Goal: Task Accomplishment & Management: Complete application form

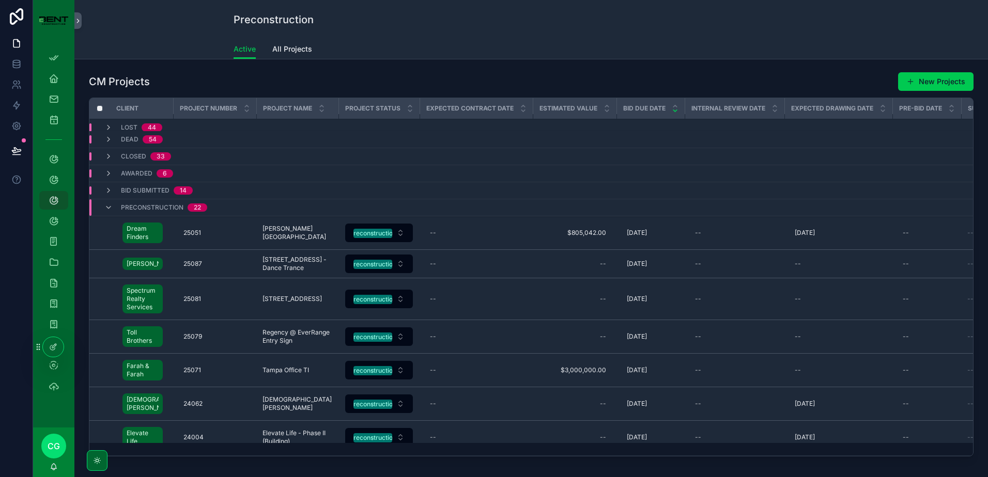
scroll to position [57, 0]
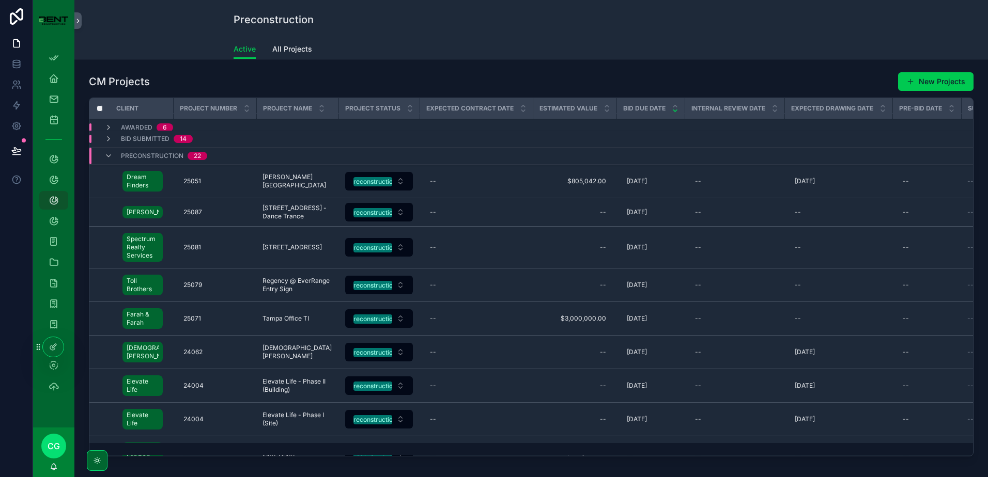
click at [109, 139] on icon "scrollable content" at bounding box center [108, 139] width 8 height 8
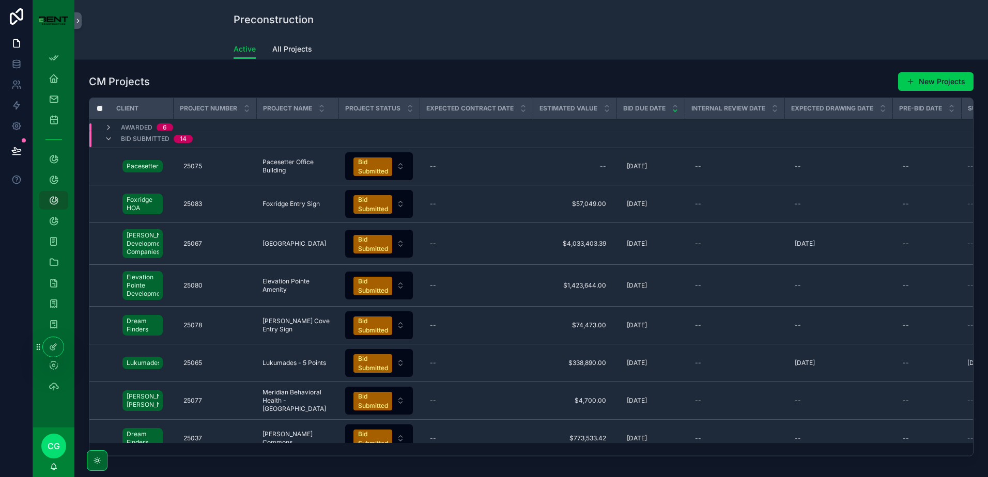
click at [596, 169] on div "--" at bounding box center [574, 166] width 71 height 17
click at [654, 181] on input "scrollable content" at bounding box center [650, 181] width 97 height 14
paste input "**********"
type input "**********"
click at [732, 180] on button "scrollable content" at bounding box center [727, 180] width 12 height 12
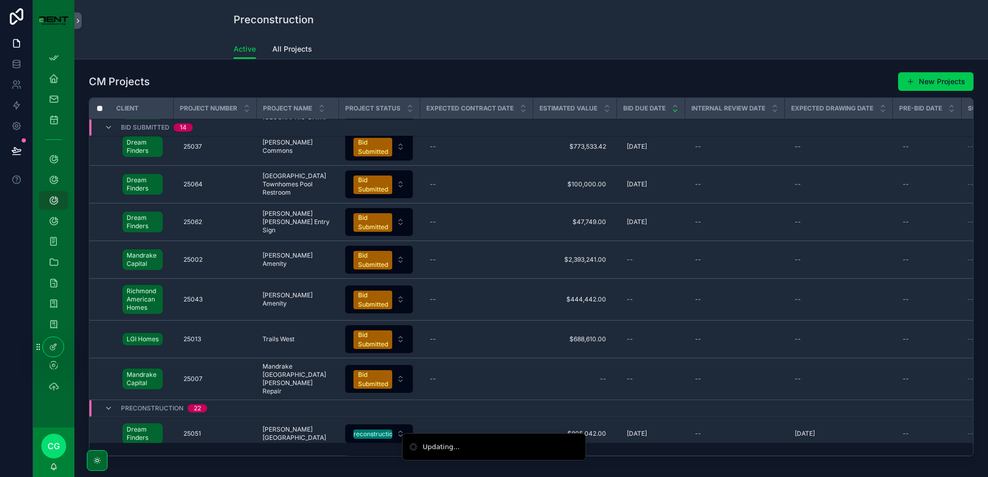
scroll to position [578, 0]
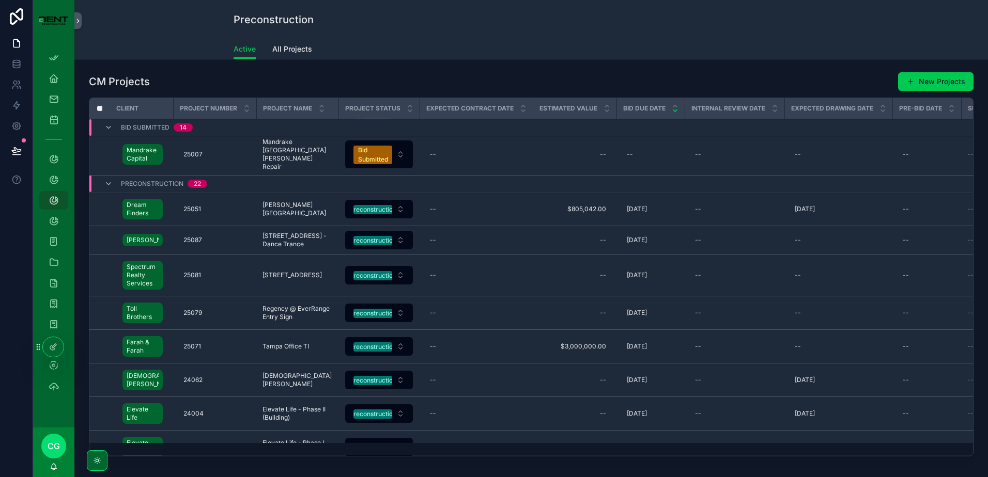
drag, startPoint x: 929, startPoint y: 77, endPoint x: 922, endPoint y: 78, distance: 7.3
click at [929, 77] on button "New Projects" at bounding box center [935, 81] width 75 height 19
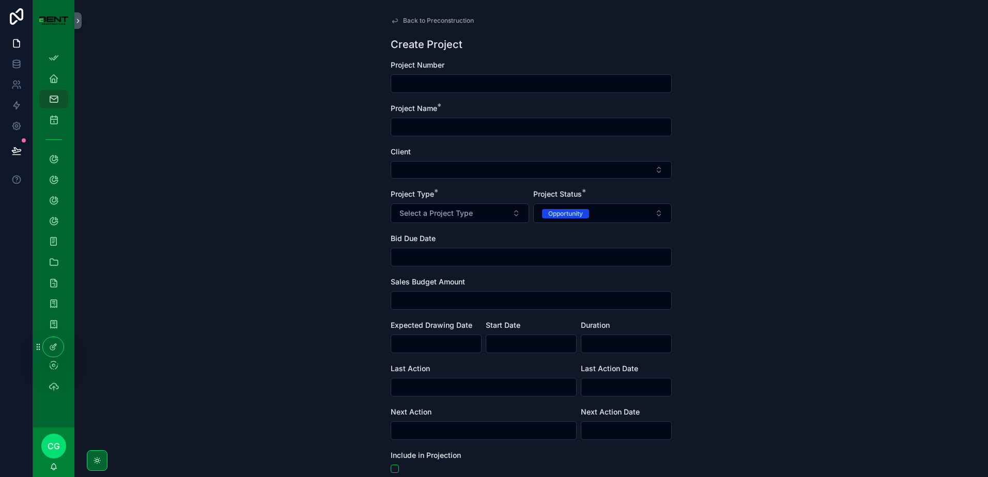
click at [426, 83] on input "scrollable content" at bounding box center [531, 83] width 280 height 14
type input "*****"
type input "*"
type input "**********"
click at [442, 215] on span "Select a Project Type" at bounding box center [435, 213] width 73 height 10
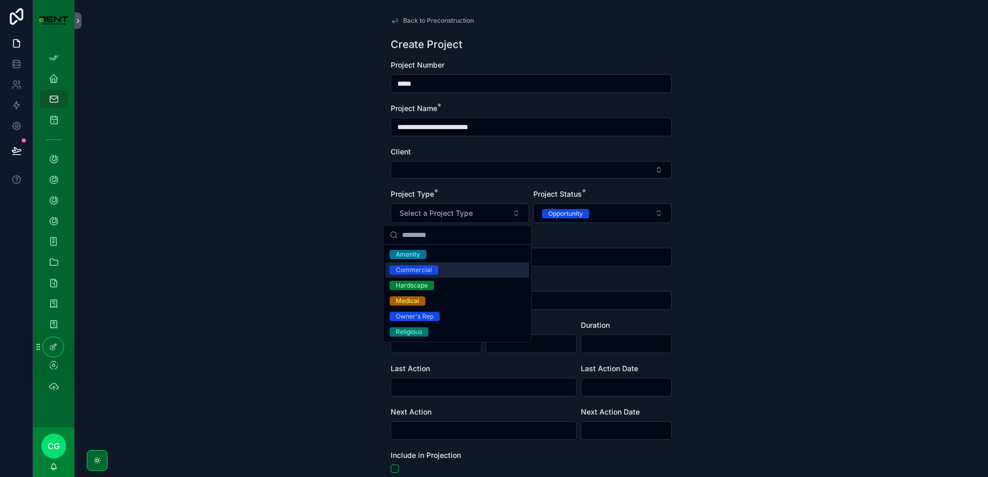
click at [438, 271] on div "Commercial" at bounding box center [457, 269] width 144 height 15
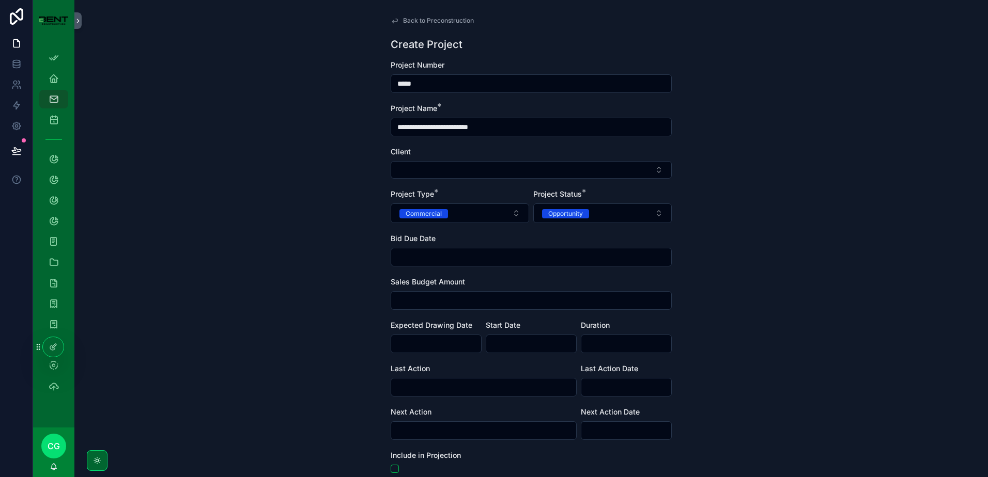
click at [579, 215] on div "Opportunity" at bounding box center [565, 213] width 35 height 9
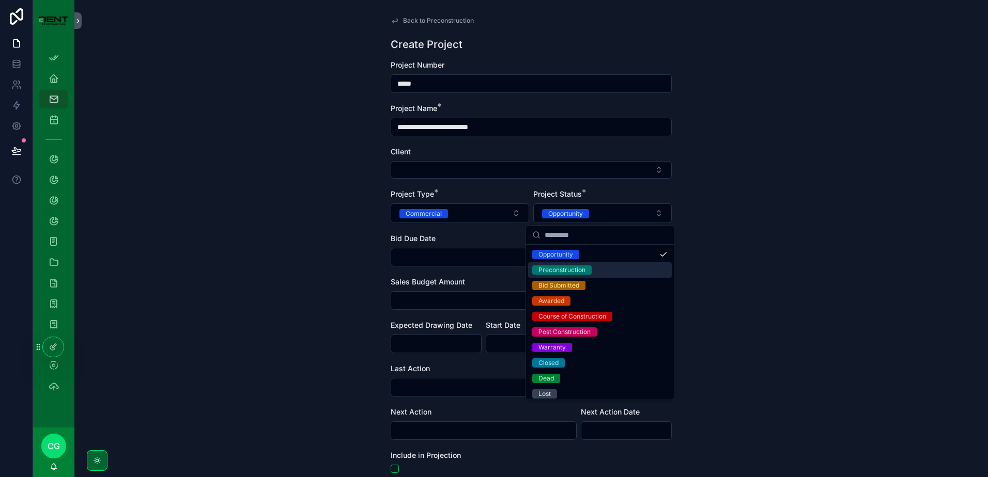
click at [570, 272] on div "Preconstruction" at bounding box center [561, 270] width 47 height 9
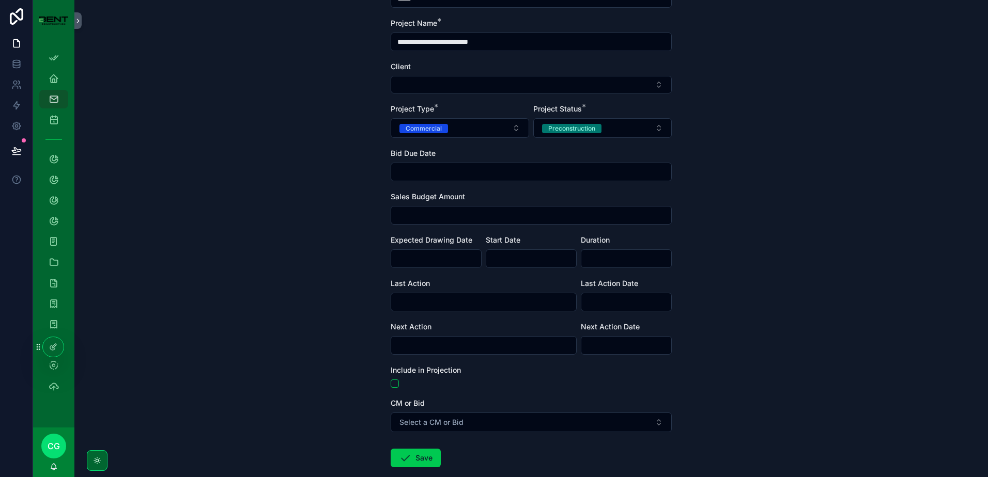
scroll to position [142, 0]
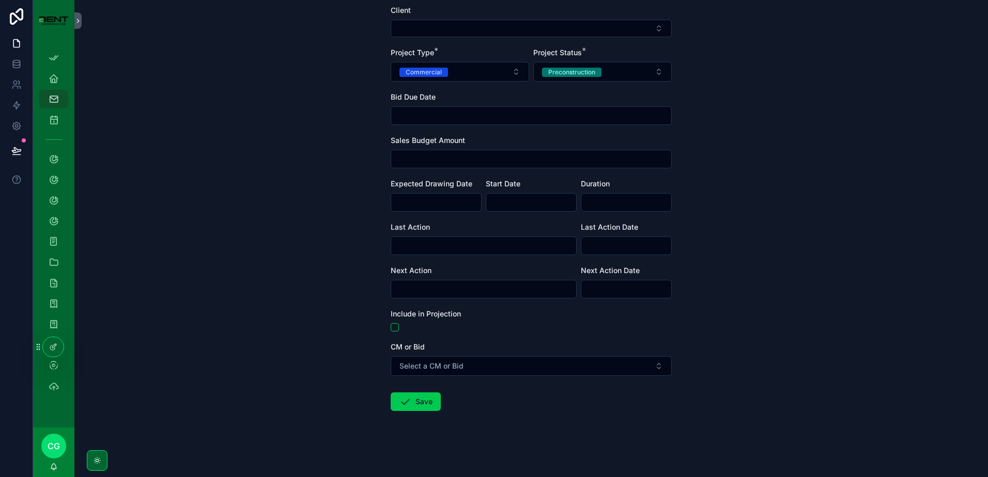
click at [445, 366] on span "Select a CM or Bid" at bounding box center [431, 366] width 64 height 10
click at [471, 407] on div "CM" at bounding box center [472, 407] width 10 height 9
click at [400, 402] on icon "scrollable content" at bounding box center [405, 402] width 12 height 12
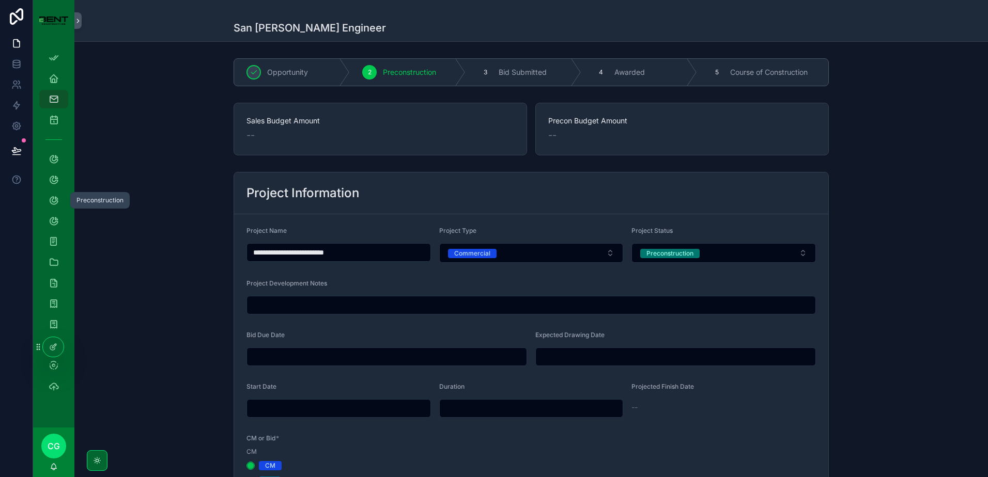
click at [48, 197] on div "Preconstruction" at bounding box center [53, 200] width 17 height 17
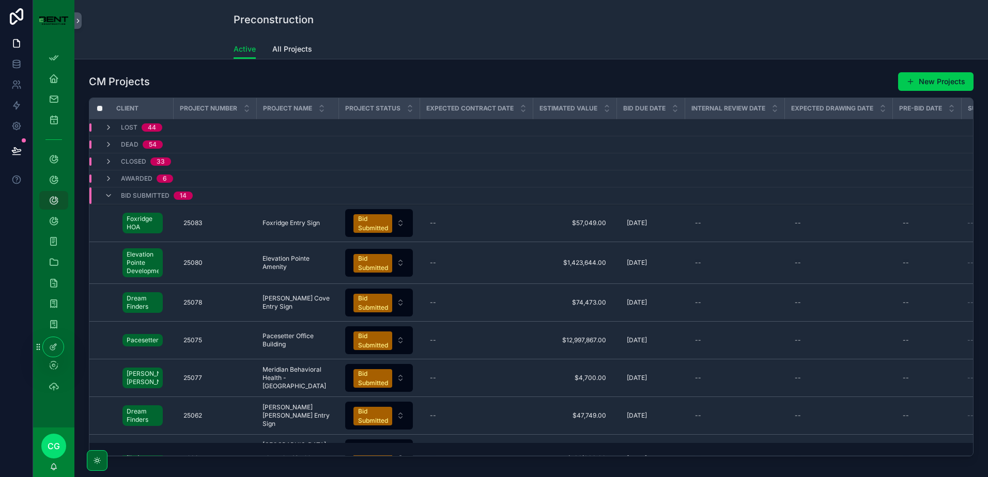
click at [102, 192] on div "scrollable content" at bounding box center [98, 196] width 12 height 17
click at [106, 193] on icon "scrollable content" at bounding box center [108, 196] width 8 height 8
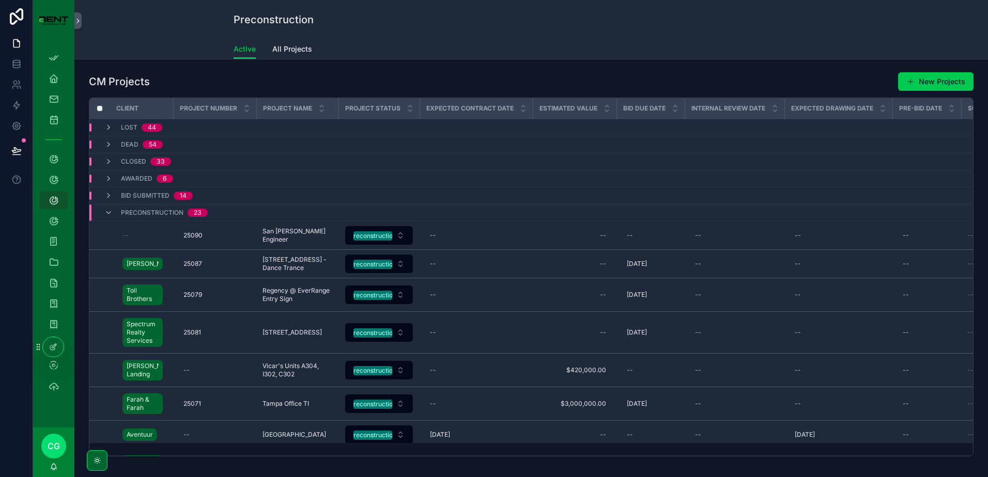
click at [909, 75] on button "New Projects" at bounding box center [935, 81] width 75 height 19
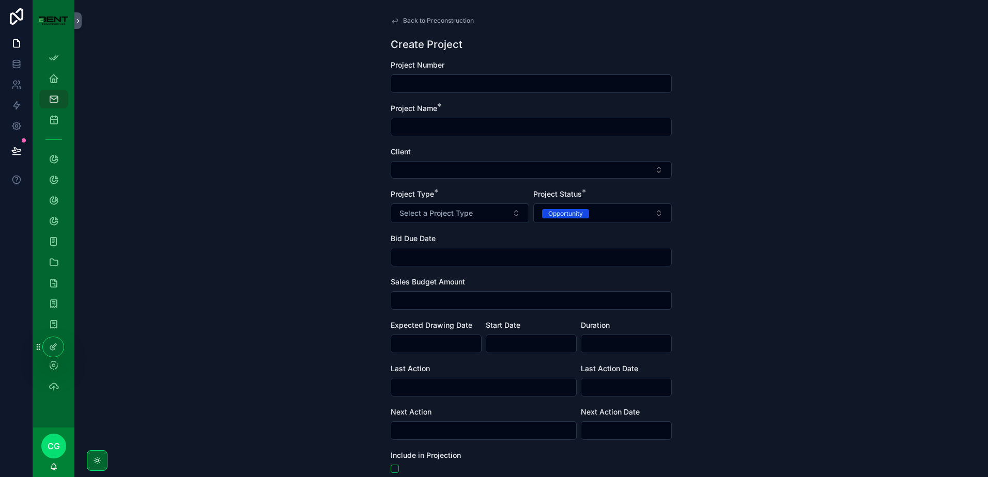
click at [433, 72] on div "Project Number" at bounding box center [531, 76] width 281 height 33
click at [431, 80] on input "scrollable content" at bounding box center [531, 83] width 280 height 14
type input "*****"
type input "**********"
click at [445, 175] on button "Select Button" at bounding box center [531, 170] width 281 height 18
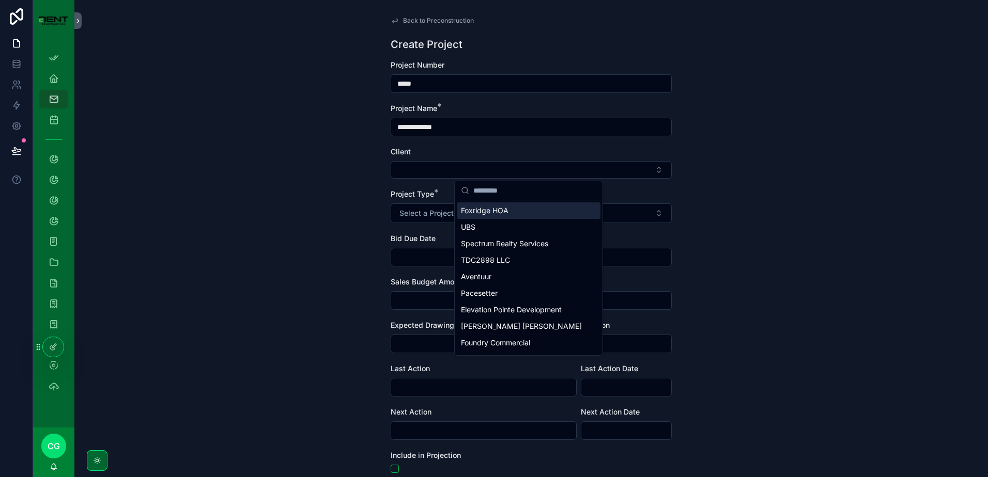
click at [494, 192] on input "scrollable content" at bounding box center [534, 190] width 123 height 19
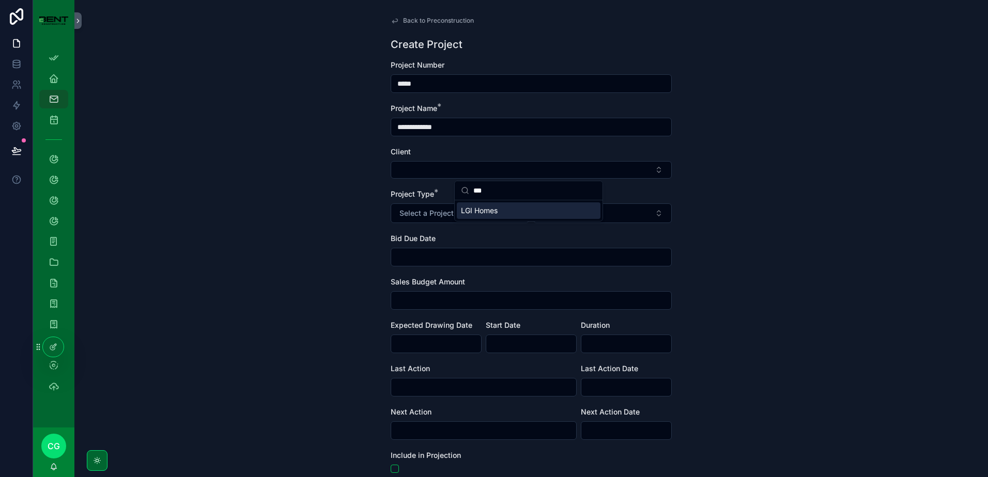
type input "***"
click at [485, 210] on span "LGI Homes" at bounding box center [479, 211] width 37 height 10
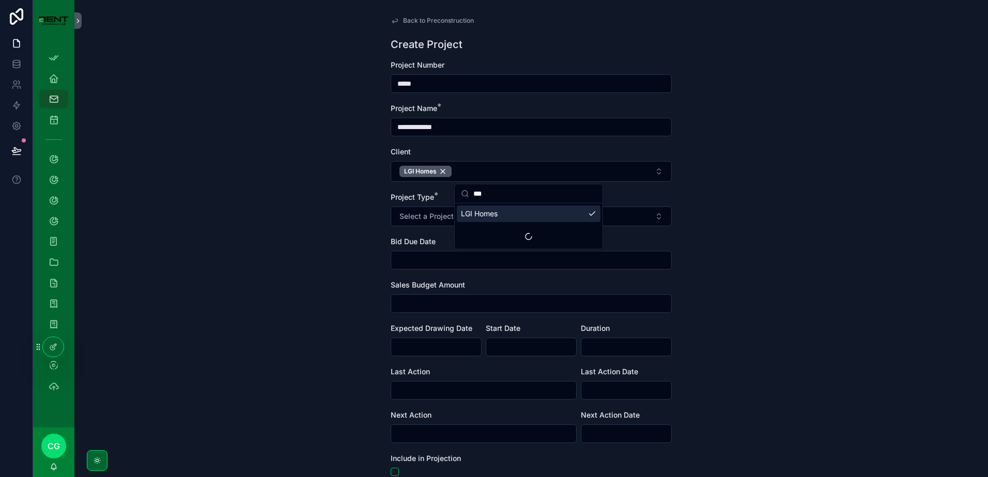
drag, startPoint x: 839, startPoint y: 224, endPoint x: 816, endPoint y: 221, distance: 23.5
click at [838, 224] on div "**********" at bounding box center [530, 238] width 913 height 477
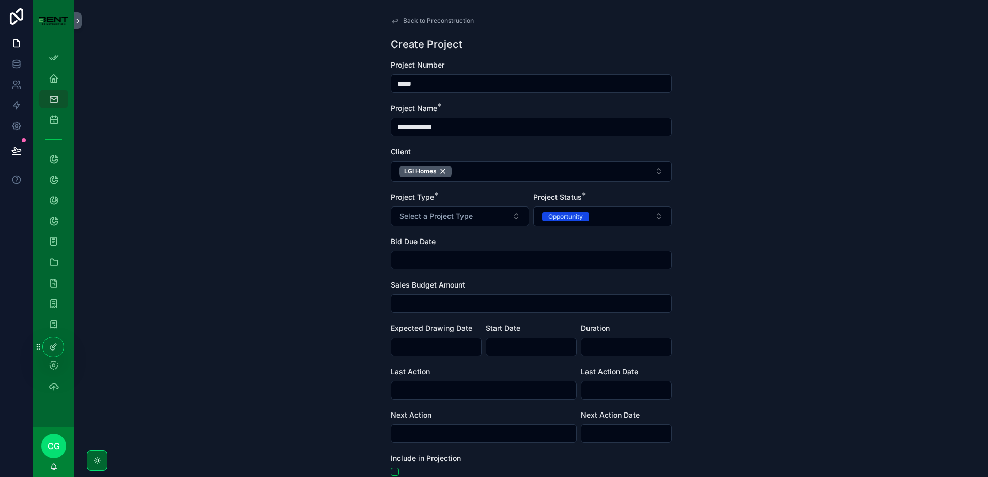
click at [572, 216] on div "Opportunity" at bounding box center [565, 216] width 35 height 9
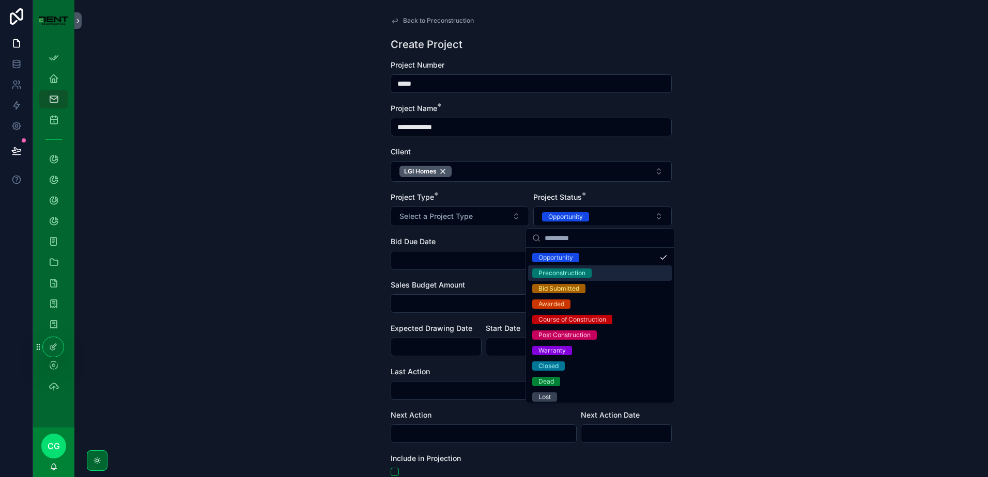
click at [561, 272] on div "Preconstruction" at bounding box center [561, 273] width 47 height 9
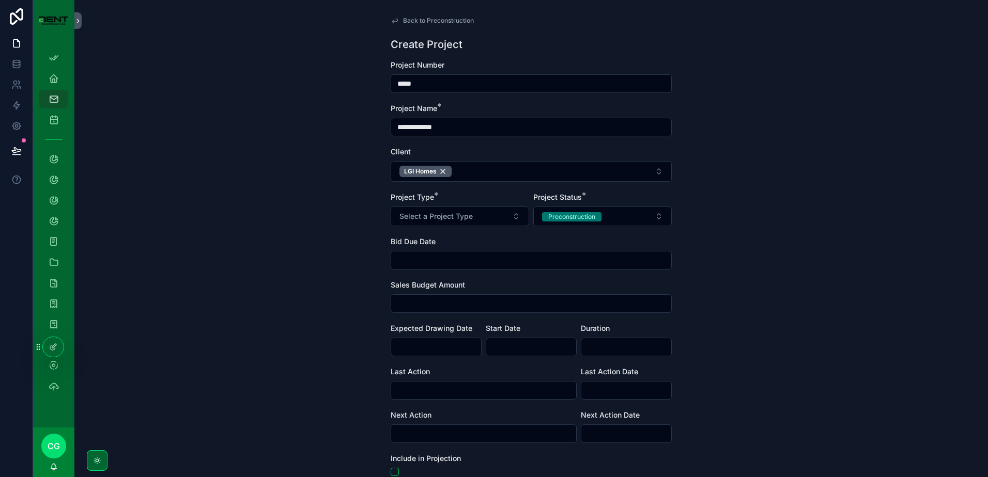
click at [430, 222] on button "Select a Project Type" at bounding box center [460, 217] width 138 height 20
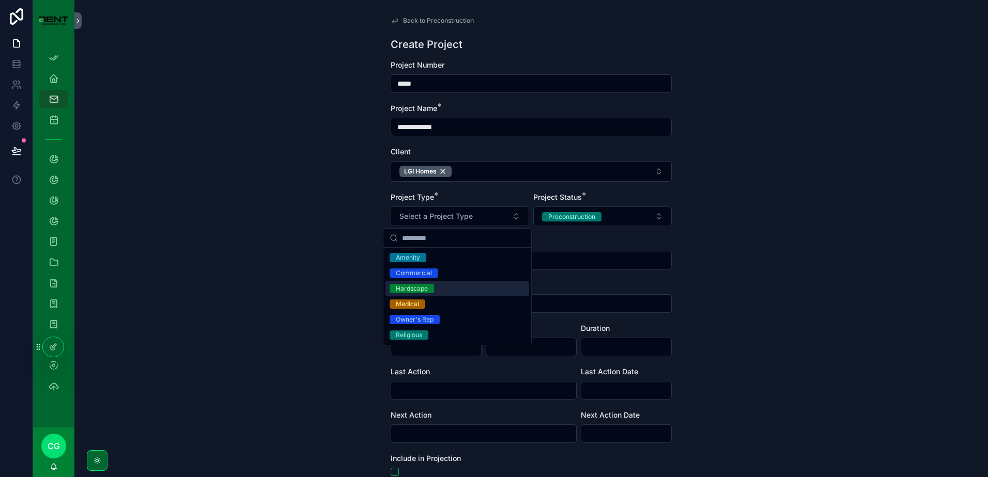
click at [418, 286] on div "Hardscape" at bounding box center [412, 288] width 32 height 9
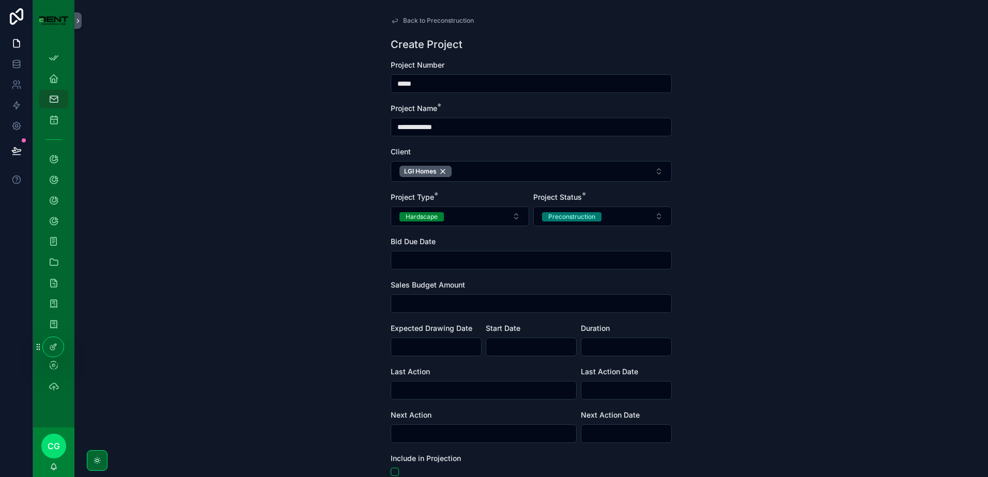
click at [350, 276] on div "**********" at bounding box center [530, 238] width 913 height 477
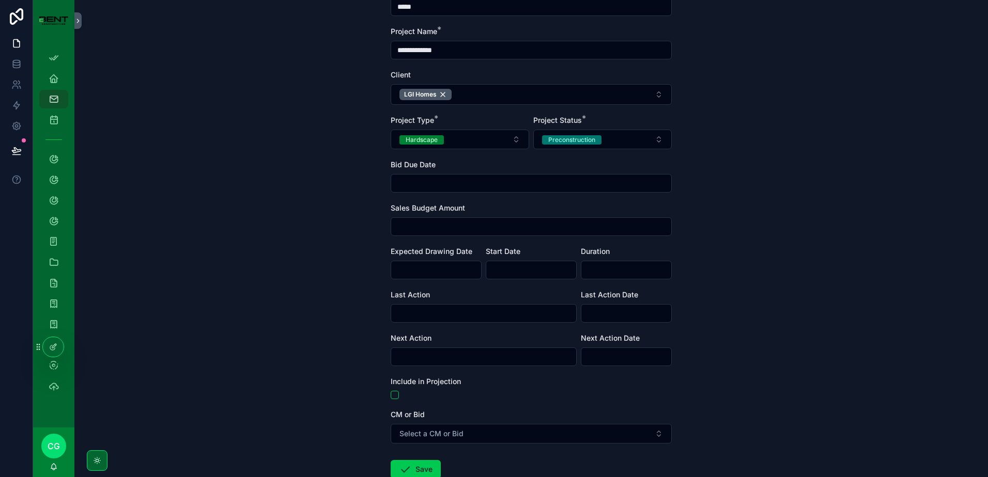
scroll to position [145, 0]
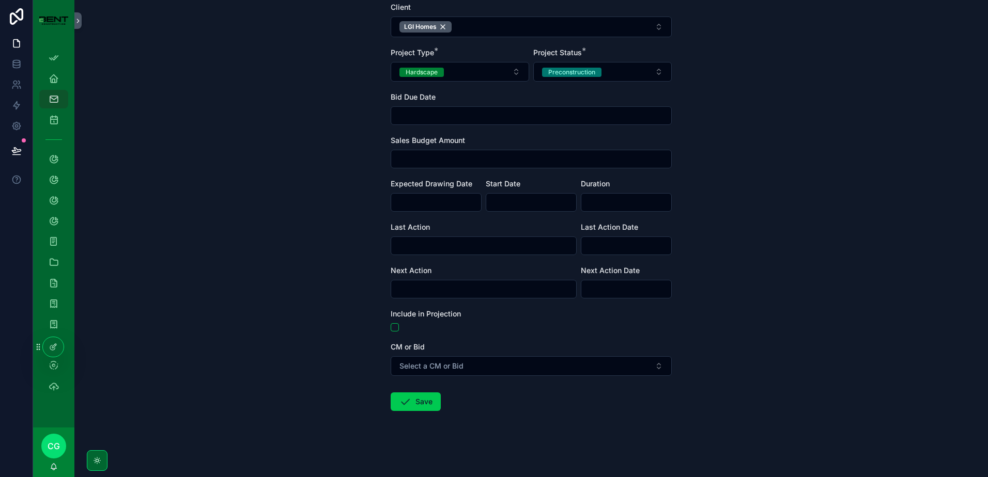
click at [436, 365] on span "Select a CM or Bid" at bounding box center [431, 366] width 64 height 10
click at [472, 426] on div "Bid" at bounding box center [471, 422] width 9 height 9
click at [412, 398] on button "Save" at bounding box center [416, 402] width 50 height 19
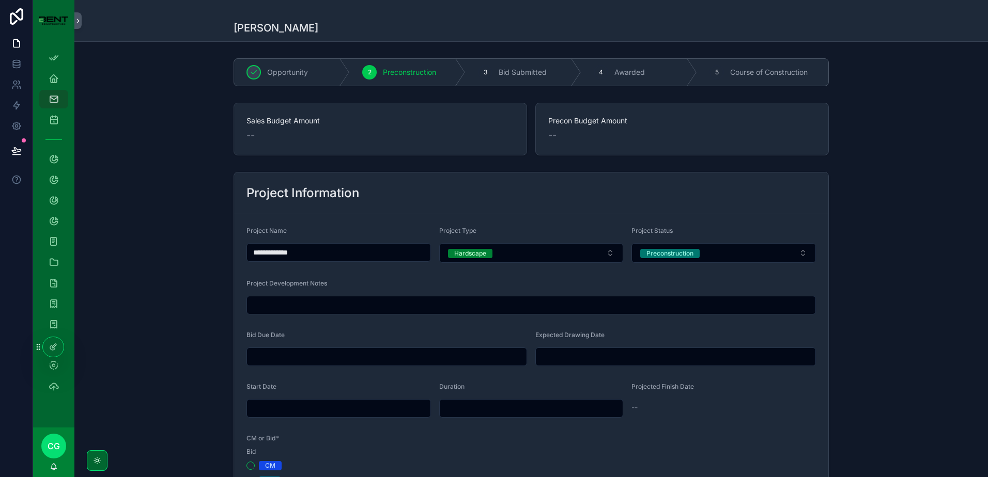
scroll to position [52, 0]
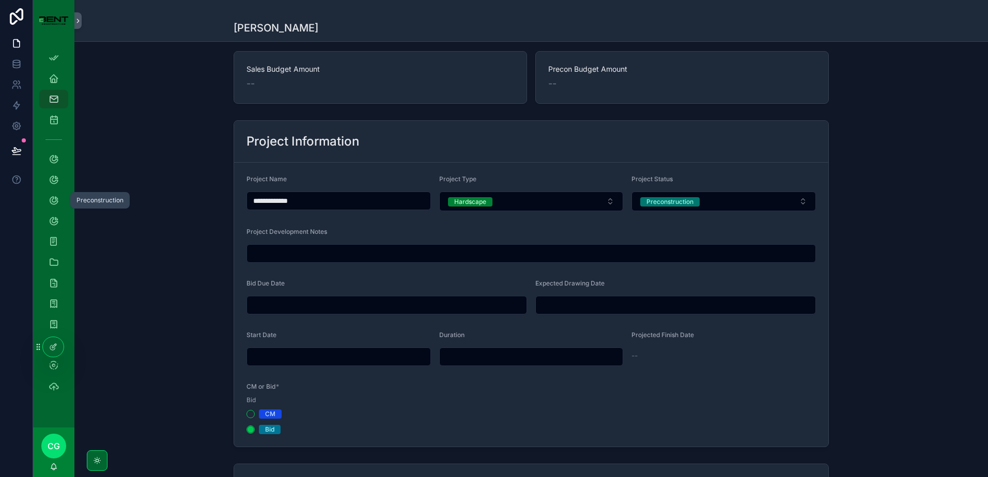
click at [52, 197] on icon "scrollable content" at bounding box center [54, 200] width 10 height 10
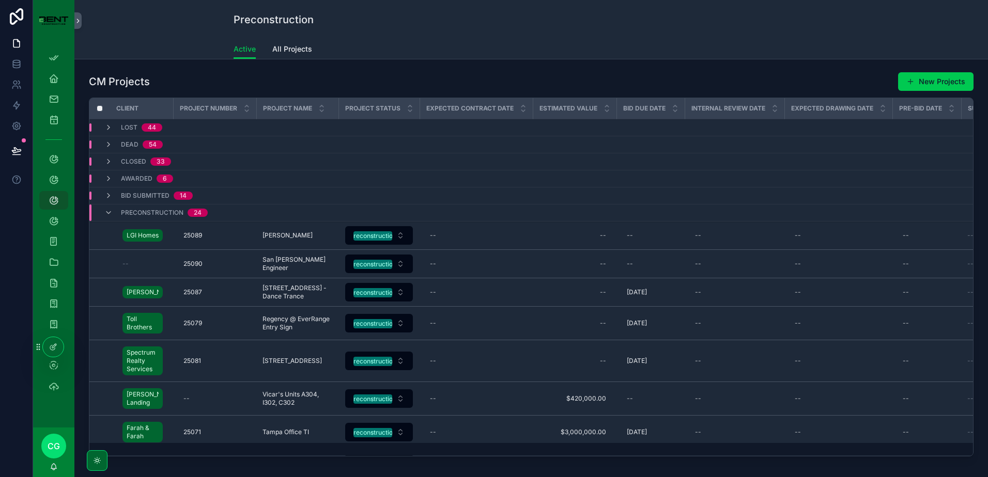
click at [912, 79] on button "New Projects" at bounding box center [935, 81] width 75 height 19
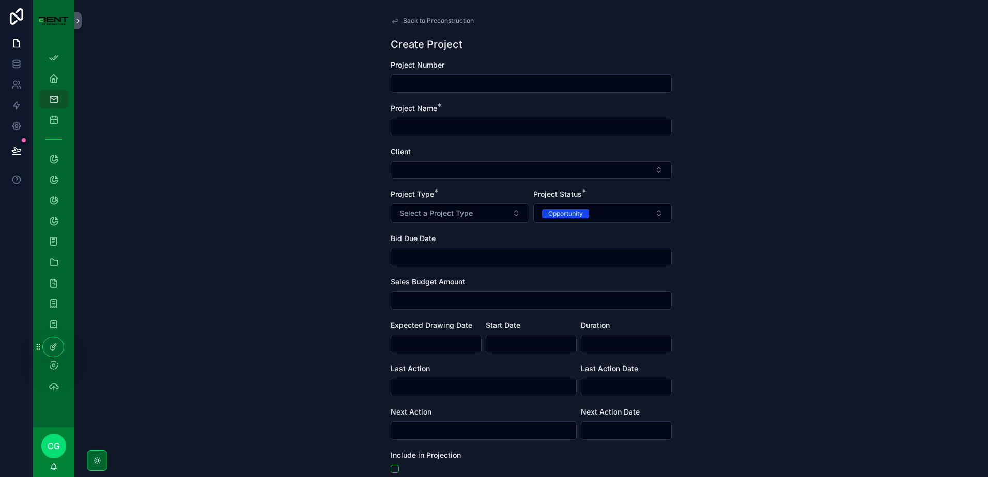
click at [456, 82] on input "scrollable content" at bounding box center [531, 83] width 280 height 14
type input "*****"
type input "**********"
click at [562, 221] on button "Opportunity" at bounding box center [602, 214] width 138 height 20
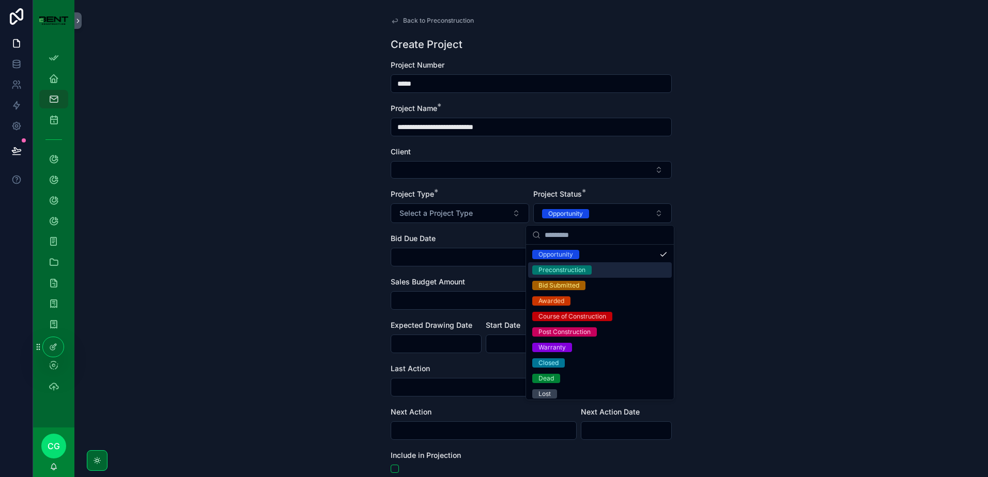
click at [569, 272] on div "Preconstruction" at bounding box center [561, 270] width 47 height 9
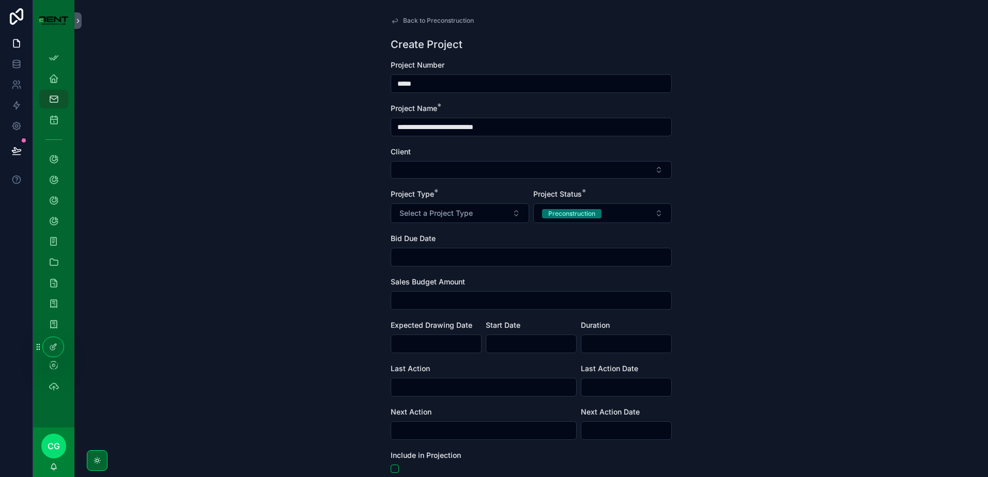
click at [491, 219] on button "Select a Project Type" at bounding box center [460, 214] width 138 height 20
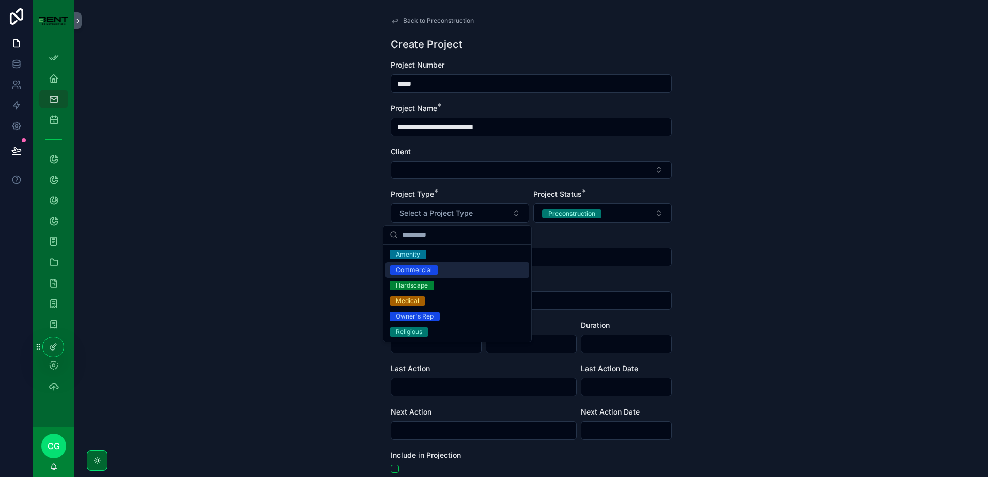
click at [459, 267] on div "Commercial" at bounding box center [457, 269] width 144 height 15
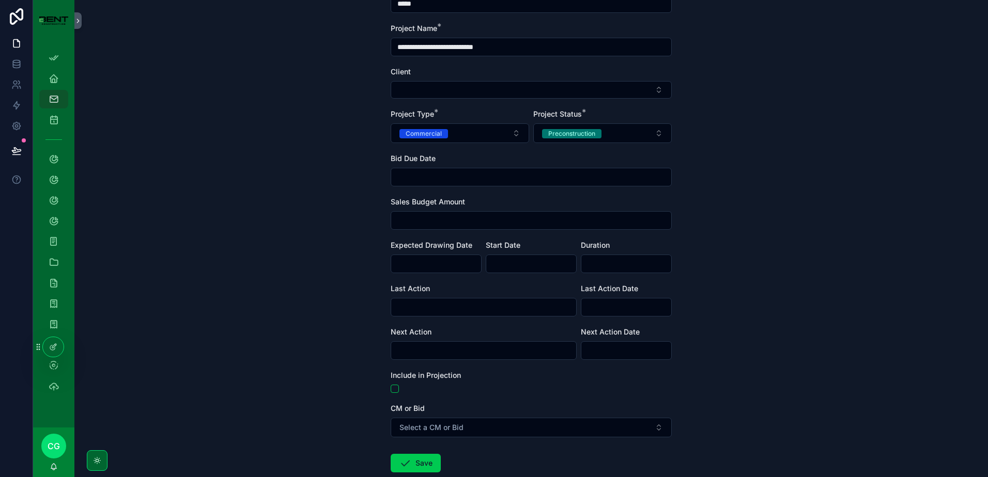
scroll to position [142, 0]
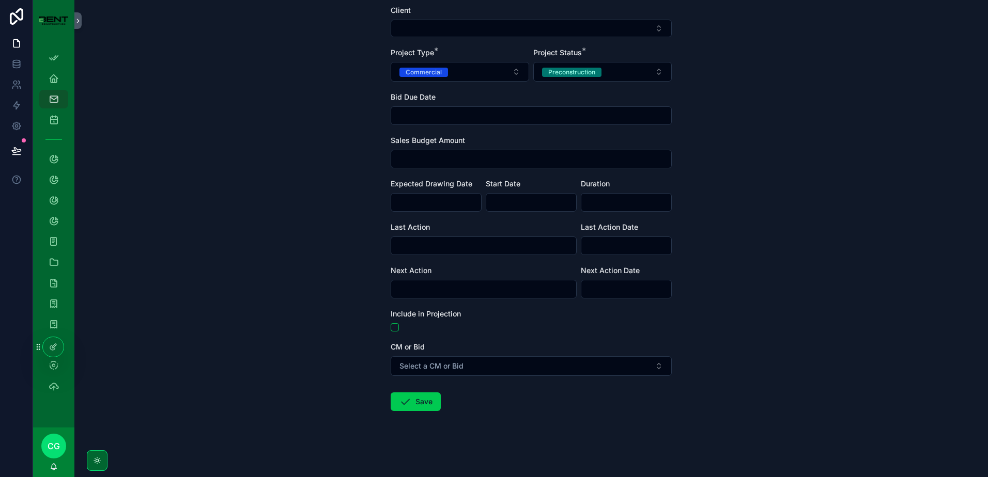
click at [413, 372] on button "Select a CM or Bid" at bounding box center [531, 366] width 281 height 20
click at [478, 409] on span "CM" at bounding box center [472, 407] width 23 height 9
click at [371, 404] on div "**********" at bounding box center [530, 238] width 913 height 477
click at [402, 406] on icon "scrollable content" at bounding box center [405, 402] width 12 height 12
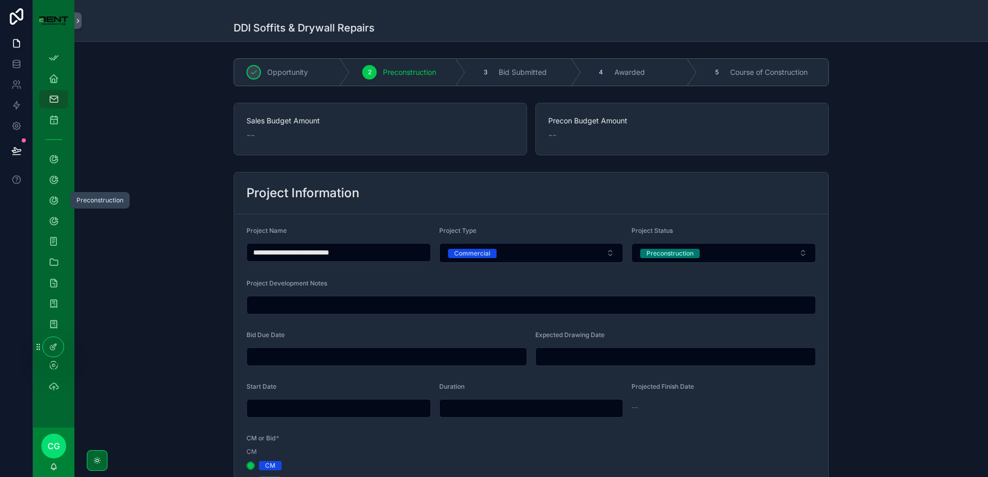
click at [51, 201] on icon "scrollable content" at bounding box center [54, 200] width 10 height 10
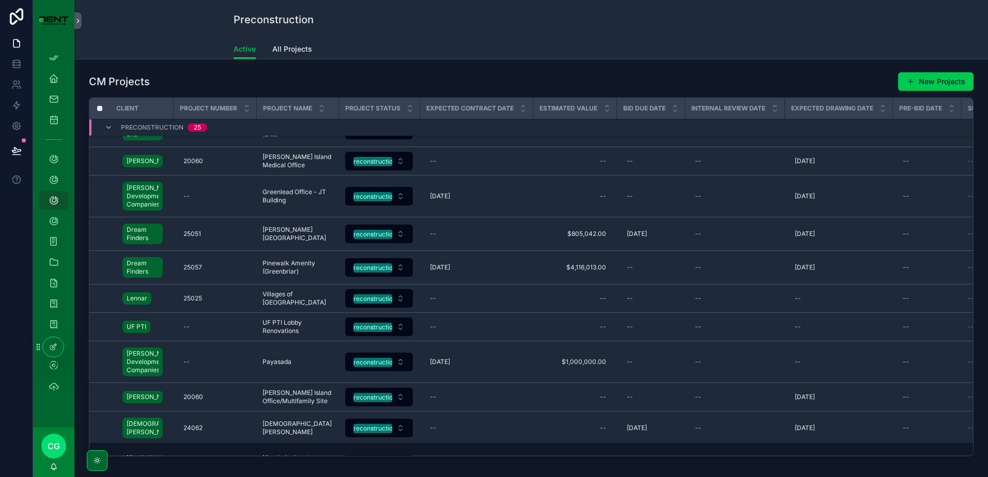
scroll to position [843, 0]
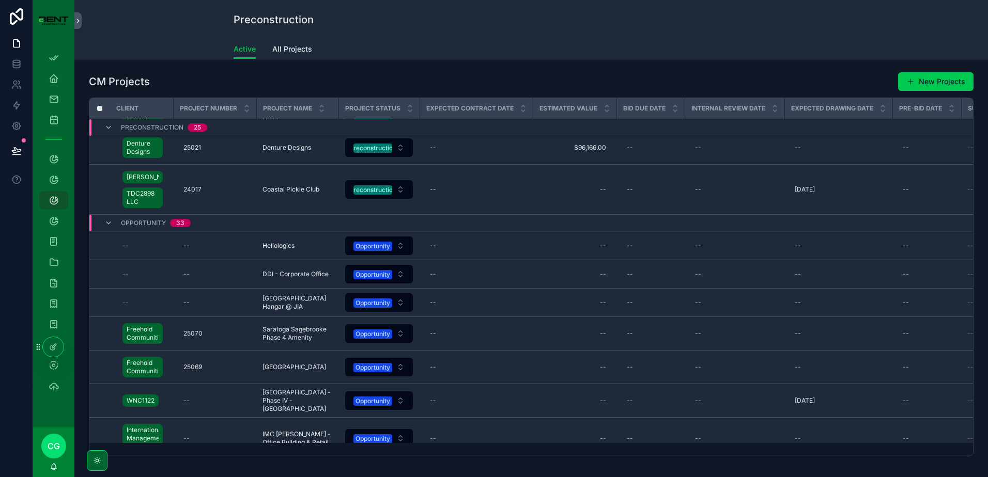
click at [395, 284] on button "Opportunity" at bounding box center [379, 274] width 68 height 19
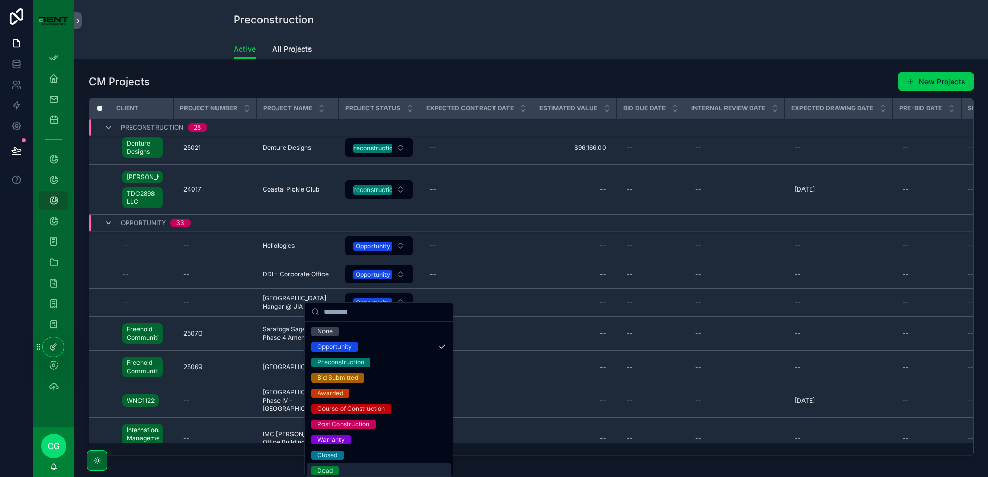
click at [387, 469] on div "Dead" at bounding box center [379, 470] width 144 height 15
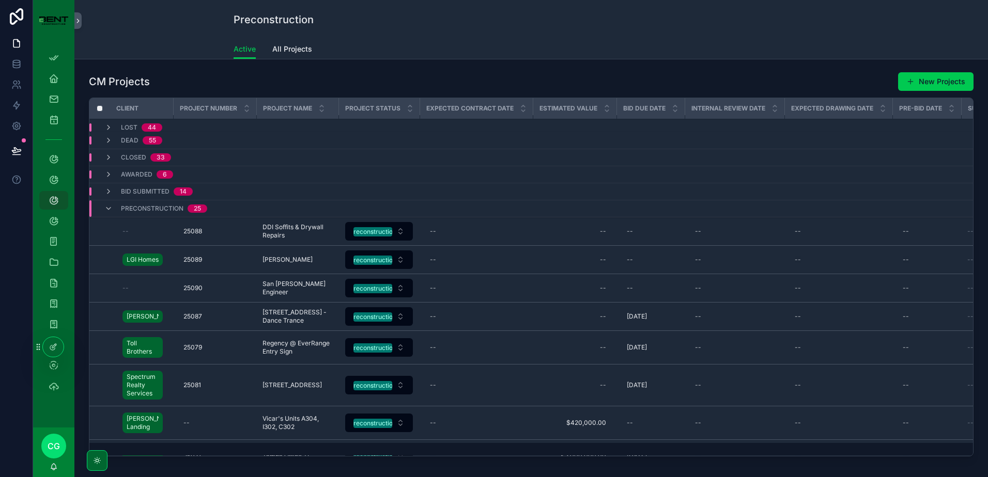
scroll to position [0, 0]
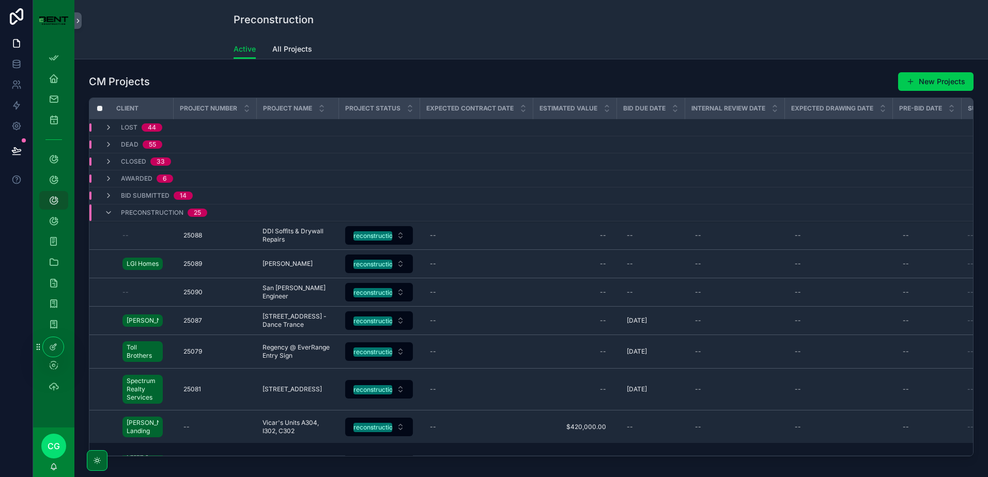
click at [107, 195] on icon "scrollable content" at bounding box center [108, 196] width 8 height 8
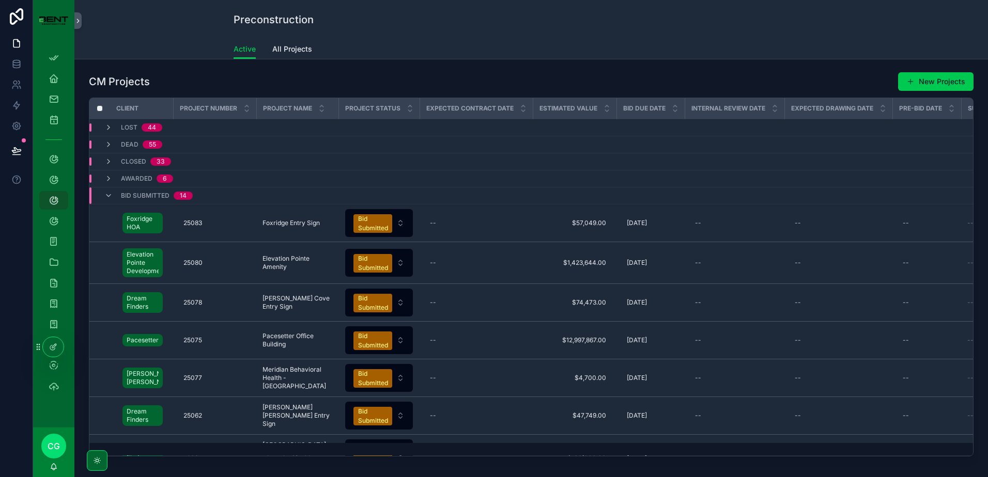
click at [937, 80] on button "New Projects" at bounding box center [935, 81] width 75 height 19
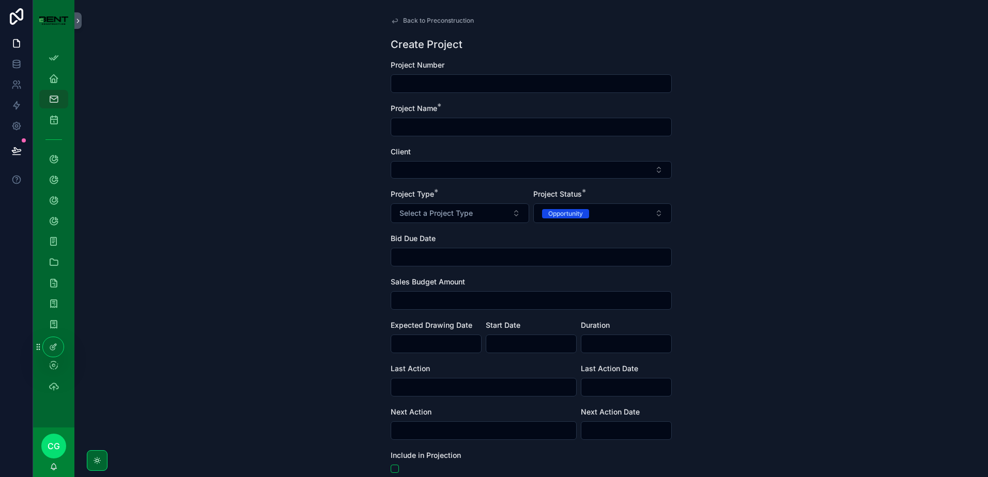
click at [438, 85] on input "scrollable content" at bounding box center [531, 83] width 280 height 14
click at [414, 83] on input "scrollable content" at bounding box center [531, 83] width 280 height 14
type input "**********"
drag, startPoint x: 546, startPoint y: 88, endPoint x: 302, endPoint y: 74, distance: 244.8
click at [302, 74] on div "**********" at bounding box center [530, 238] width 913 height 477
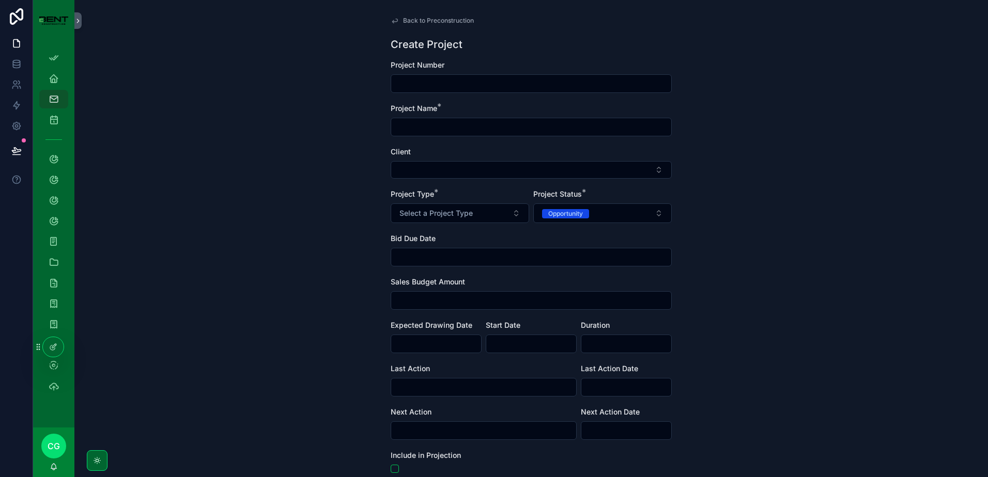
click at [396, 118] on div "scrollable content" at bounding box center [531, 127] width 281 height 19
click at [425, 127] on input "scrollable content" at bounding box center [531, 127] width 280 height 14
paste input "**********"
type input "**********"
click at [418, 89] on input "scrollable content" at bounding box center [531, 83] width 280 height 14
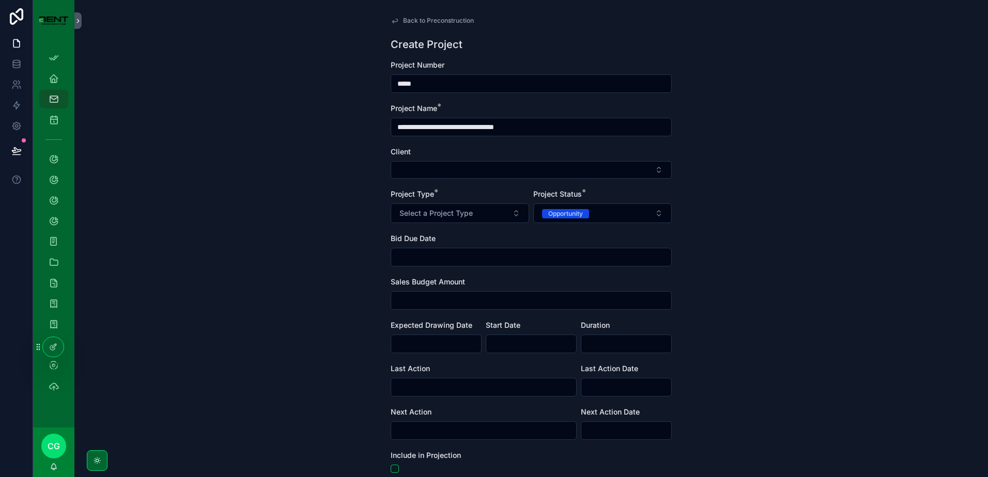
type input "*****"
drag, startPoint x: 432, startPoint y: 165, endPoint x: 438, endPoint y: 165, distance: 6.2
click at [433, 164] on button "Select Button" at bounding box center [531, 170] width 281 height 18
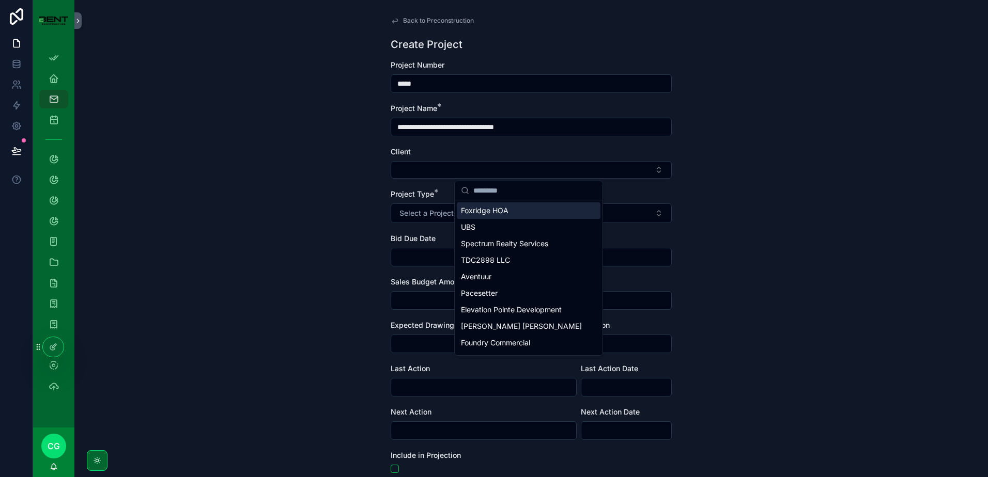
click at [505, 199] on input "scrollable content" at bounding box center [534, 190] width 123 height 19
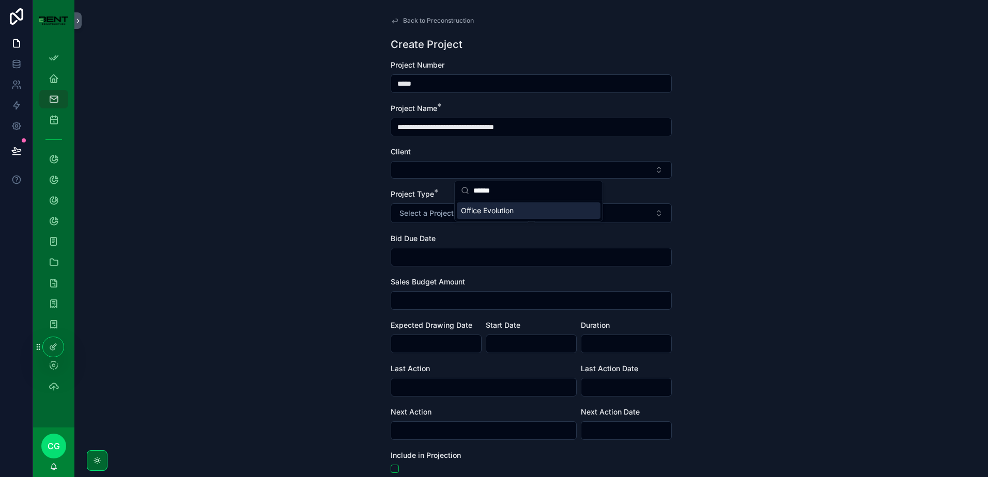
type input "******"
click at [487, 213] on span "Office Evolution" at bounding box center [487, 211] width 53 height 10
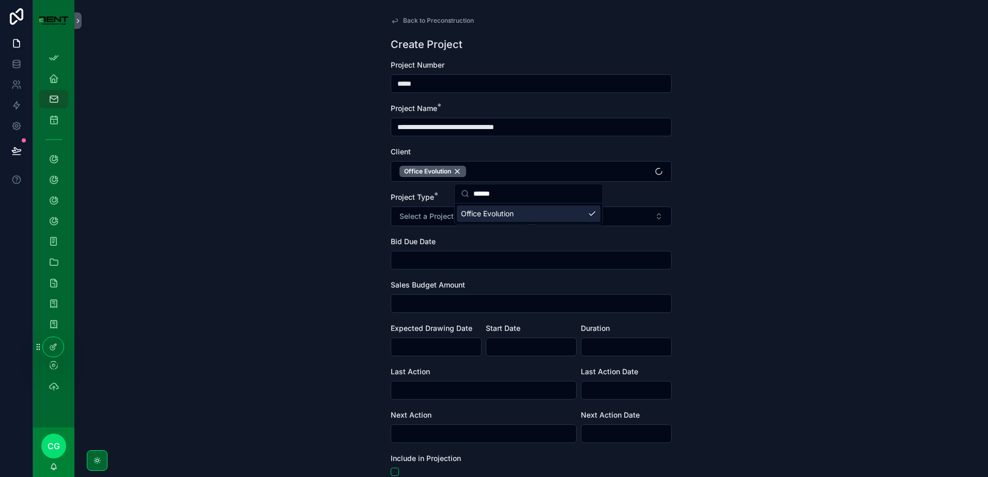
click at [391, 215] on button "Select a Project Type" at bounding box center [460, 217] width 138 height 20
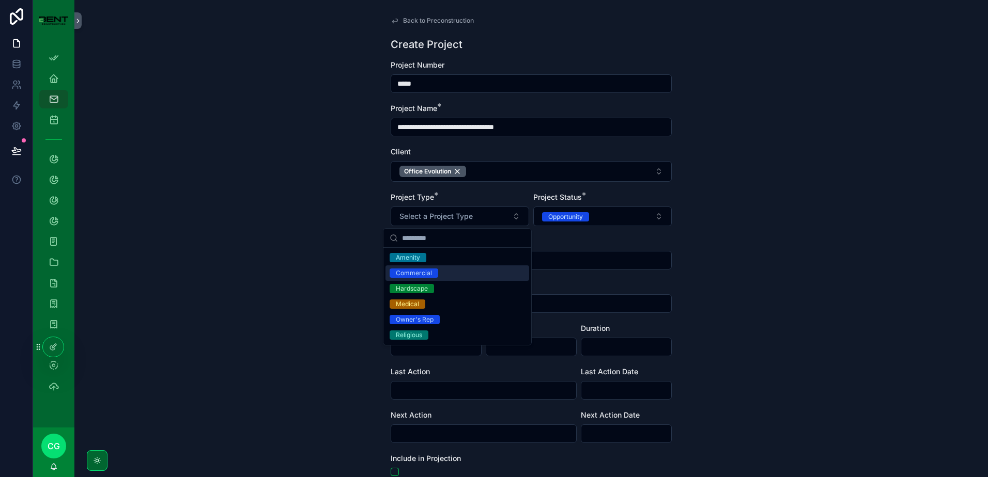
click at [425, 276] on div "Commercial" at bounding box center [414, 273] width 36 height 9
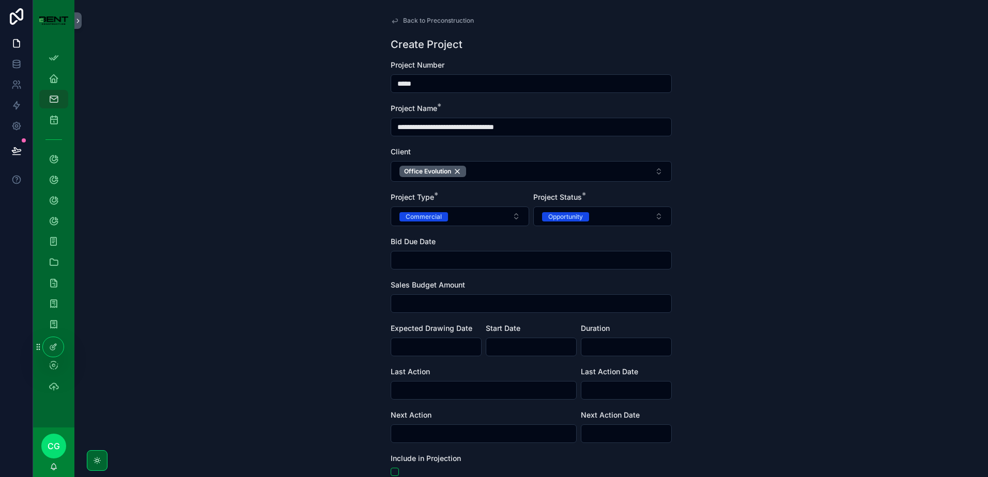
click at [571, 213] on div "Opportunity" at bounding box center [565, 216] width 35 height 9
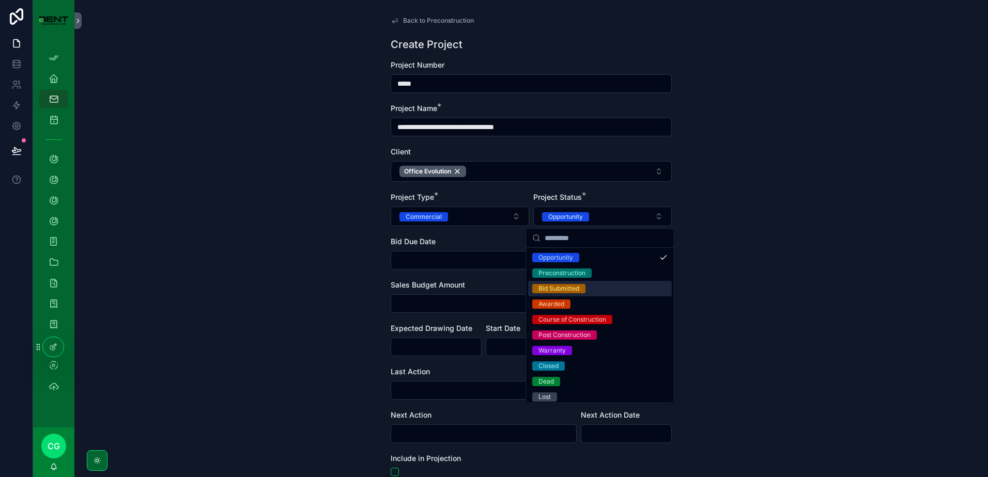
click at [559, 289] on div "Bid Submitted" at bounding box center [558, 288] width 41 height 9
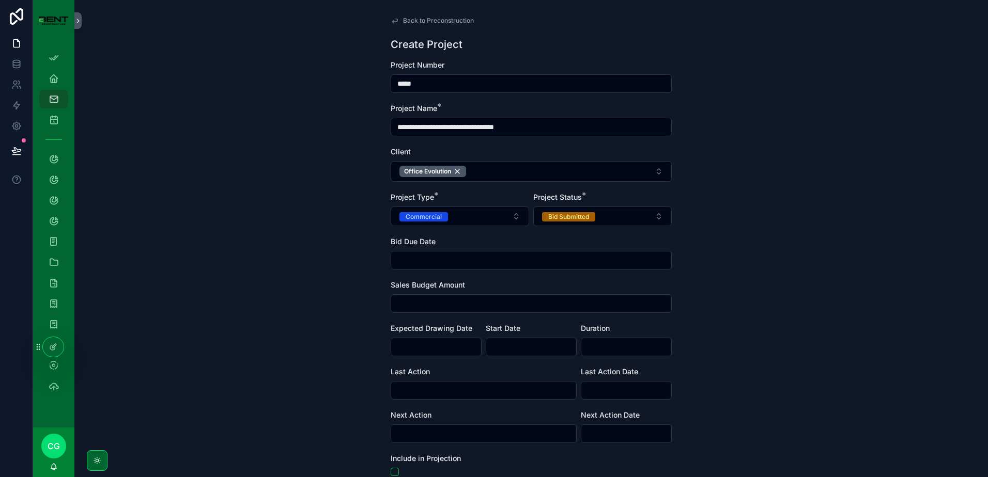
scroll to position [145, 0]
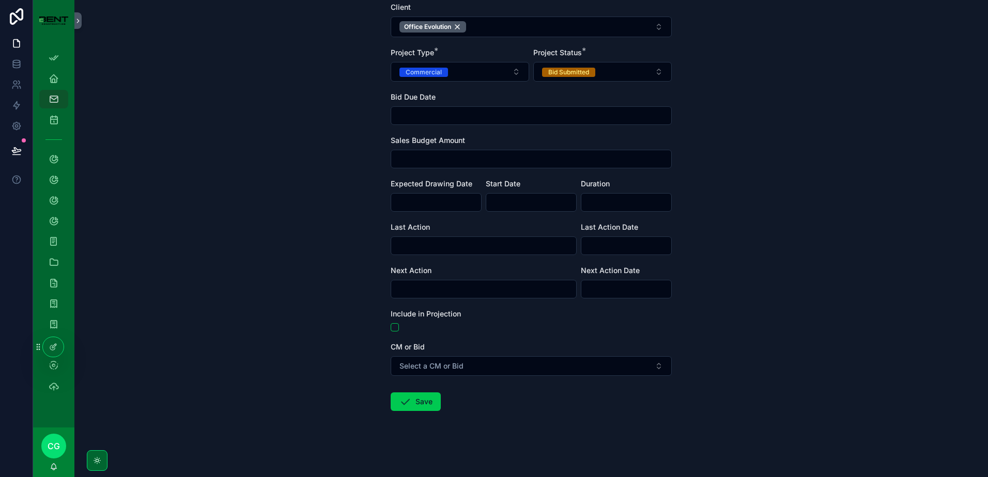
click at [410, 372] on button "Select a CM or Bid" at bounding box center [531, 366] width 281 height 20
click at [473, 407] on div "CM" at bounding box center [472, 407] width 10 height 9
click at [405, 405] on icon "scrollable content" at bounding box center [405, 402] width 12 height 12
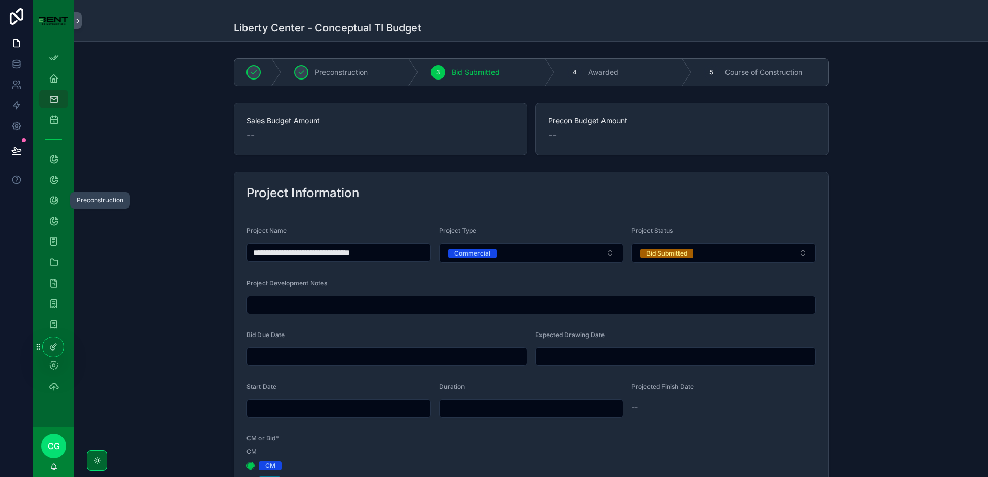
click at [56, 200] on icon "scrollable content" at bounding box center [54, 200] width 10 height 10
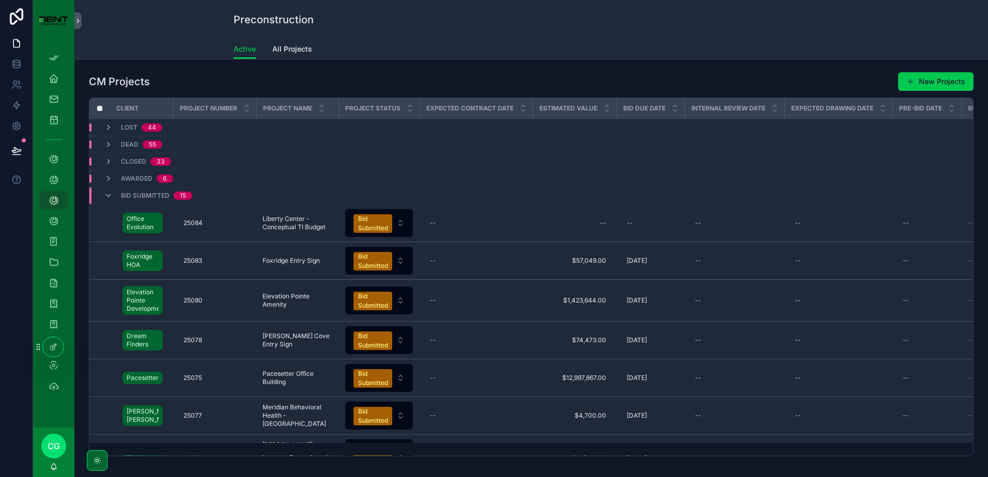
click at [596, 221] on div "--" at bounding box center [574, 223] width 71 height 17
click at [516, 211] on td "--" at bounding box center [475, 224] width 113 height 38
click at [643, 227] on div "--" at bounding box center [651, 223] width 56 height 17
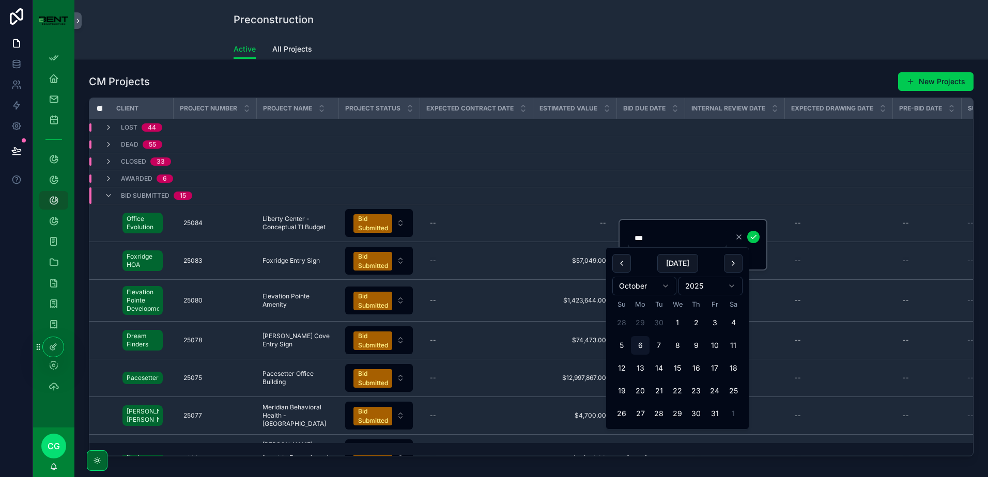
type input "***"
click at [656, 286] on html "App Setup Employee Dashboard My Projects My Timesheets Projects Project Develop…" at bounding box center [494, 238] width 988 height 477
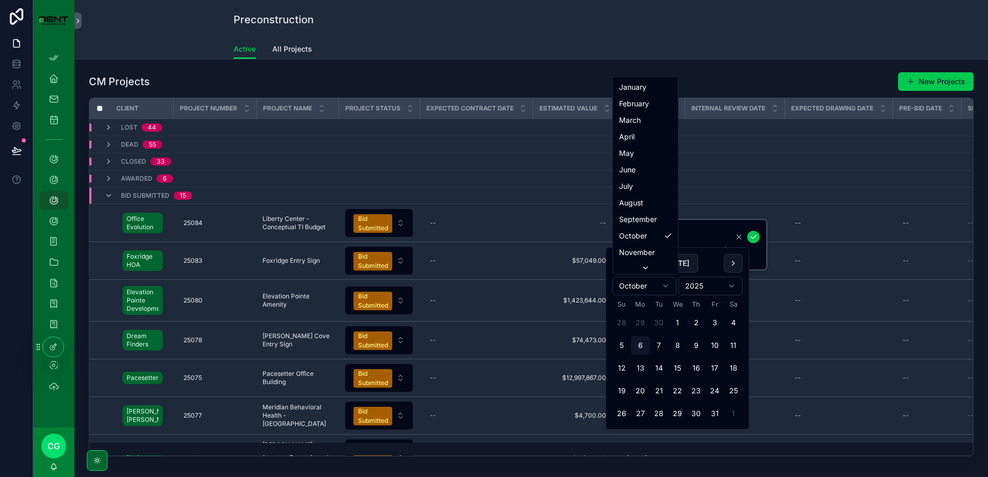
drag, startPoint x: 648, startPoint y: 229, endPoint x: 646, endPoint y: 219, distance: 10.5
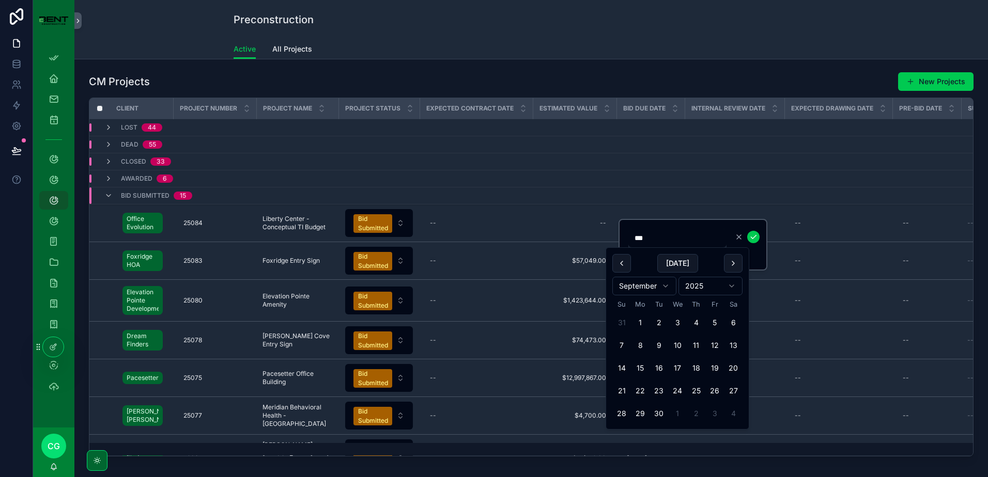
click at [646, 219] on div "--" at bounding box center [651, 223] width 56 height 17
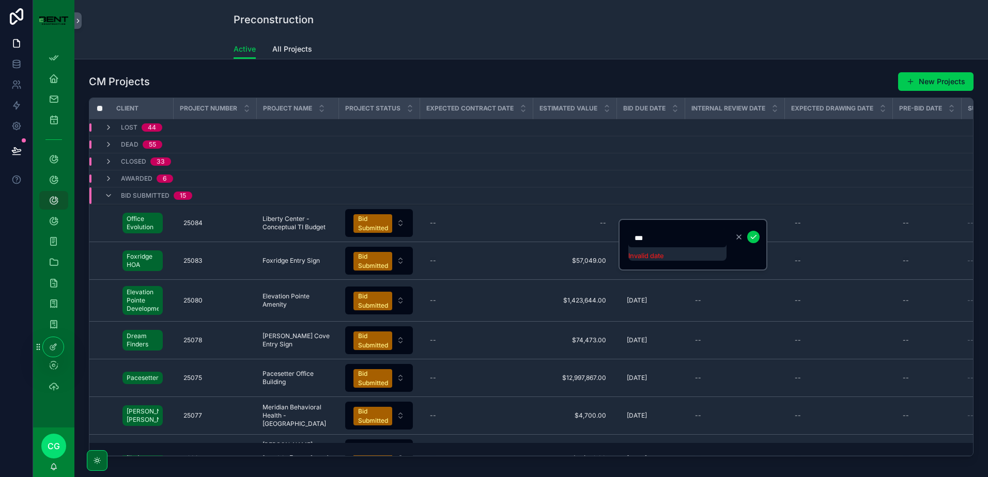
click at [654, 256] on p "Invalid date" at bounding box center [677, 256] width 98 height 9
click at [655, 241] on input "***" at bounding box center [677, 238] width 98 height 14
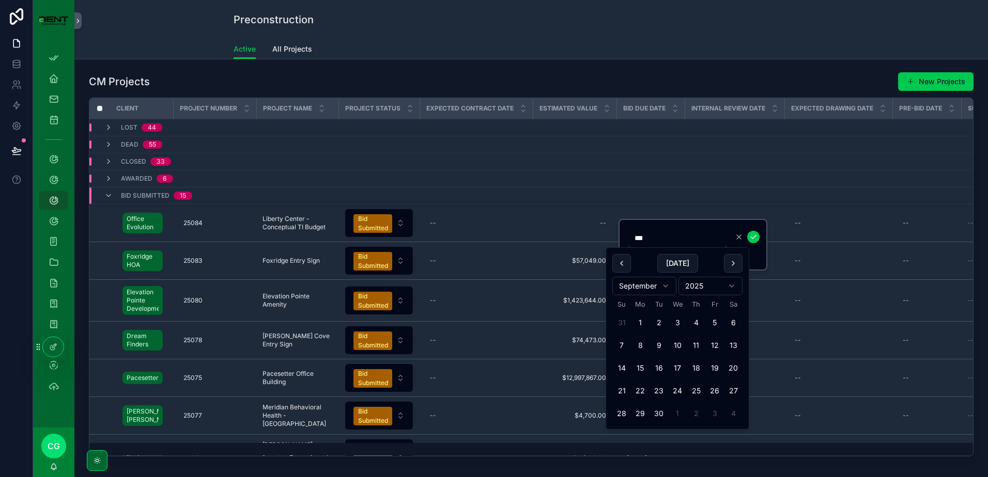
click at [635, 294] on html "App Setup Employee Dashboard My Projects My Timesheets Projects Project Develop…" at bounding box center [494, 238] width 988 height 477
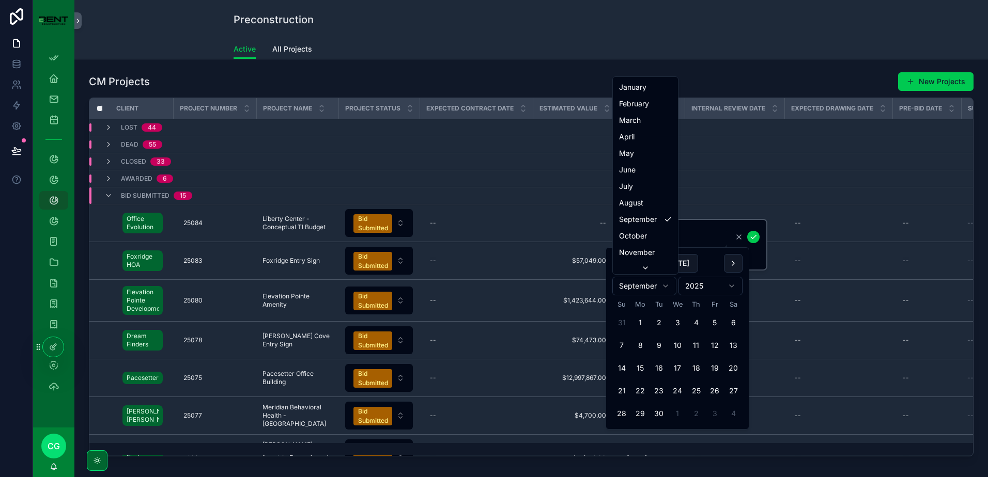
click at [713, 395] on html "App Setup Employee Dashboard My Projects My Timesheets Projects Project Develop…" at bounding box center [494, 238] width 988 height 477
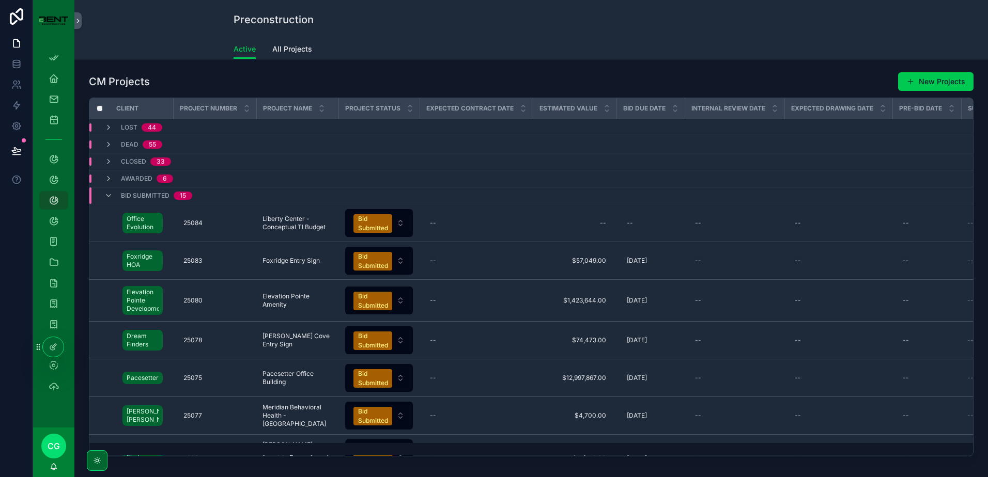
click at [643, 224] on div "--" at bounding box center [651, 223] width 56 height 17
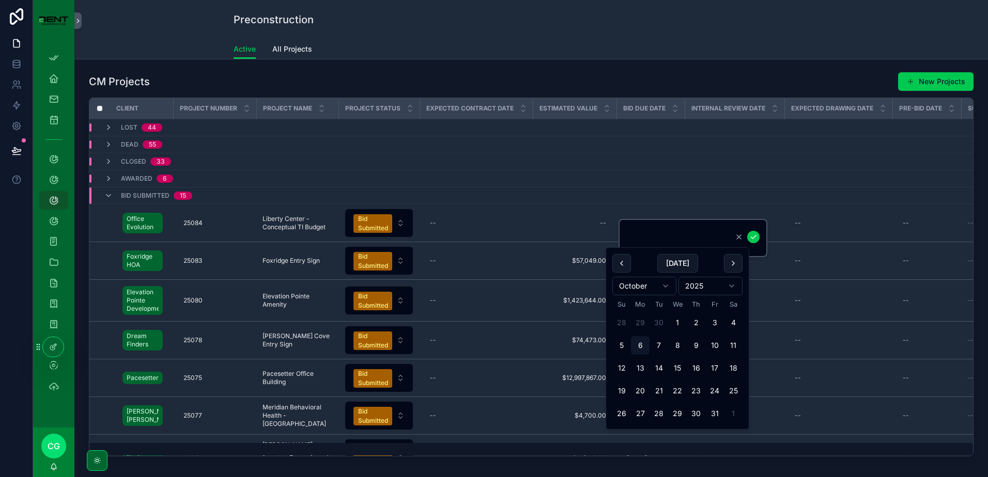
click at [649, 288] on html "App Setup Employee Dashboard My Projects My Timesheets Projects Project Develop…" at bounding box center [494, 238] width 988 height 477
click at [717, 388] on button "26" at bounding box center [714, 391] width 19 height 19
type input "*********"
click at [753, 238] on icon "scrollable content" at bounding box center [753, 237] width 8 height 8
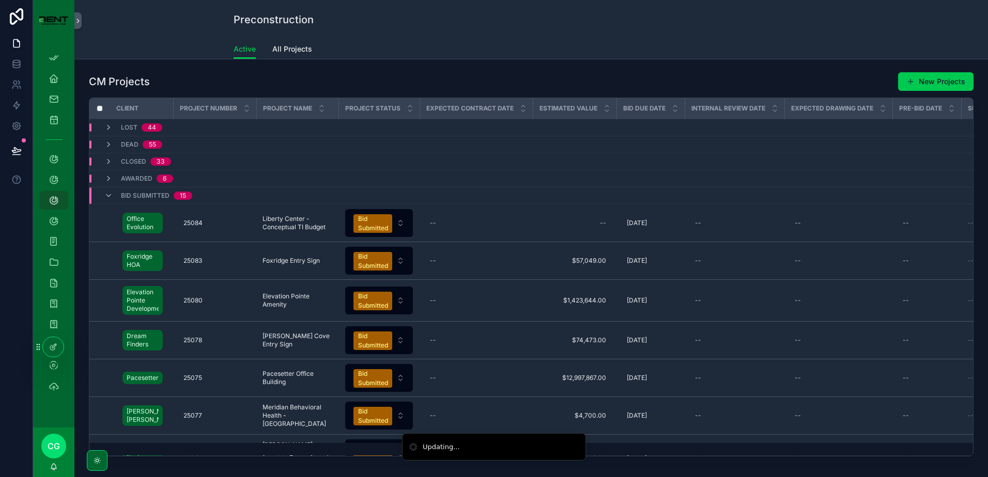
click at [585, 226] on div "--" at bounding box center [574, 223] width 71 height 17
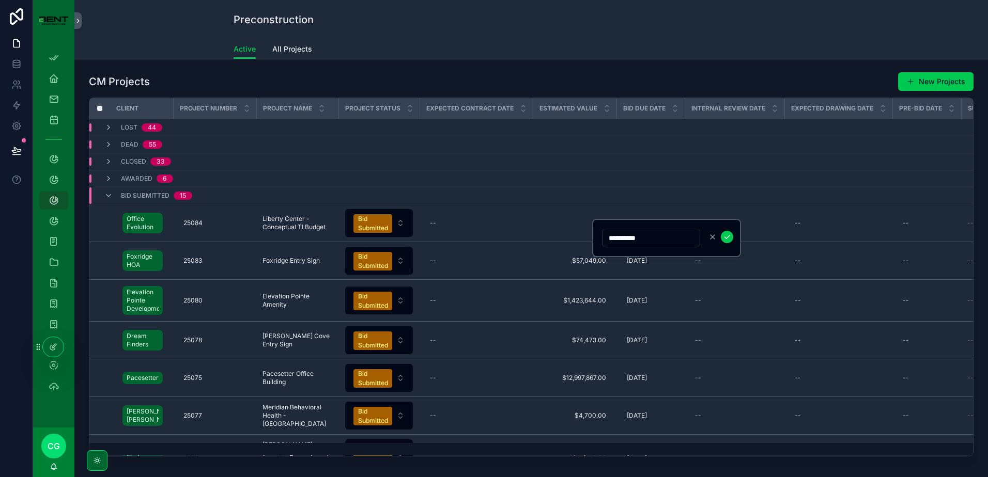
type input "**********"
click button "scrollable content" at bounding box center [727, 237] width 12 height 12
click at [96, 166] on td "Closed 33" at bounding box center [213, 161] width 249 height 17
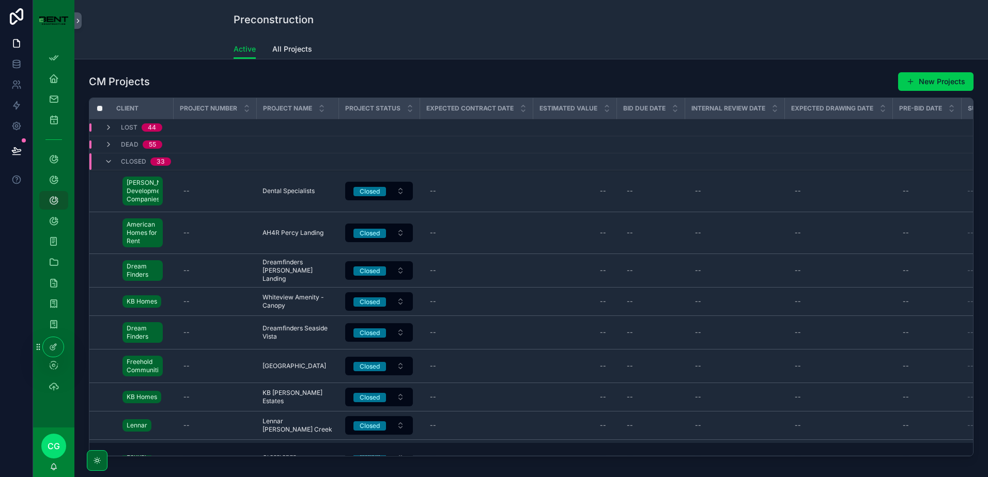
drag, startPoint x: 96, startPoint y: 166, endPoint x: 108, endPoint y: 181, distance: 19.1
click at [108, 181] on td "scrollable content" at bounding box center [99, 191] width 21 height 42
click at [110, 161] on icon "scrollable content" at bounding box center [108, 162] width 8 height 8
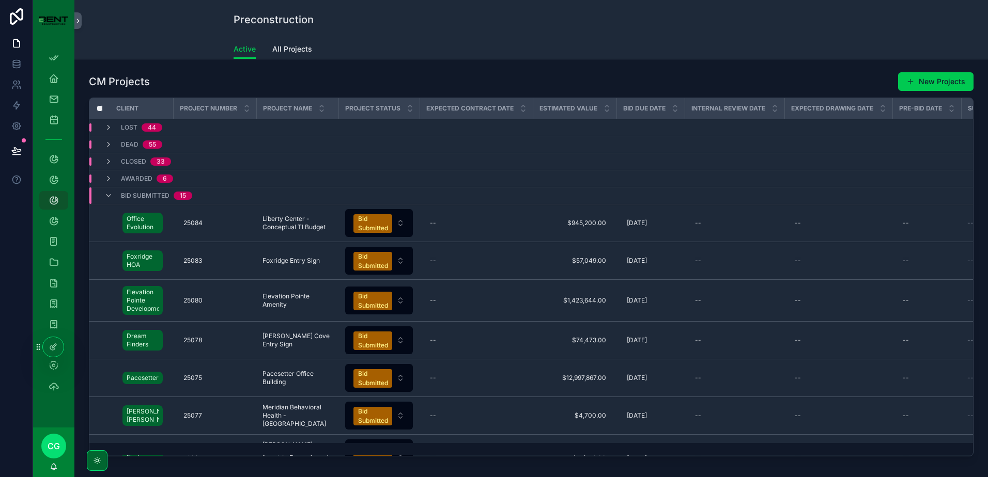
click at [110, 177] on icon "scrollable content" at bounding box center [108, 179] width 8 height 8
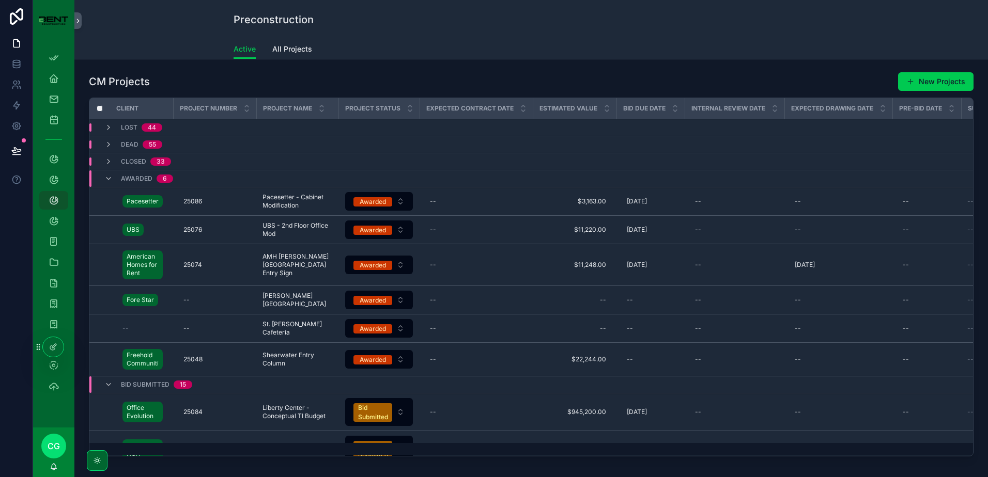
click at [180, 329] on div "--" at bounding box center [214, 328] width 71 height 17
click at [138, 326] on div "--" at bounding box center [144, 328] width 44 height 8
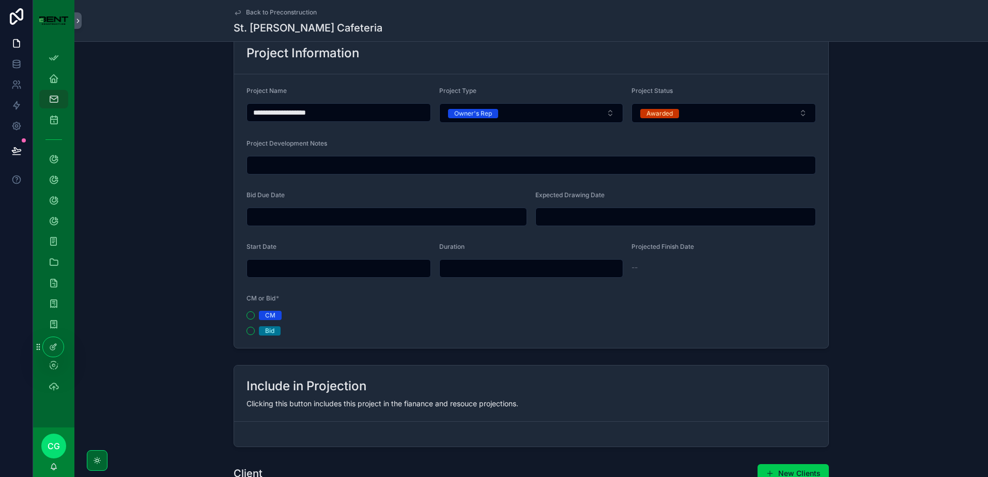
scroll to position [155, 0]
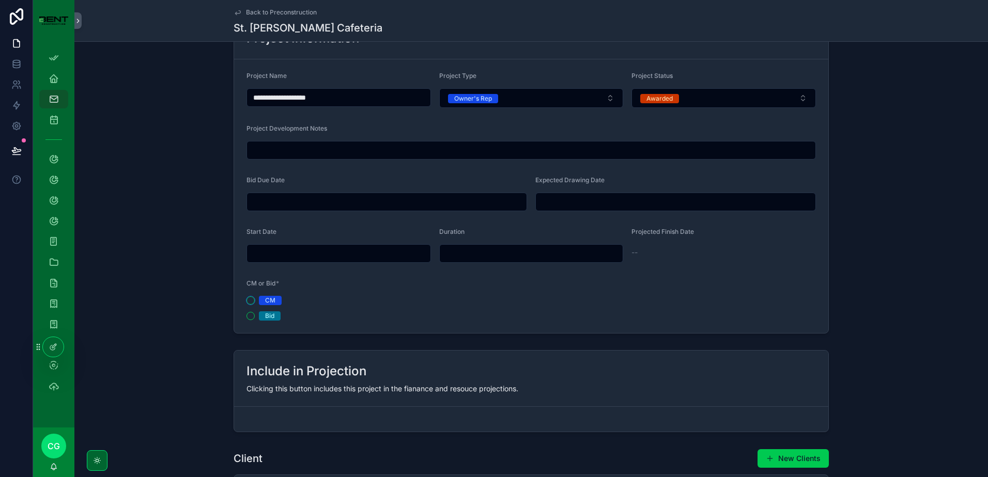
click at [246, 302] on button "CM" at bounding box center [250, 301] width 8 height 8
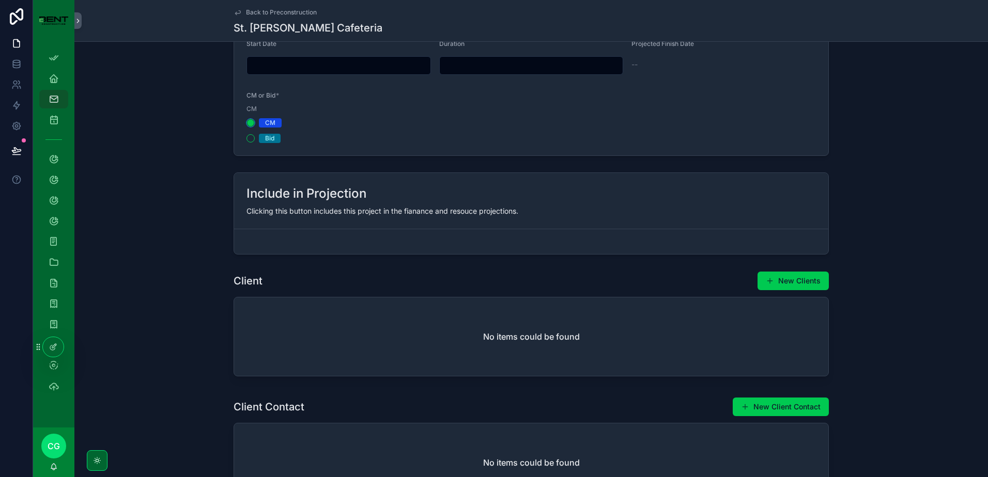
scroll to position [362, 0]
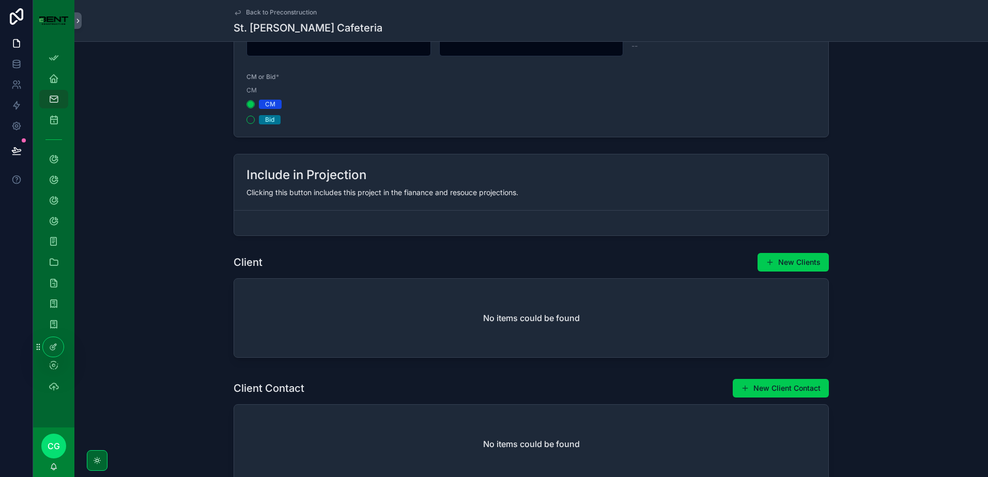
click at [771, 262] on span "scrollable content" at bounding box center [770, 262] width 8 height 8
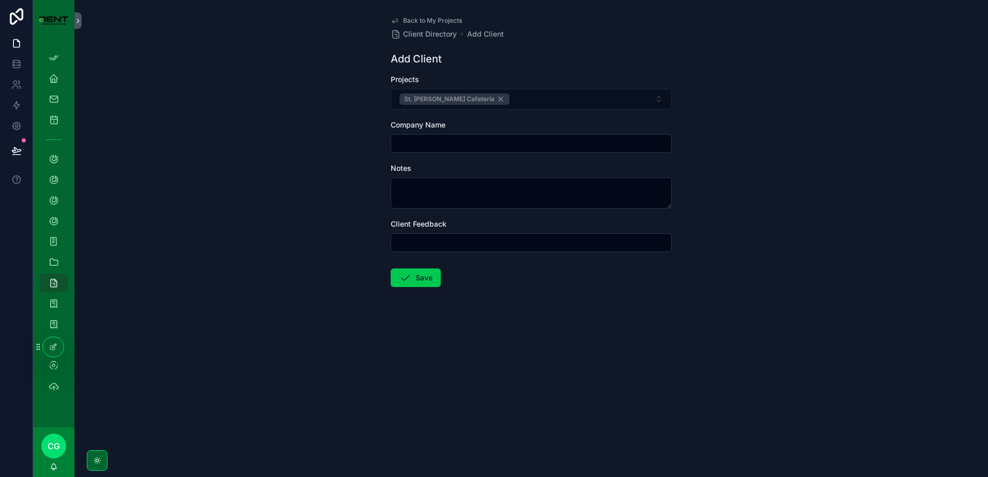
drag, startPoint x: 467, startPoint y: 151, endPoint x: 468, endPoint y: 146, distance: 5.3
click at [468, 150] on div "scrollable content" at bounding box center [531, 143] width 281 height 19
click at [468, 146] on input "scrollable content" at bounding box center [531, 143] width 280 height 14
click at [439, 20] on span "Back to My Projects" at bounding box center [432, 21] width 59 height 8
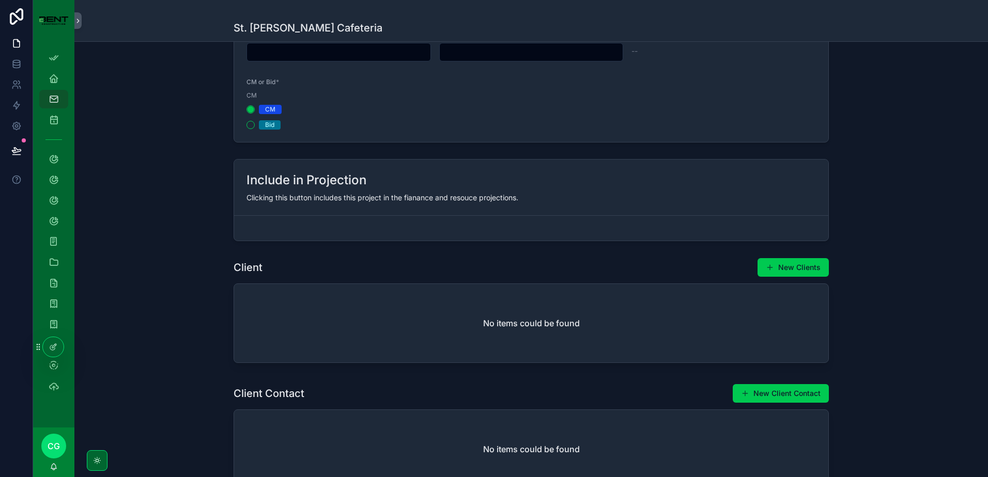
scroll to position [362, 0]
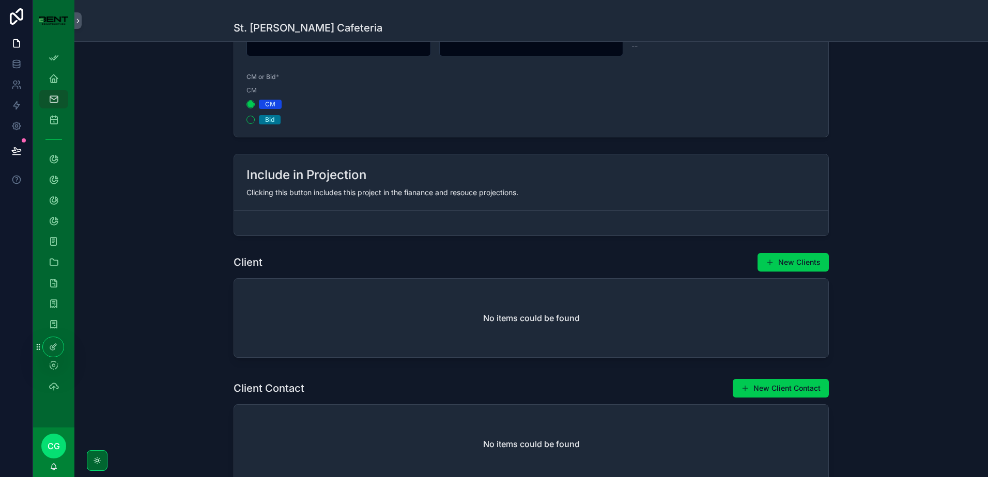
click at [491, 322] on h2 "No items could be found" at bounding box center [531, 318] width 97 height 12
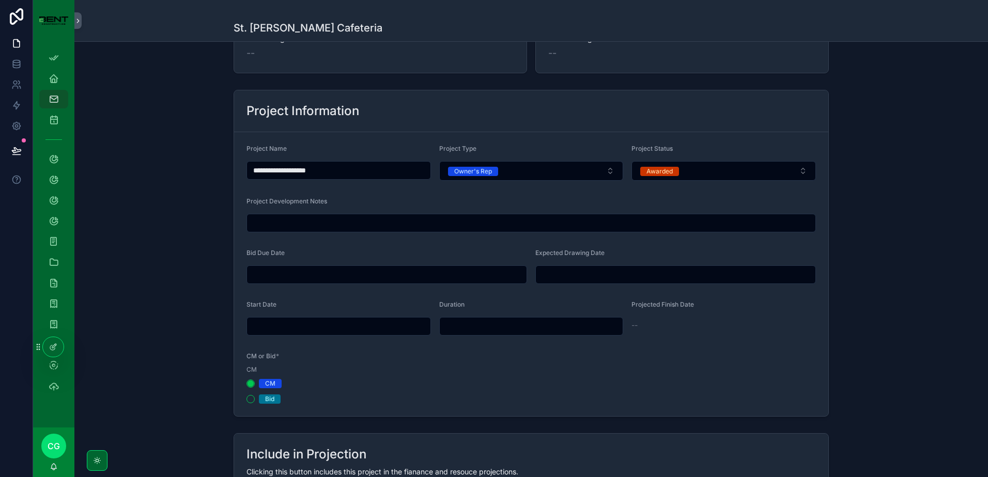
scroll to position [0, 0]
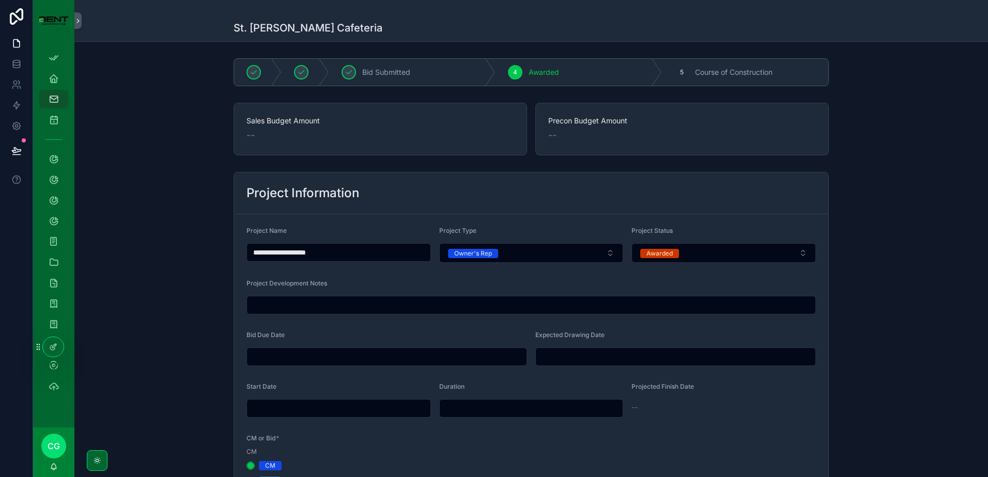
click at [530, 73] on span "Awarded" at bounding box center [543, 72] width 30 height 10
drag, startPoint x: 254, startPoint y: 131, endPoint x: 245, endPoint y: 135, distance: 9.2
click at [253, 131] on div "--" at bounding box center [380, 135] width 268 height 14
click at [246, 135] on span "--" at bounding box center [250, 135] width 8 height 14
drag, startPoint x: 256, startPoint y: 129, endPoint x: 232, endPoint y: 134, distance: 24.3
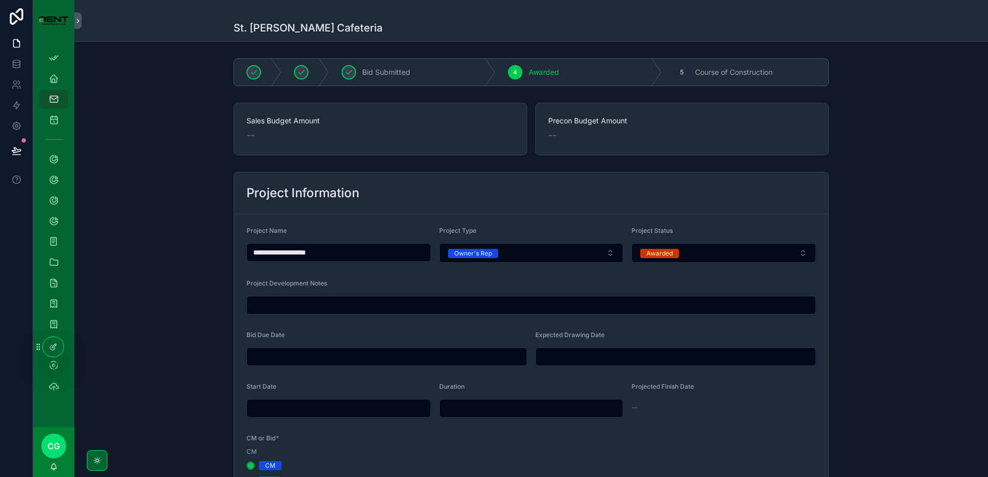
click at [345, 131] on div "--" at bounding box center [380, 135] width 268 height 14
click at [54, 197] on icon "scrollable content" at bounding box center [54, 200] width 10 height 10
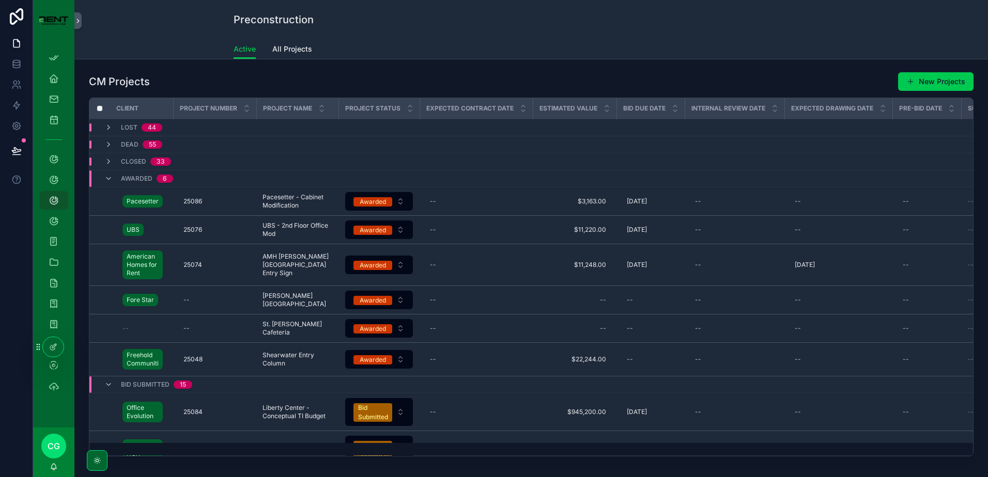
click at [193, 333] on div "--" at bounding box center [214, 328] width 71 height 17
click at [216, 343] on input "scrollable content" at bounding box center [234, 343] width 98 height 14
type input "*****"
click button "scrollable content" at bounding box center [310, 342] width 12 height 12
click at [125, 328] on span "--" at bounding box center [125, 328] width 6 height 8
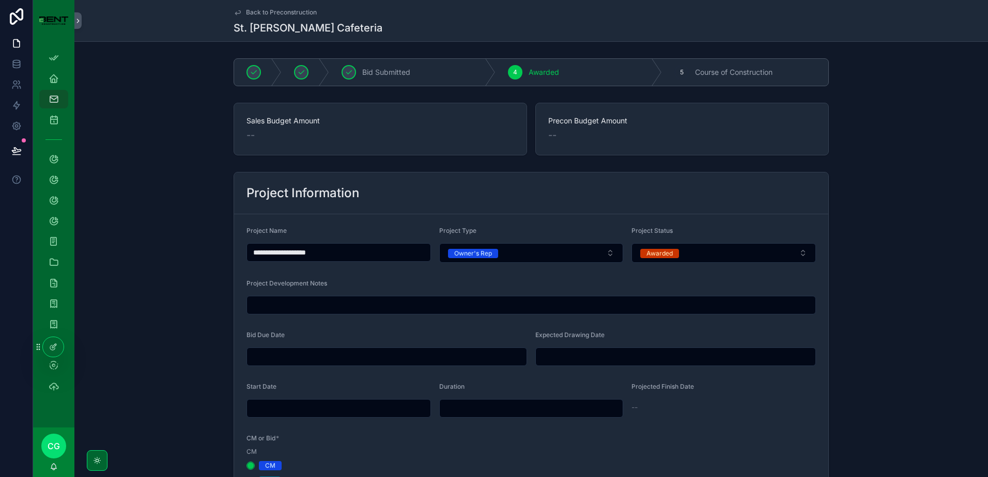
click at [345, 310] on input "scrollable content" at bounding box center [531, 305] width 568 height 14
click at [58, 201] on icon "scrollable content" at bounding box center [54, 200] width 10 height 10
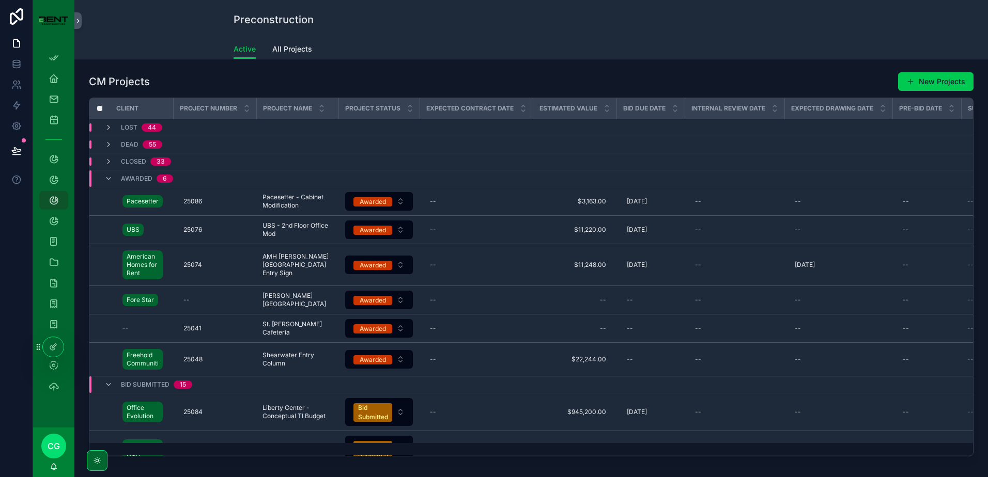
click at [106, 180] on icon "scrollable content" at bounding box center [108, 179] width 8 height 8
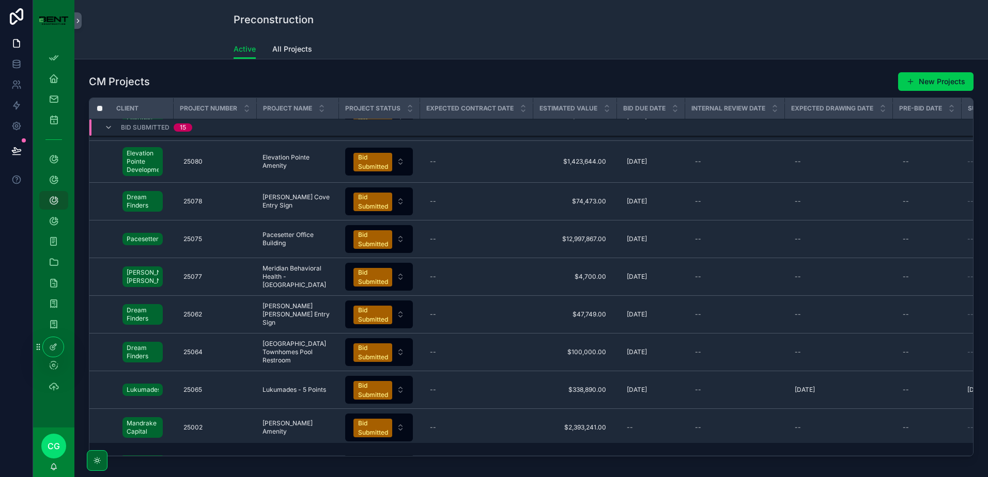
scroll to position [155, 0]
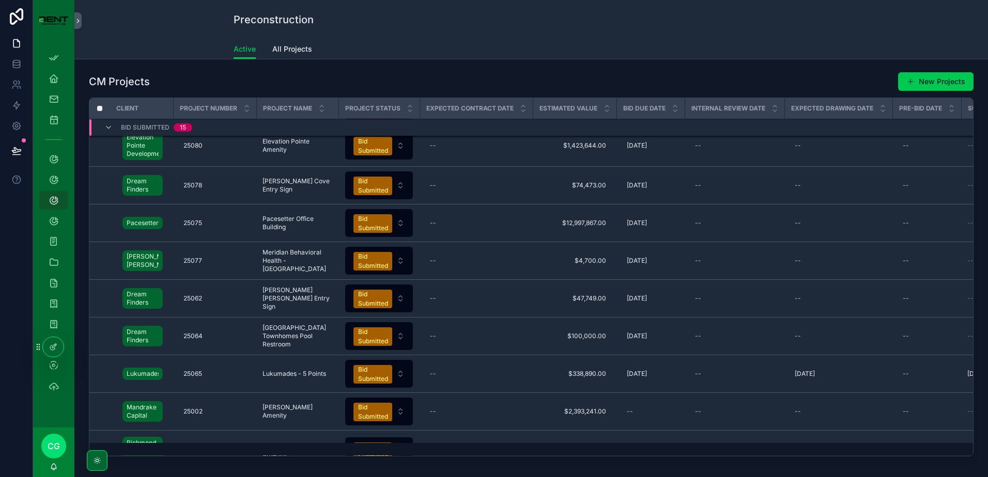
click at [378, 295] on div "Bid Submitted" at bounding box center [373, 299] width 30 height 19
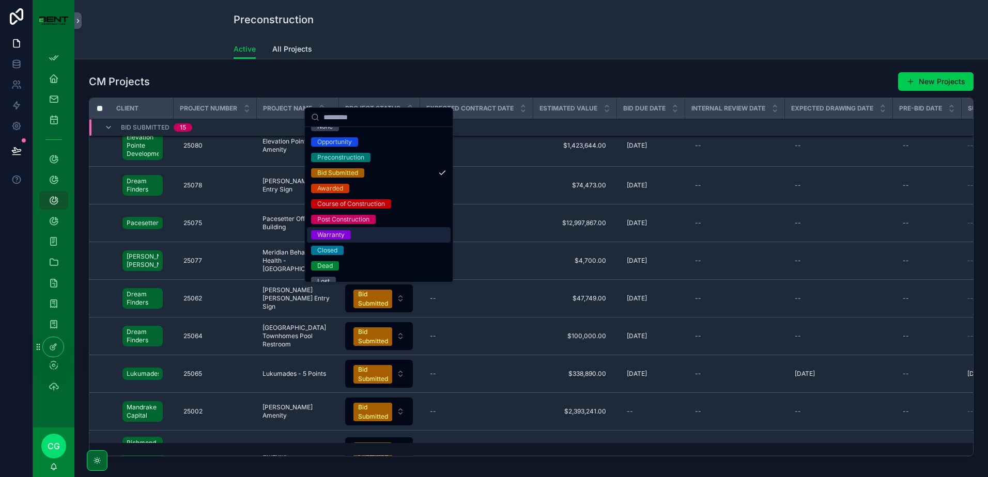
scroll to position [20, 0]
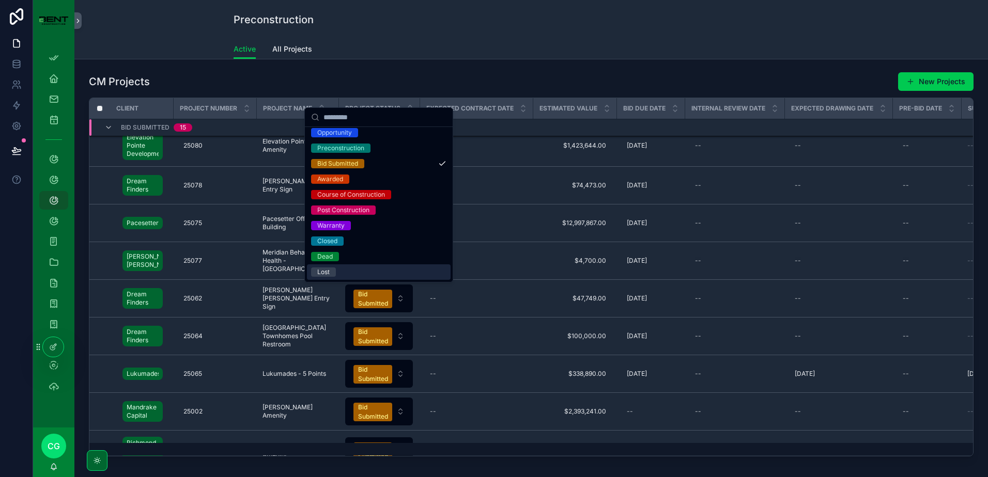
click at [326, 273] on div "Lost" at bounding box center [323, 272] width 12 height 9
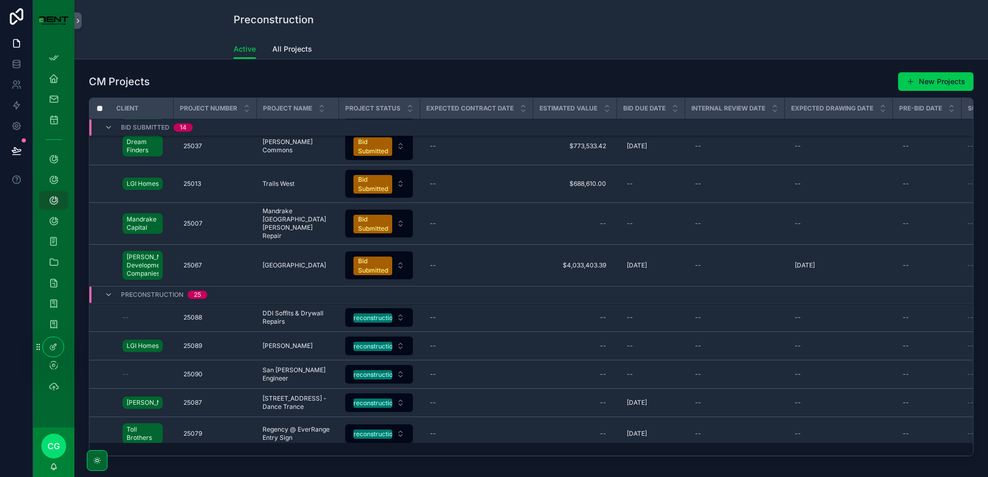
scroll to position [406, 0]
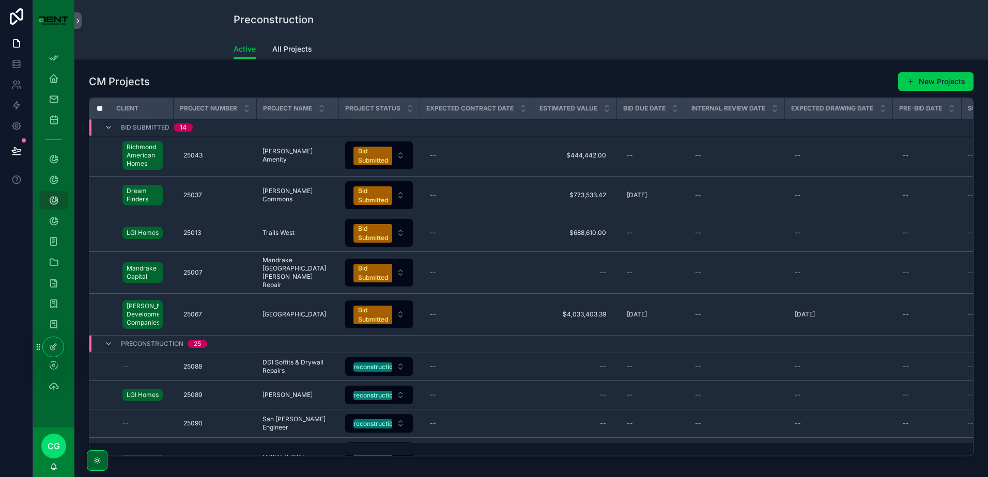
drag, startPoint x: 532, startPoint y: 456, endPoint x: 596, endPoint y: 459, distance: 64.1
click at [596, 459] on div "CM Projects New Projects Client Project Number Project Name Project Status Expe…" at bounding box center [531, 266] width 897 height 397
click at [401, 232] on button "Bid Submitted" at bounding box center [379, 233] width 68 height 28
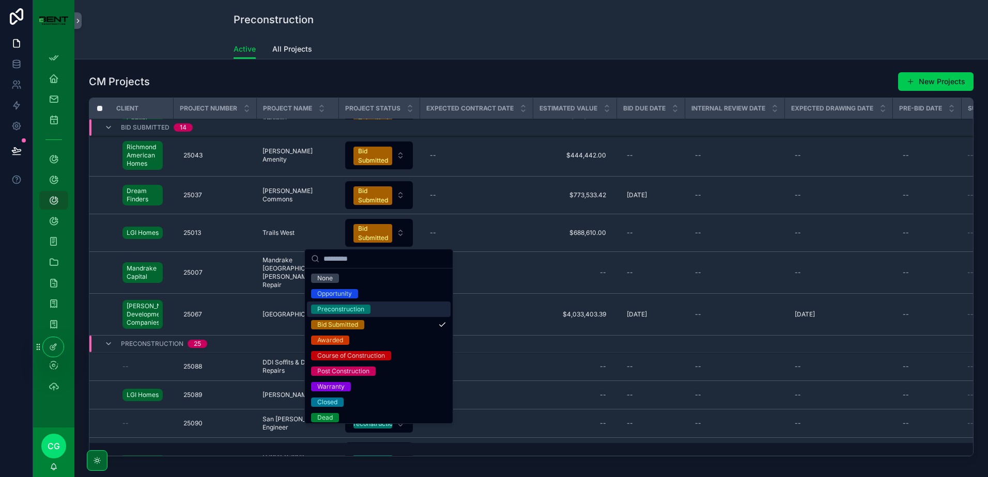
click at [352, 310] on div "Preconstruction" at bounding box center [340, 309] width 47 height 9
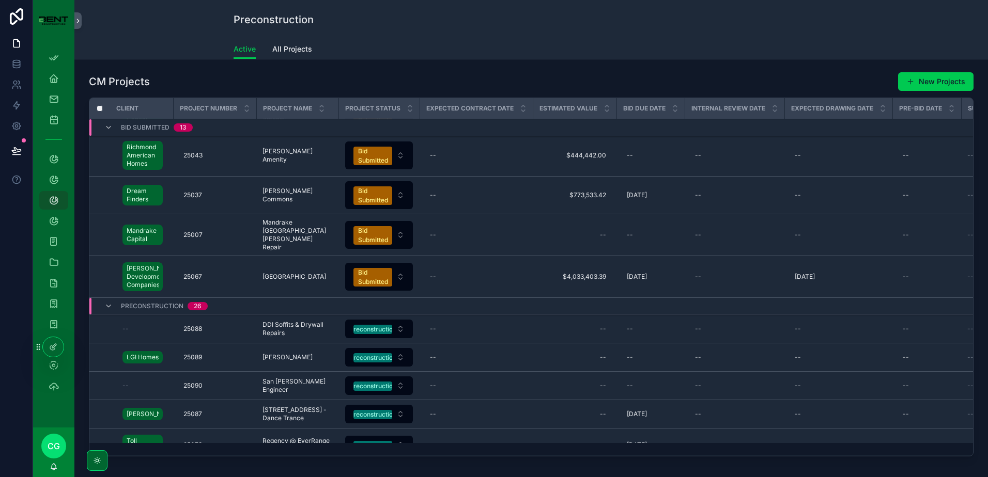
click at [380, 236] on div "Bid Submitted" at bounding box center [373, 235] width 30 height 19
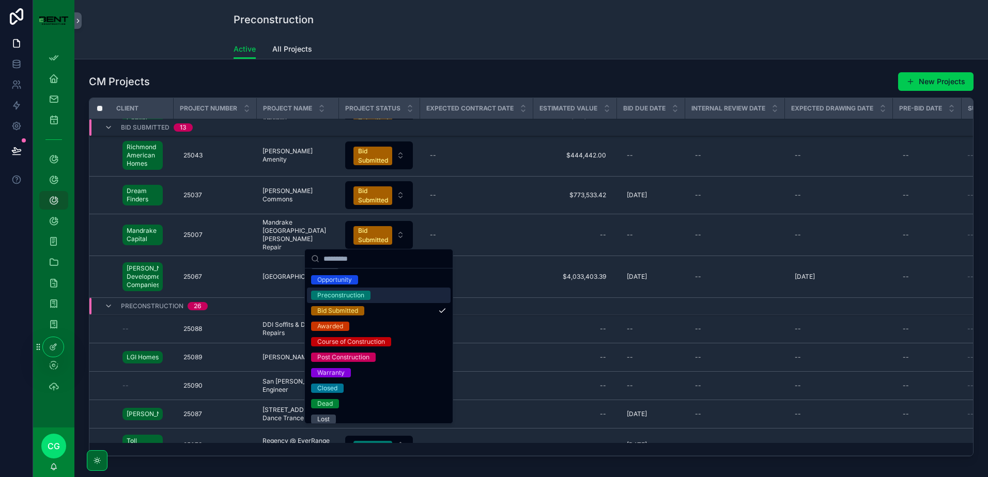
scroll to position [20, 0]
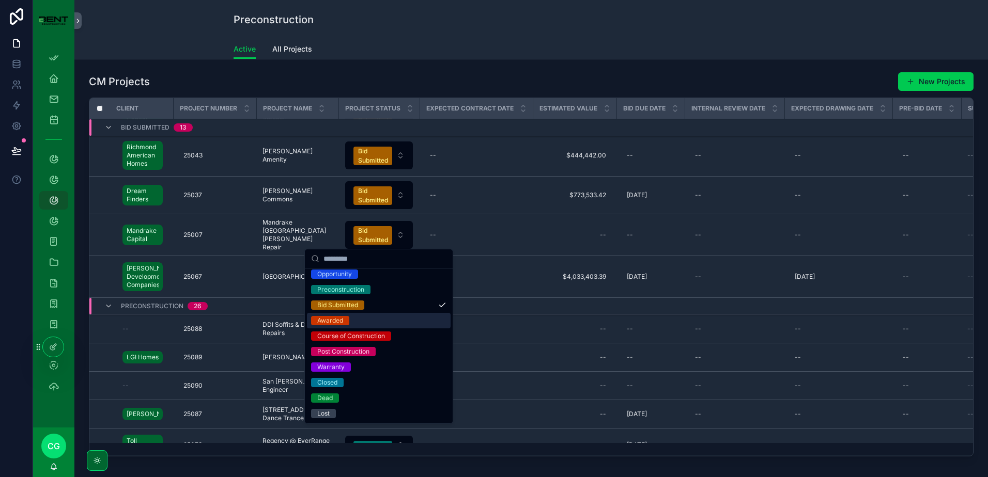
click at [335, 317] on div "Awarded" at bounding box center [330, 320] width 26 height 9
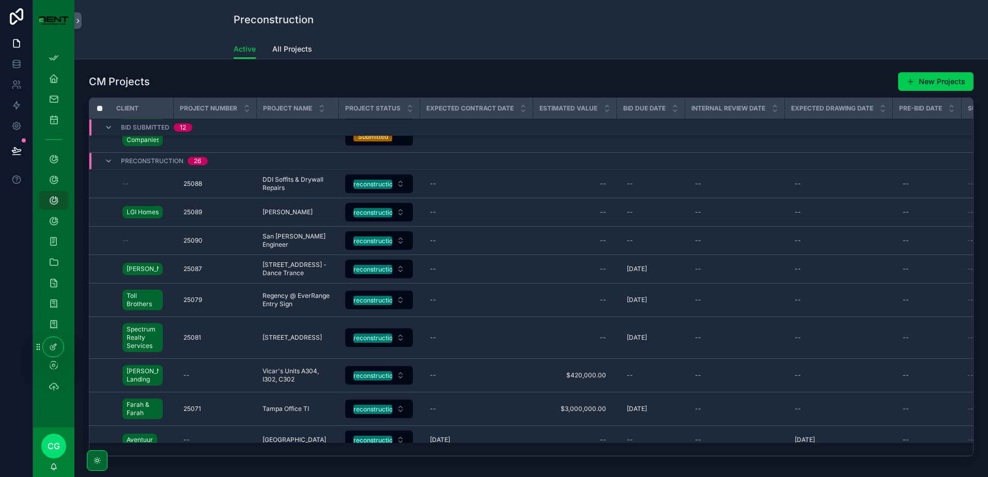
scroll to position [483, 0]
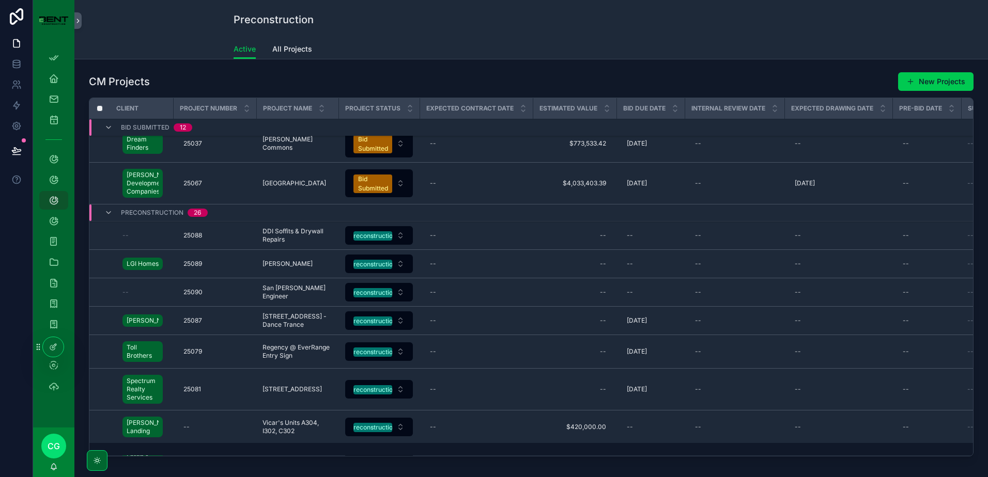
click at [371, 183] on div "Bid Submitted" at bounding box center [373, 184] width 30 height 19
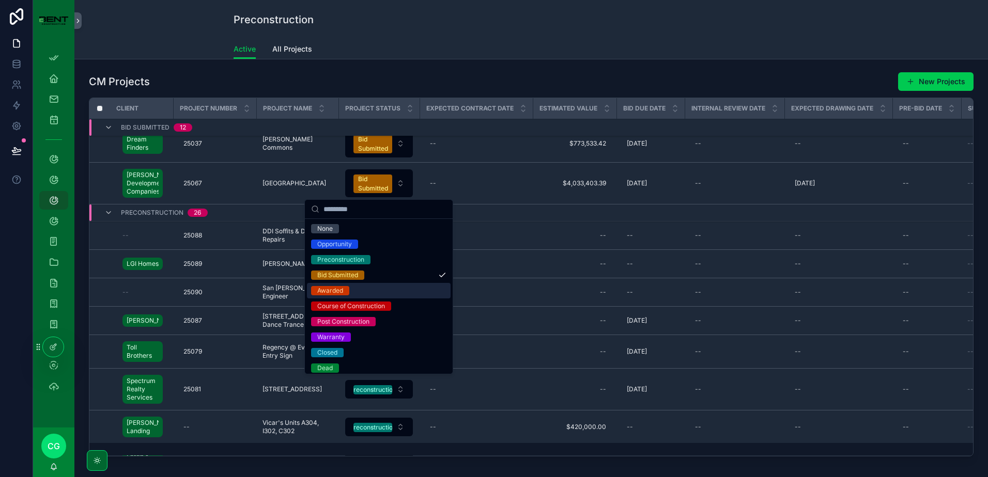
click at [337, 293] on div "Awarded" at bounding box center [330, 290] width 26 height 9
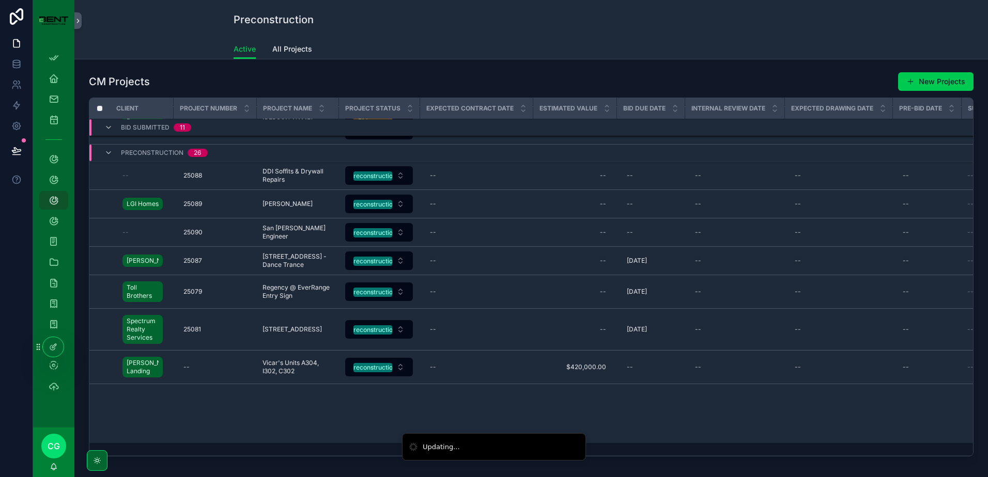
scroll to position [43, 0]
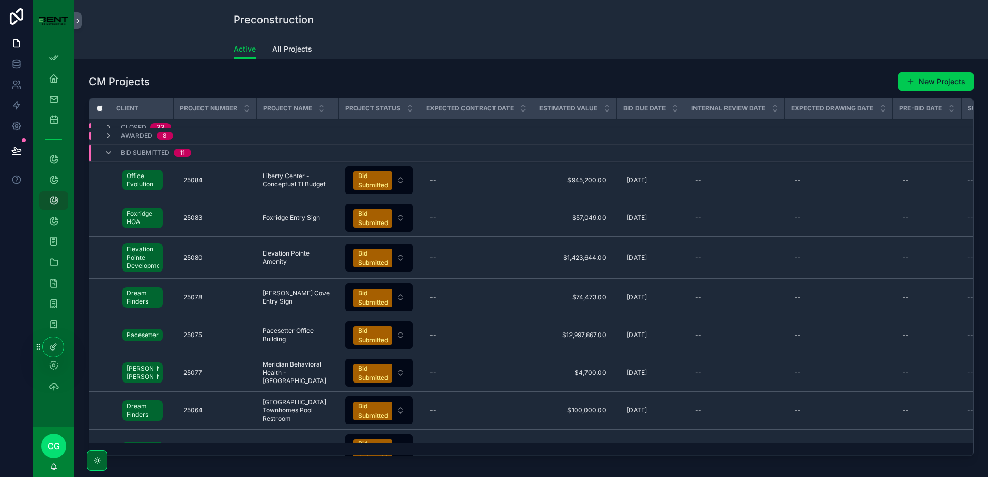
click at [108, 138] on icon "scrollable content" at bounding box center [108, 136] width 8 height 8
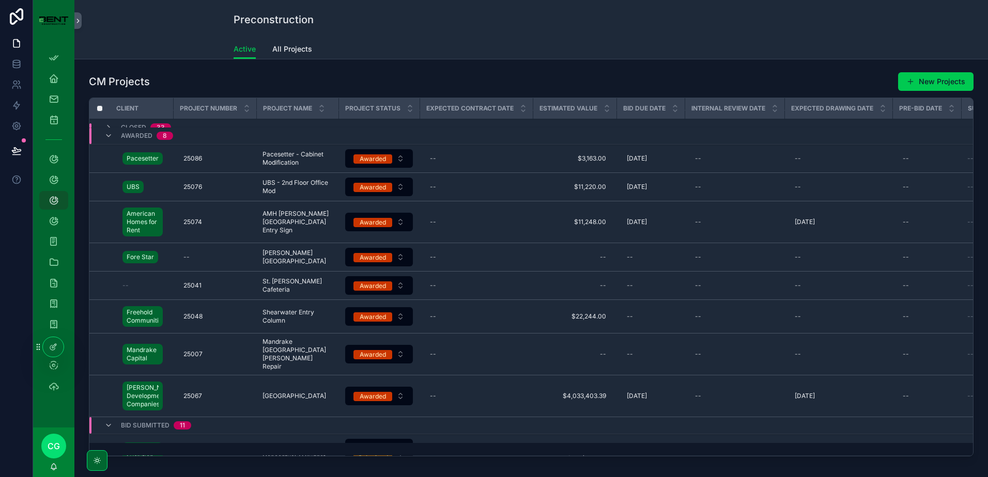
scroll to position [0, 0]
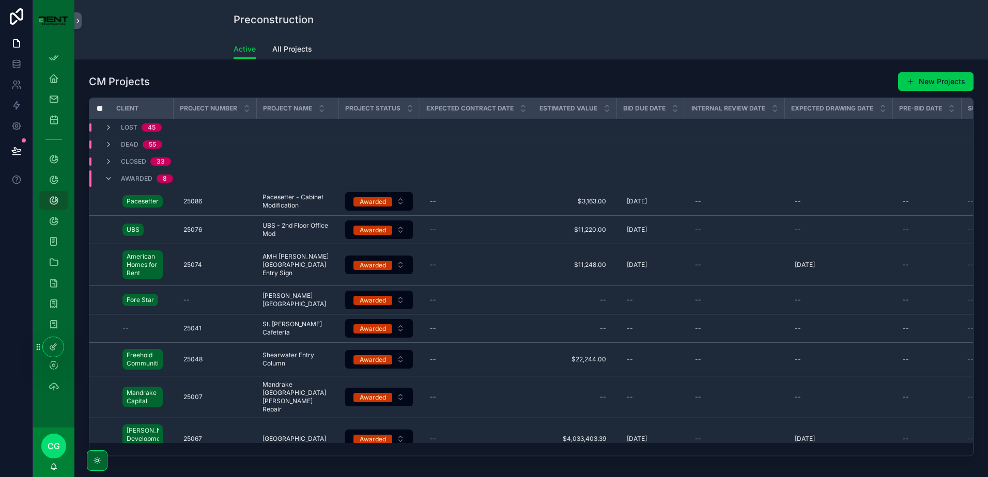
click at [107, 179] on icon "scrollable content" at bounding box center [108, 179] width 8 height 8
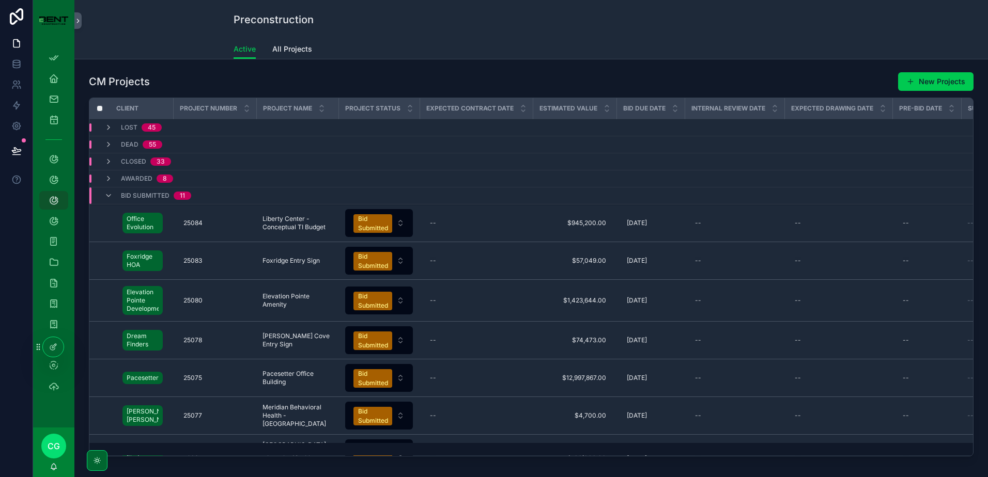
click at [107, 195] on icon "scrollable content" at bounding box center [108, 196] width 8 height 8
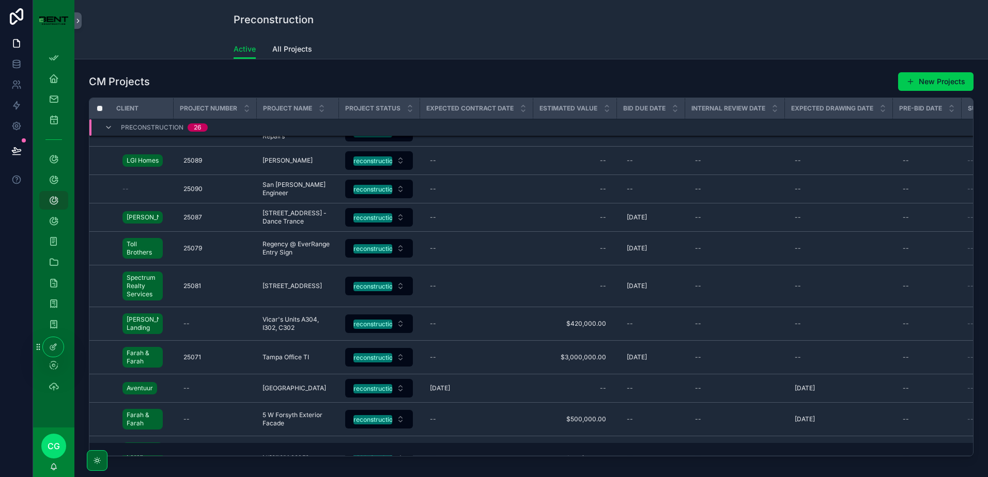
scroll to position [52, 0]
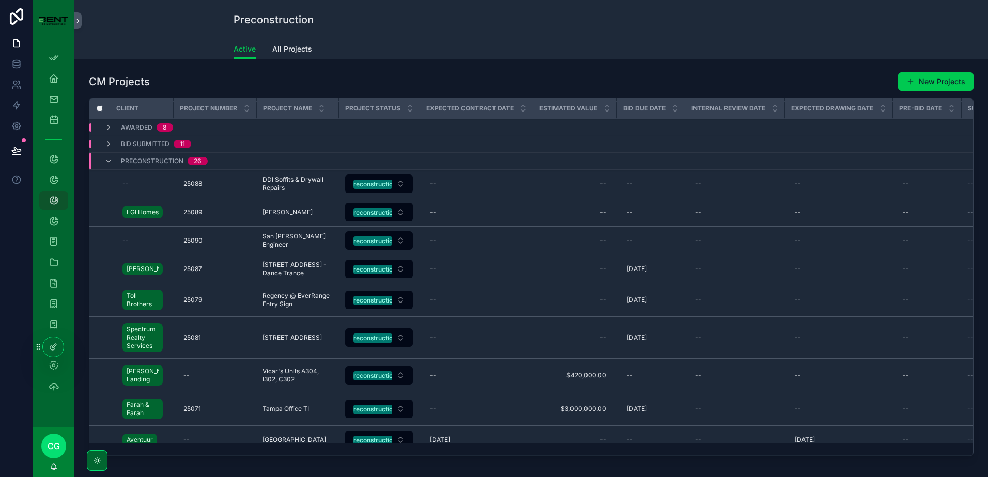
click at [629, 214] on div "--" at bounding box center [630, 212] width 6 height 8
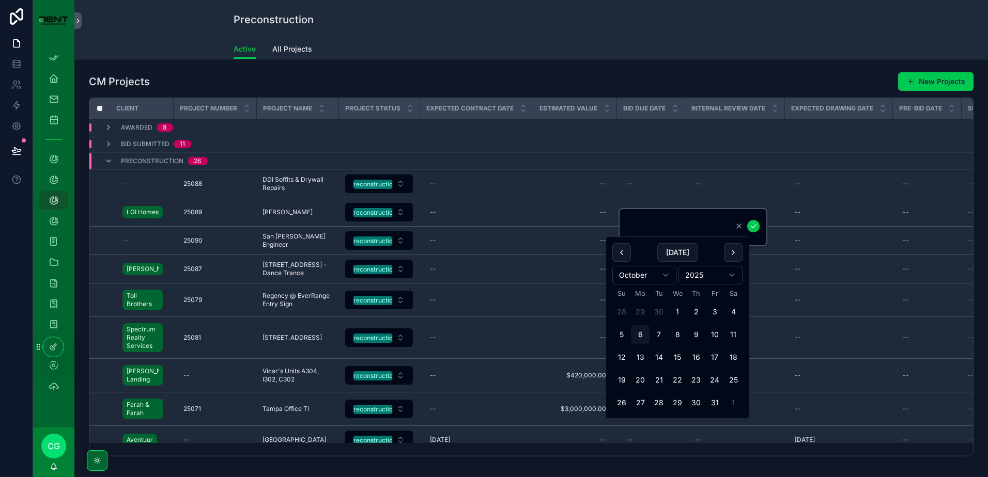
click at [716, 375] on button "24" at bounding box center [714, 380] width 19 height 19
type input "**********"
click at [751, 227] on icon "scrollable content" at bounding box center [753, 226] width 8 height 8
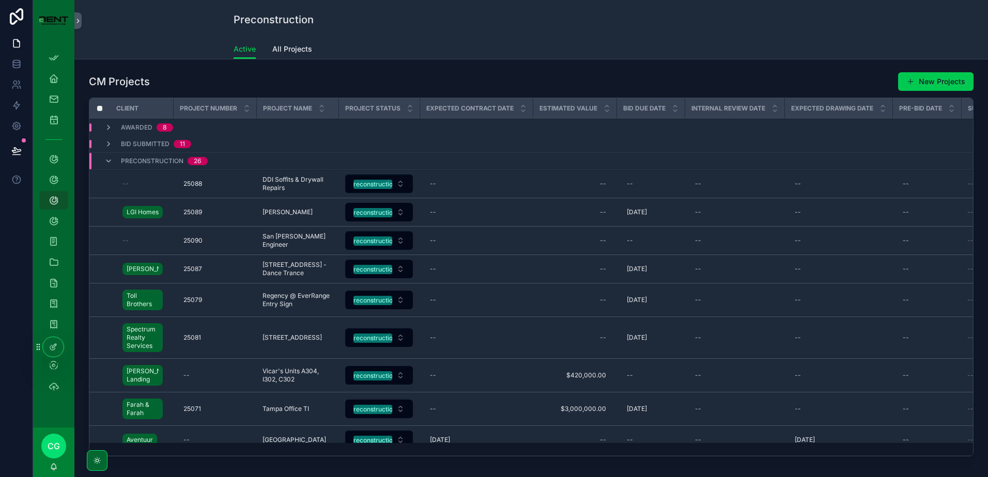
click at [643, 301] on span "[DATE]" at bounding box center [637, 300] width 20 height 8
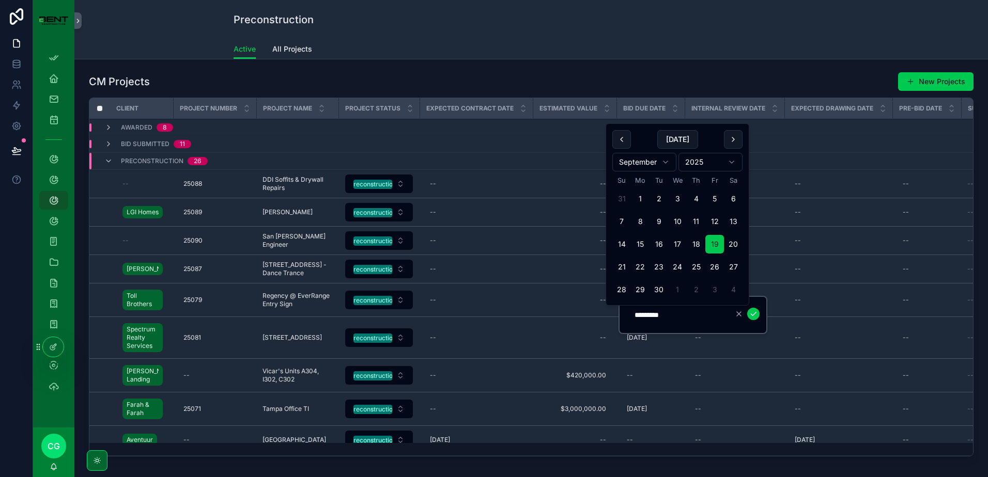
click at [664, 163] on html "App Setup Employee Dashboard My Projects My Timesheets Projects Project Develop…" at bounding box center [494, 238] width 988 height 477
click at [714, 246] on button "17" at bounding box center [714, 244] width 19 height 19
type input "**********"
click at [752, 318] on button "scrollable content" at bounding box center [753, 314] width 12 height 12
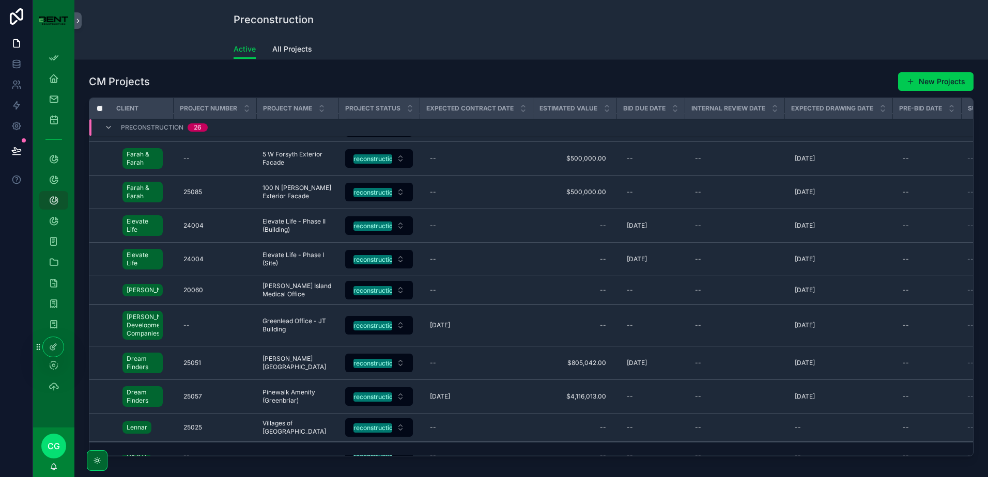
scroll to position [504, 0]
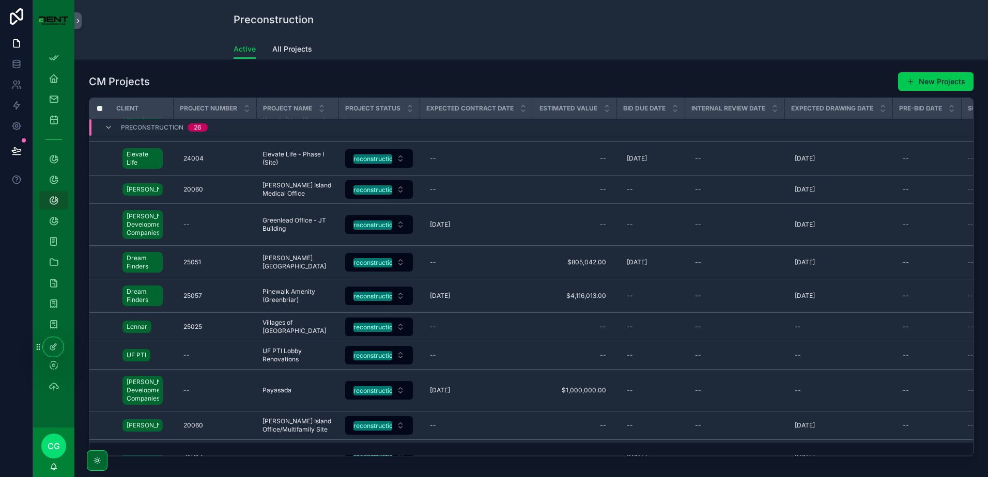
click at [315, 319] on span "Villages of [GEOGRAPHIC_DATA]" at bounding box center [297, 327] width 70 height 17
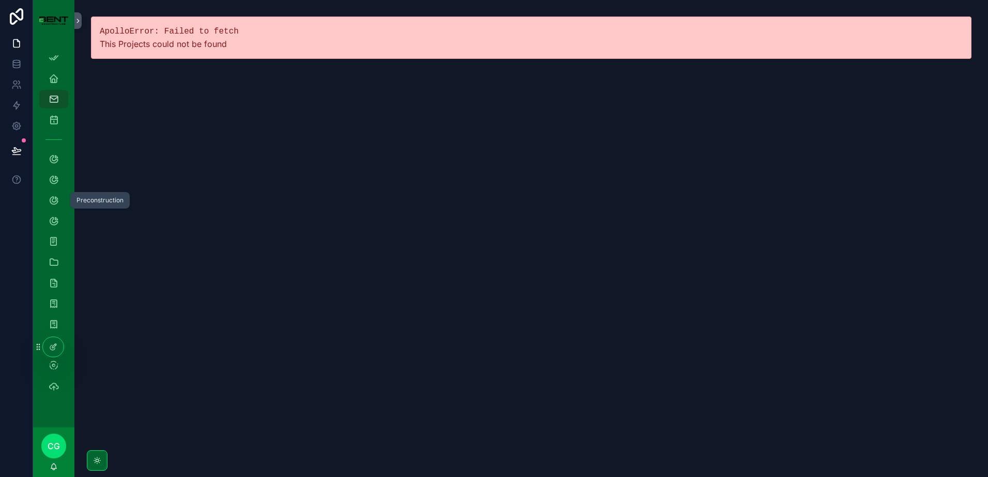
click at [54, 203] on icon "scrollable content" at bounding box center [54, 200] width 10 height 10
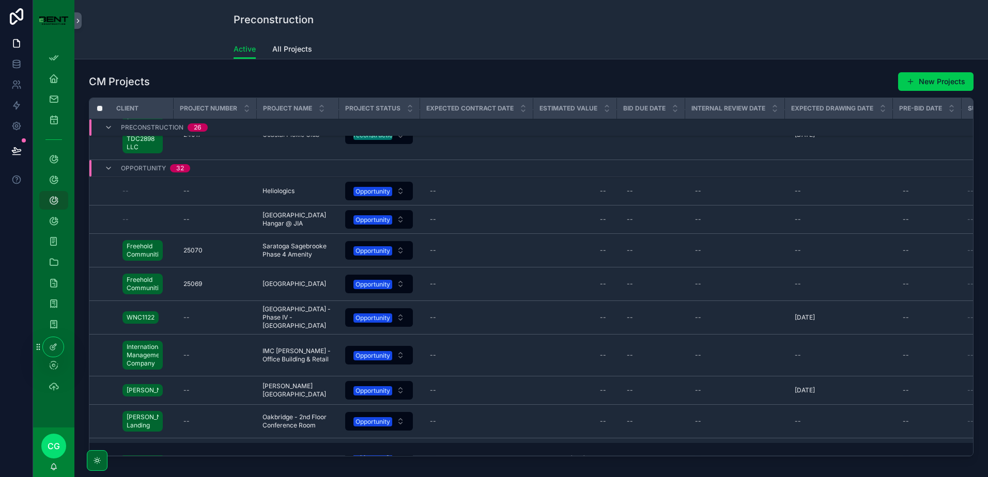
scroll to position [931, 0]
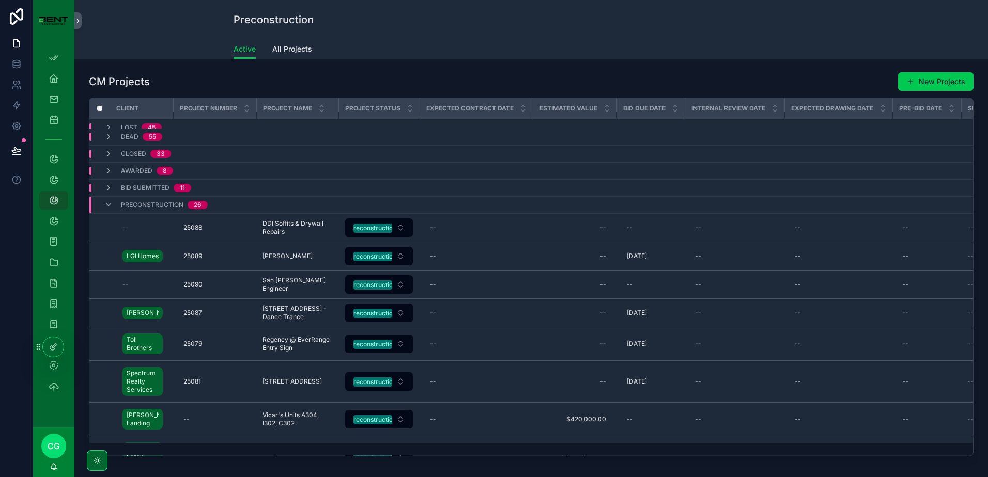
scroll to position [10, 0]
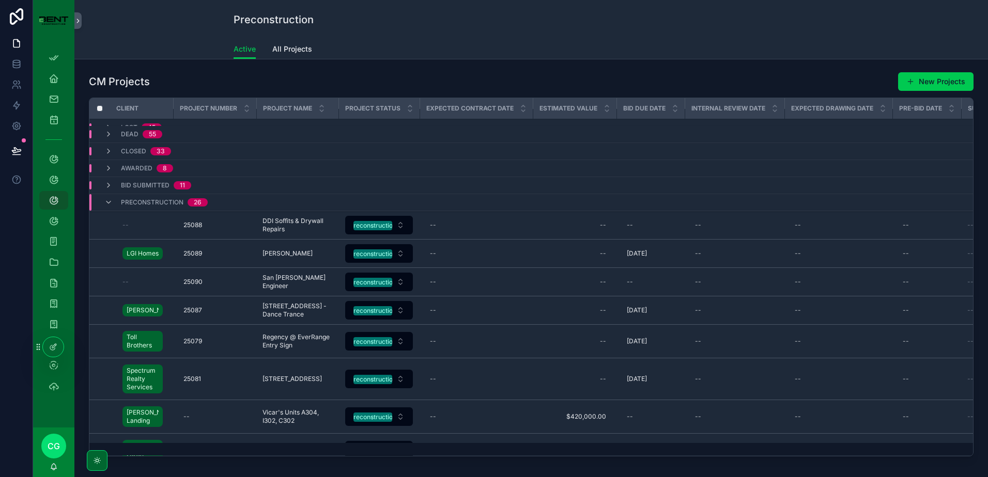
click at [676, 111] on icon "scrollable content" at bounding box center [675, 111] width 4 height 2
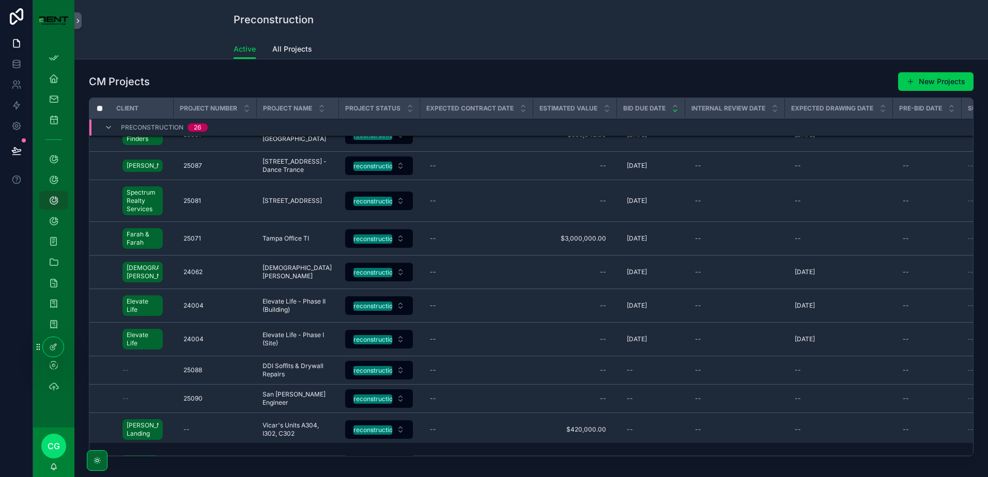
scroll to position [217, 0]
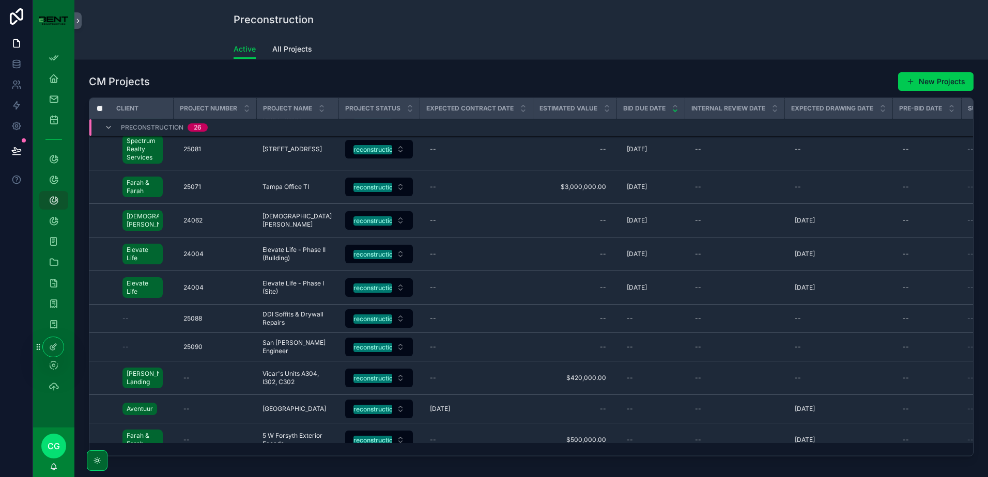
click at [110, 125] on icon "scrollable content" at bounding box center [108, 127] width 8 height 8
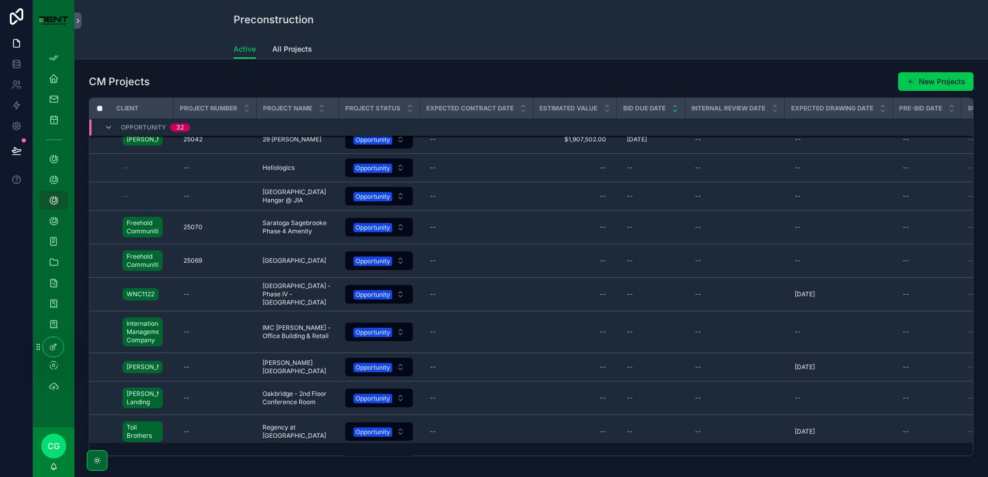
scroll to position [95, 0]
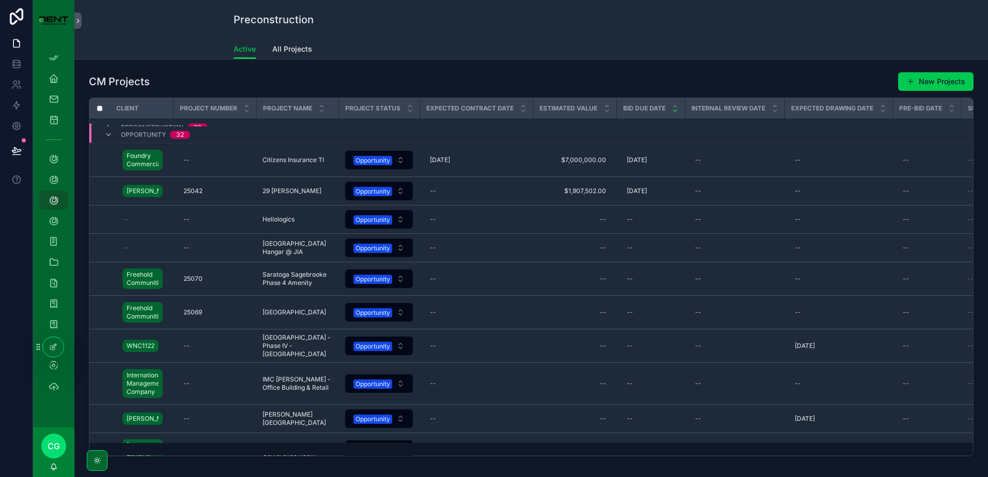
click at [387, 162] on div "Opportunity" at bounding box center [372, 160] width 35 height 9
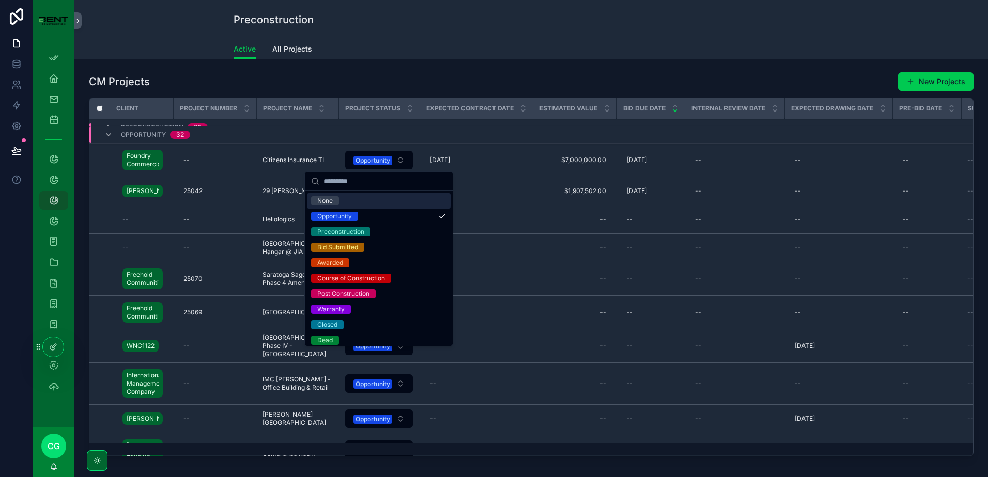
drag, startPoint x: 324, startPoint y: 340, endPoint x: 418, endPoint y: 183, distance: 183.5
click at [418, 183] on div "None Opportunity Preconstruction Bid Submitted Awarded Course of Construction P…" at bounding box center [379, 259] width 148 height 174
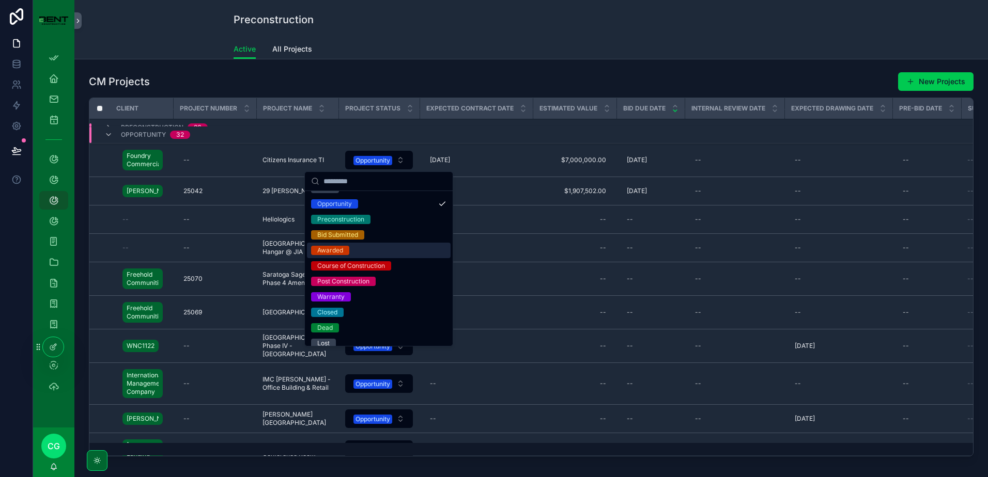
scroll to position [20, 0]
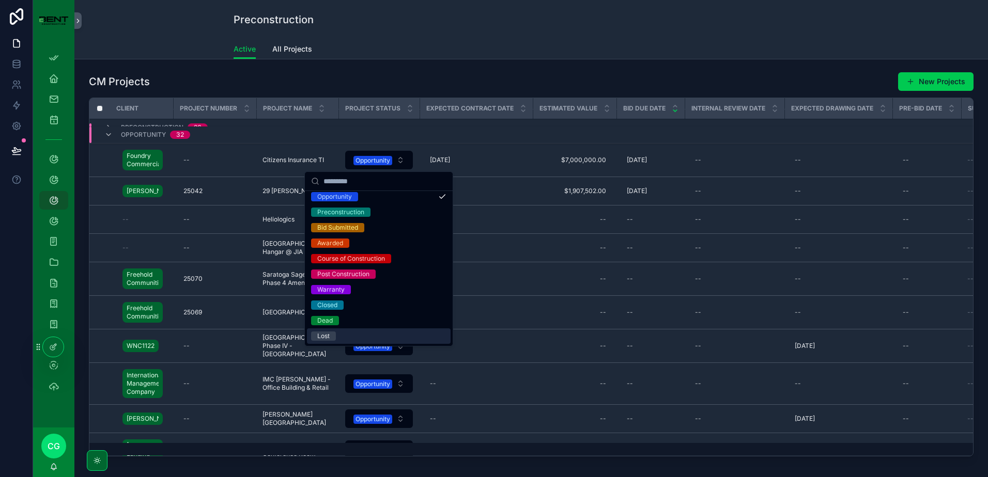
click at [327, 334] on div "Lost" at bounding box center [323, 336] width 12 height 9
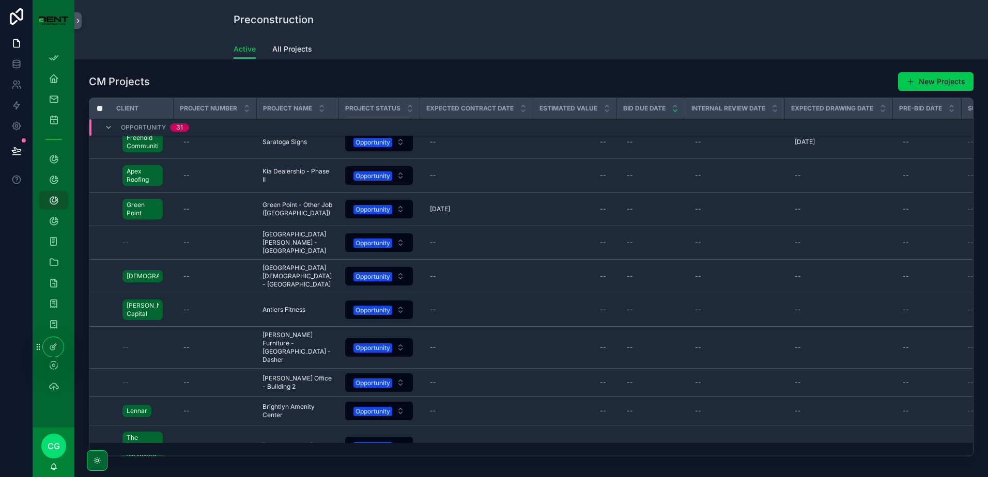
scroll to position [530, 0]
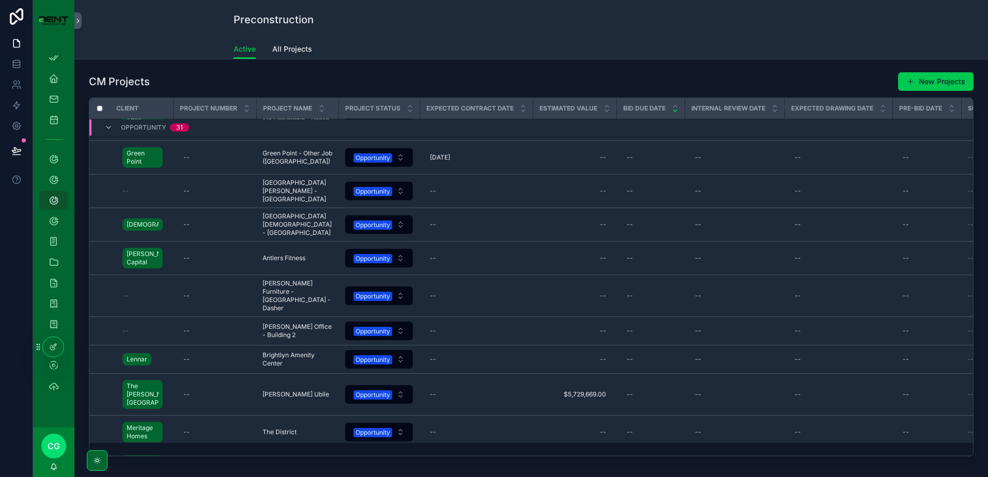
click at [925, 82] on button "New Projects" at bounding box center [935, 81] width 75 height 19
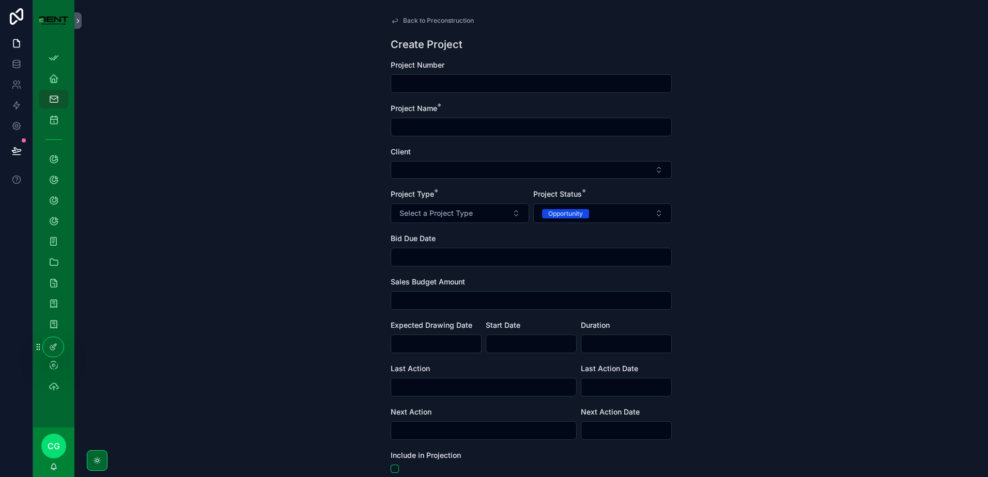
click at [470, 88] on input "scrollable content" at bounding box center [531, 83] width 280 height 14
click at [463, 130] on input "scrollable content" at bounding box center [531, 127] width 280 height 14
click at [444, 219] on button "Select a Project Type" at bounding box center [460, 214] width 138 height 20
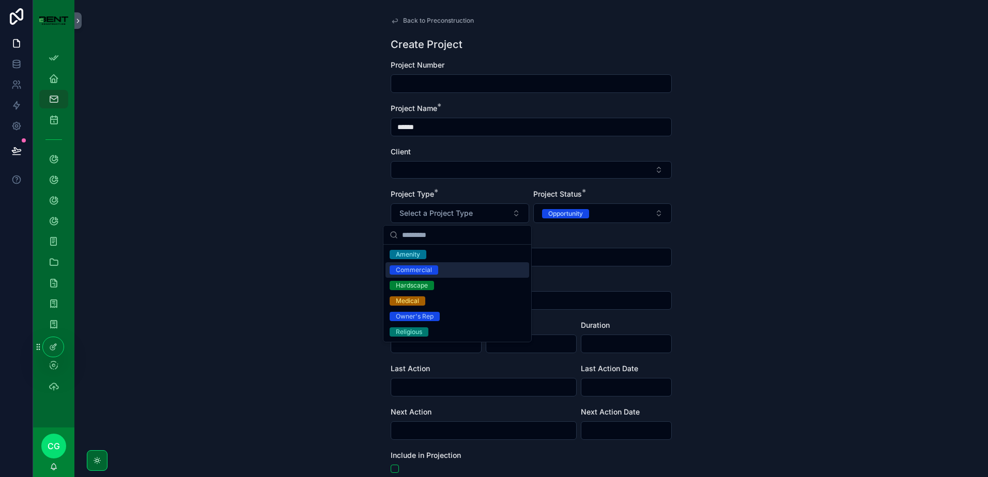
click at [414, 273] on div "Commercial" at bounding box center [414, 270] width 36 height 9
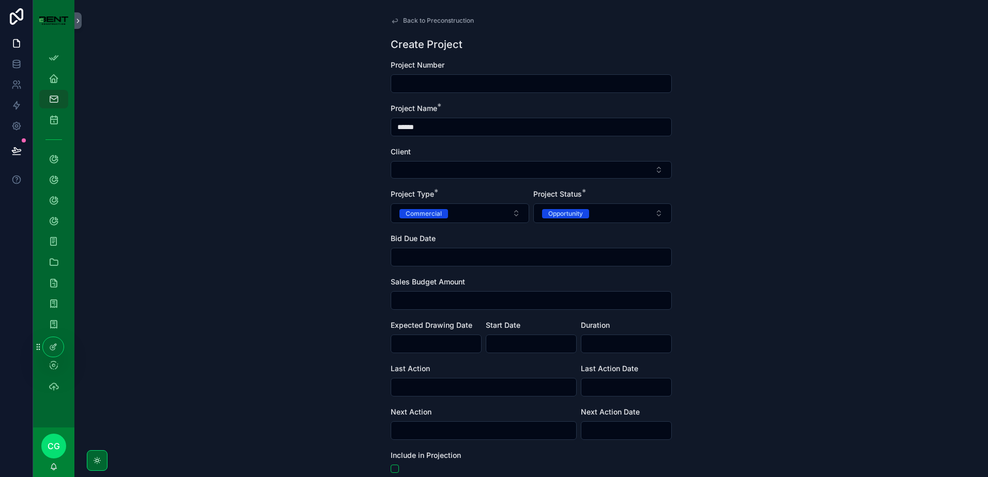
click at [423, 167] on button "Select Button" at bounding box center [531, 170] width 281 height 18
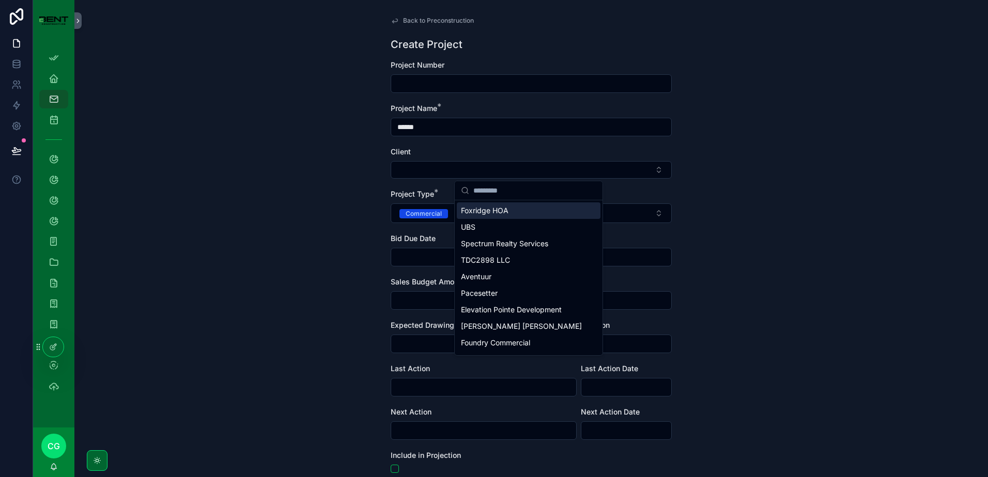
click at [348, 231] on div "Back to Preconstruction Create Project Project Number Project Name * ***** Clie…" at bounding box center [530, 238] width 913 height 477
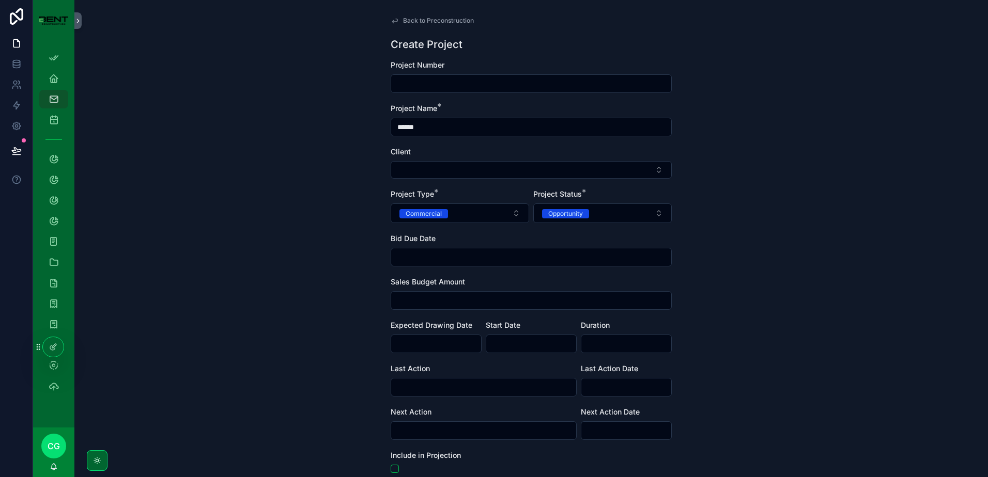
click at [550, 214] on div "Opportunity" at bounding box center [565, 213] width 35 height 9
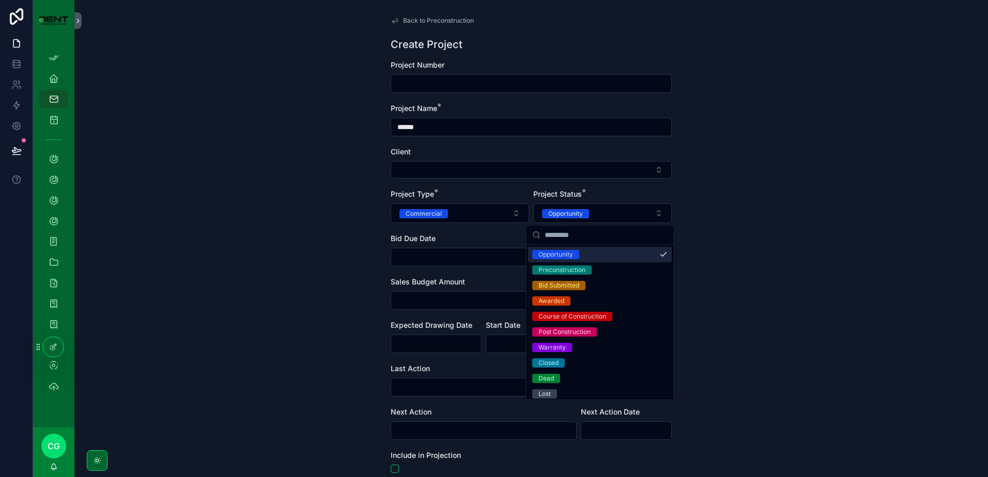
click at [550, 256] on div "Opportunity" at bounding box center [555, 254] width 35 height 9
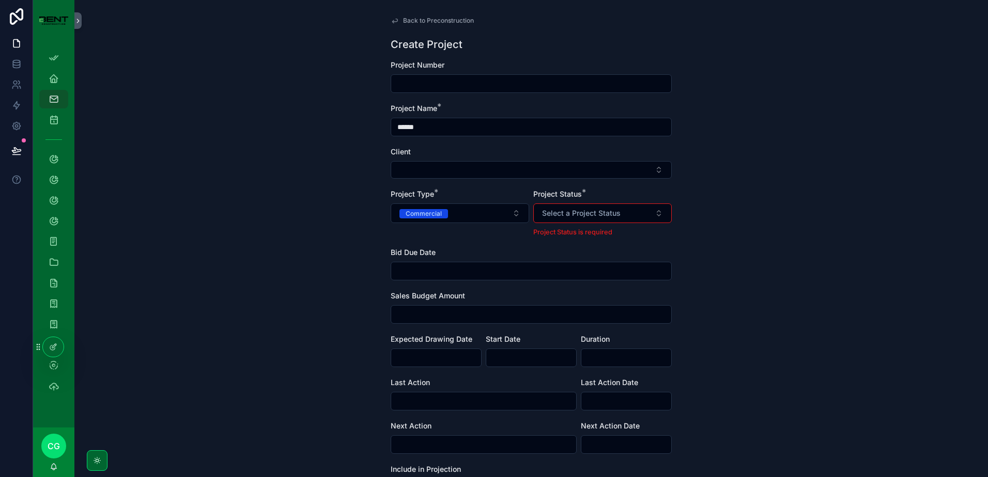
drag, startPoint x: 648, startPoint y: 213, endPoint x: 599, endPoint y: 213, distance: 49.1
click at [637, 214] on button "Select a Project Status" at bounding box center [602, 214] width 138 height 20
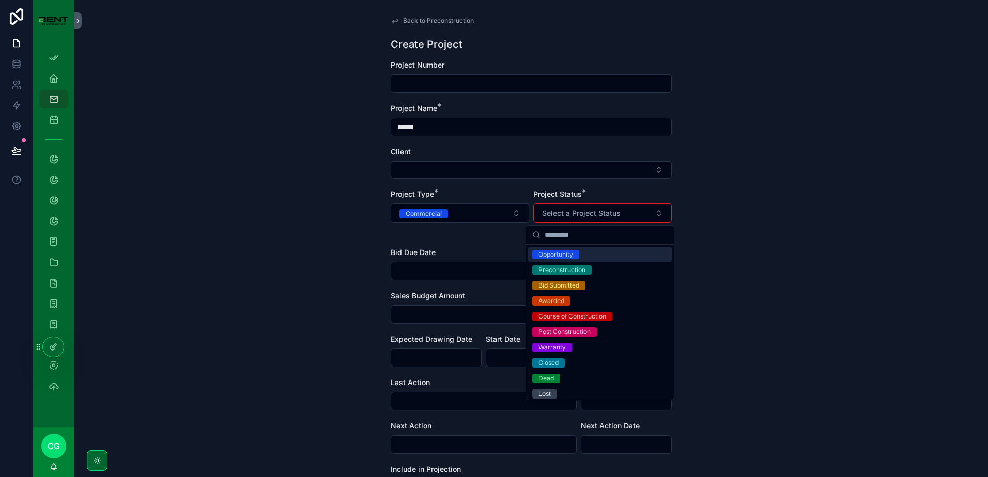
click at [562, 257] on div "Opportunity" at bounding box center [555, 254] width 35 height 9
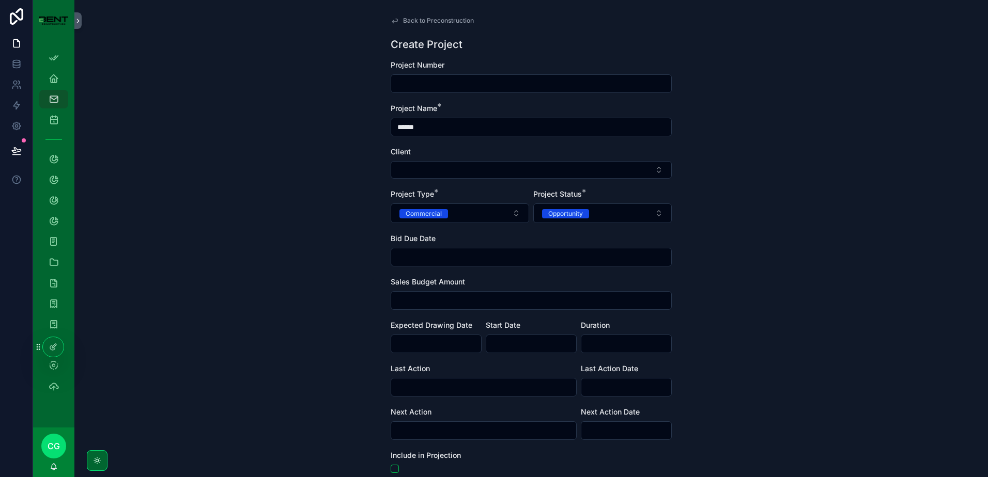
click at [425, 128] on input "*****" at bounding box center [531, 127] width 280 height 14
click at [458, 175] on button "Select Button" at bounding box center [531, 170] width 281 height 18
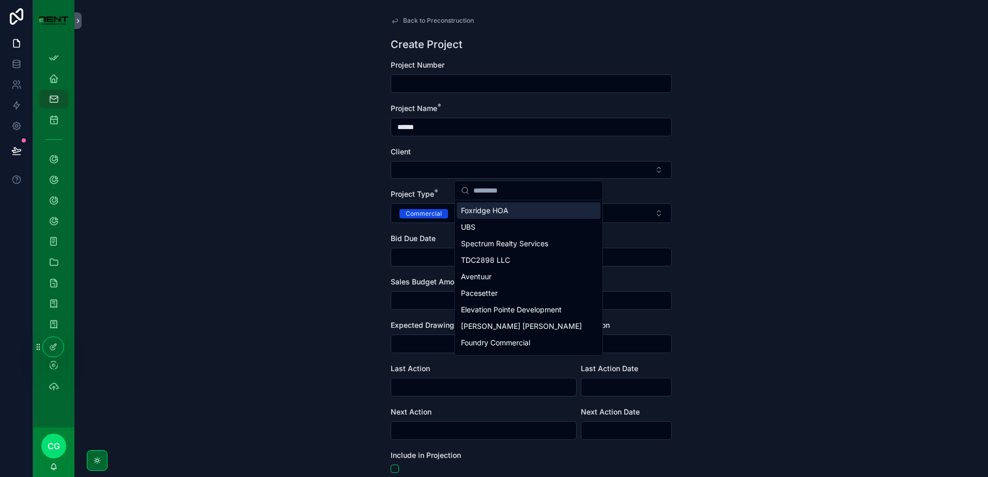
click at [450, 131] on input "*****" at bounding box center [531, 127] width 280 height 14
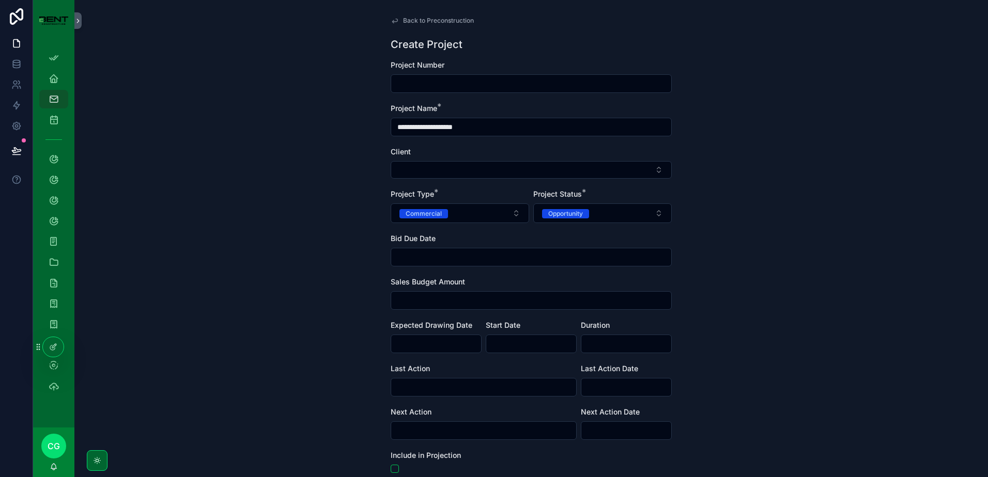
click at [426, 128] on input "**********" at bounding box center [531, 127] width 280 height 14
type input "**********"
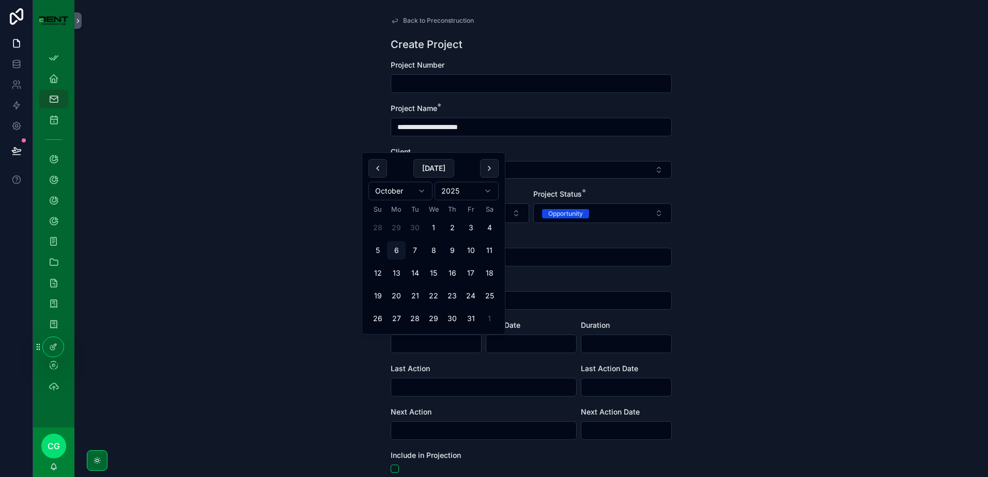
click at [424, 344] on input "scrollable content" at bounding box center [436, 344] width 90 height 14
click at [285, 378] on div "**********" at bounding box center [530, 238] width 913 height 477
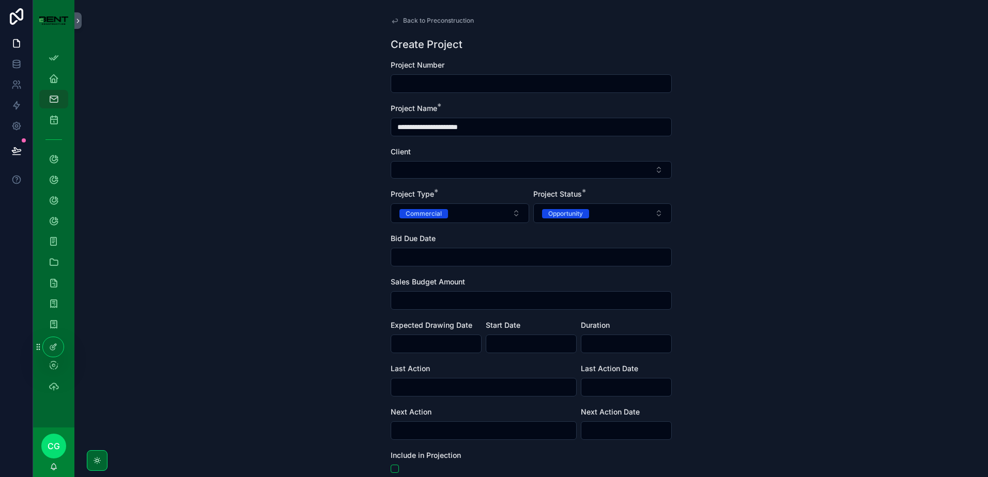
scroll to position [142, 0]
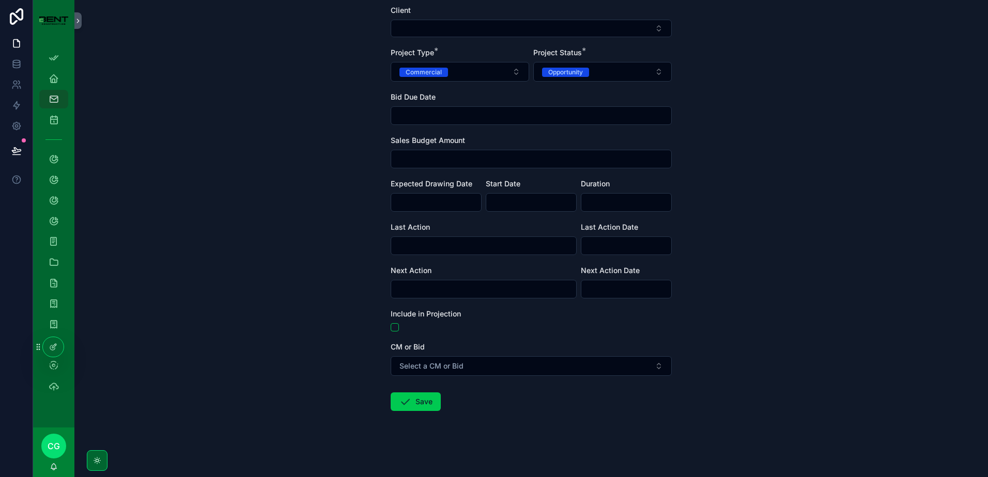
click at [414, 410] on button "Save" at bounding box center [416, 402] width 50 height 19
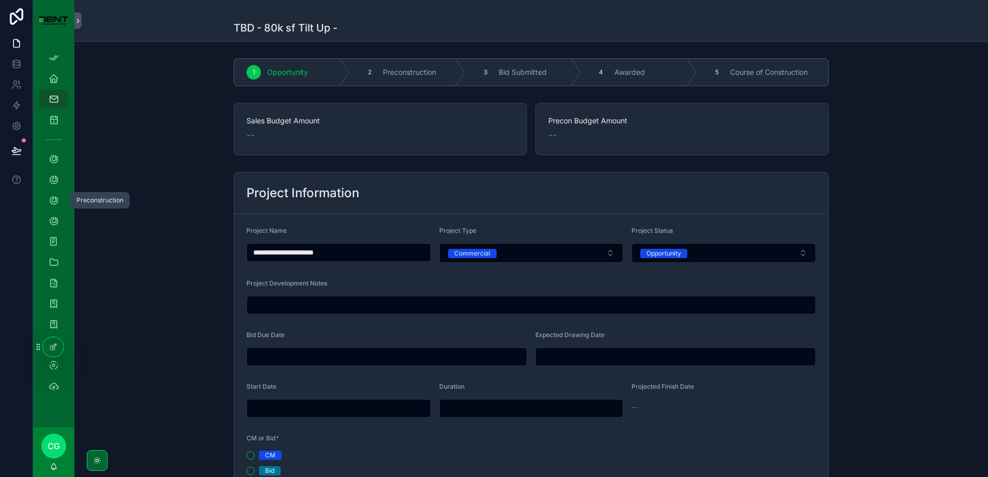
click at [55, 201] on icon "scrollable content" at bounding box center [54, 200] width 10 height 10
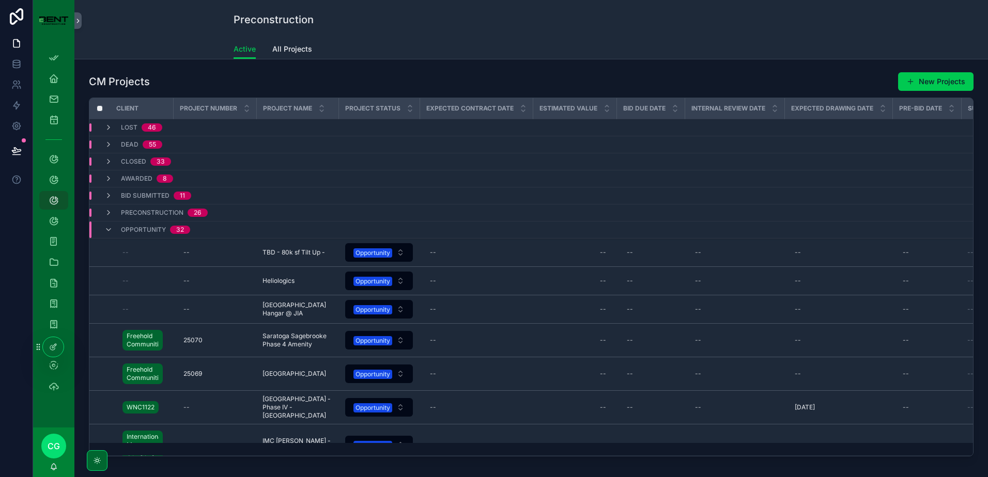
click at [106, 230] on icon "scrollable content" at bounding box center [108, 230] width 8 height 8
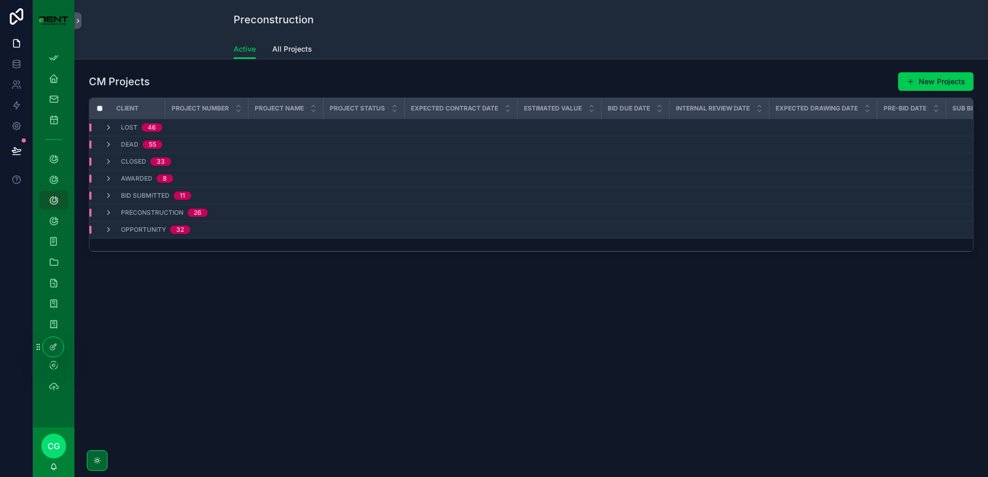
click at [108, 213] on icon "scrollable content" at bounding box center [108, 213] width 8 height 8
